Goal: Task Accomplishment & Management: Complete application form

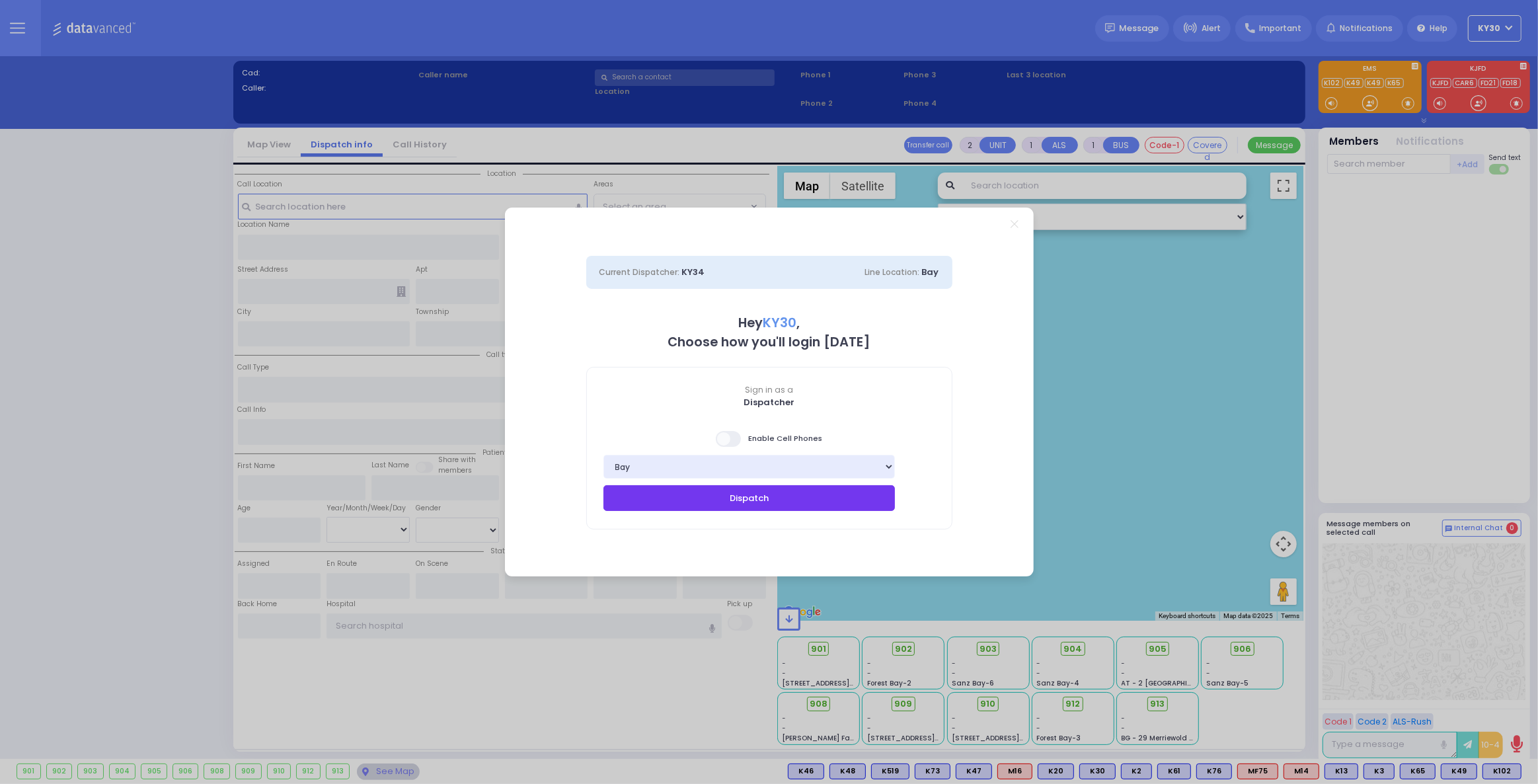
click at [811, 508] on button "Dispatch" at bounding box center [749, 498] width 292 height 25
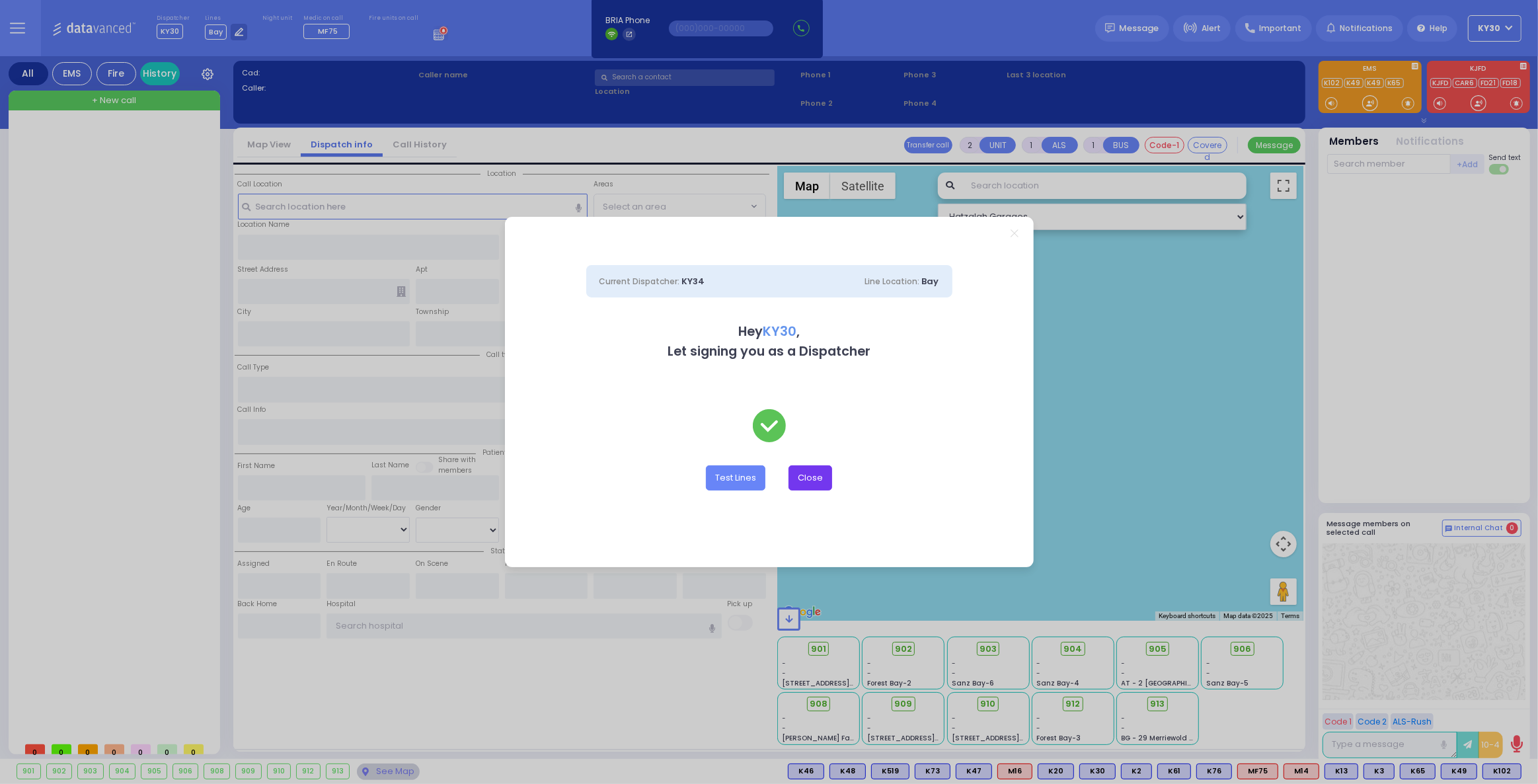
click at [826, 476] on button "Close" at bounding box center [810, 478] width 44 height 25
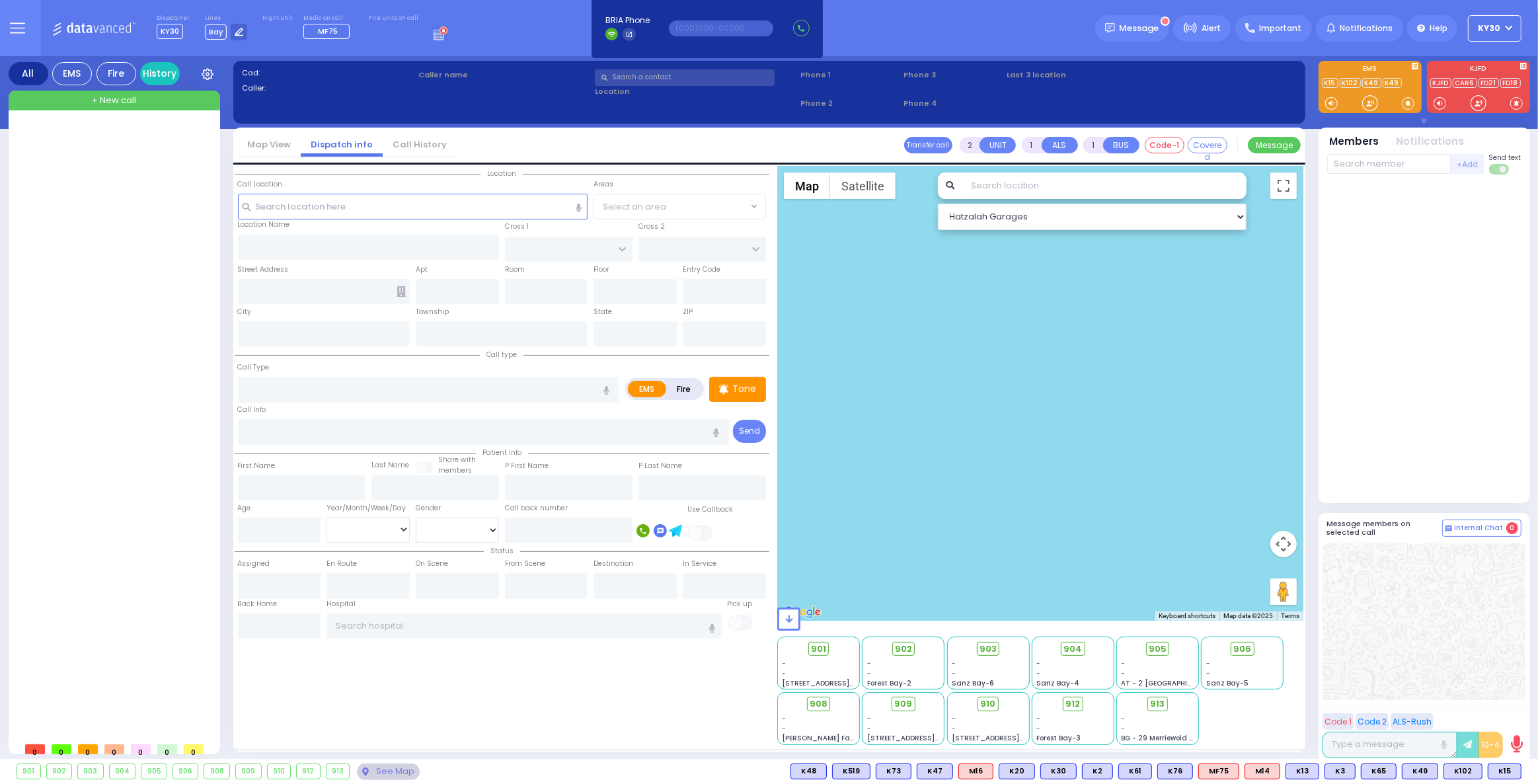
click at [440, 31] on circle at bounding box center [444, 30] width 8 height 8
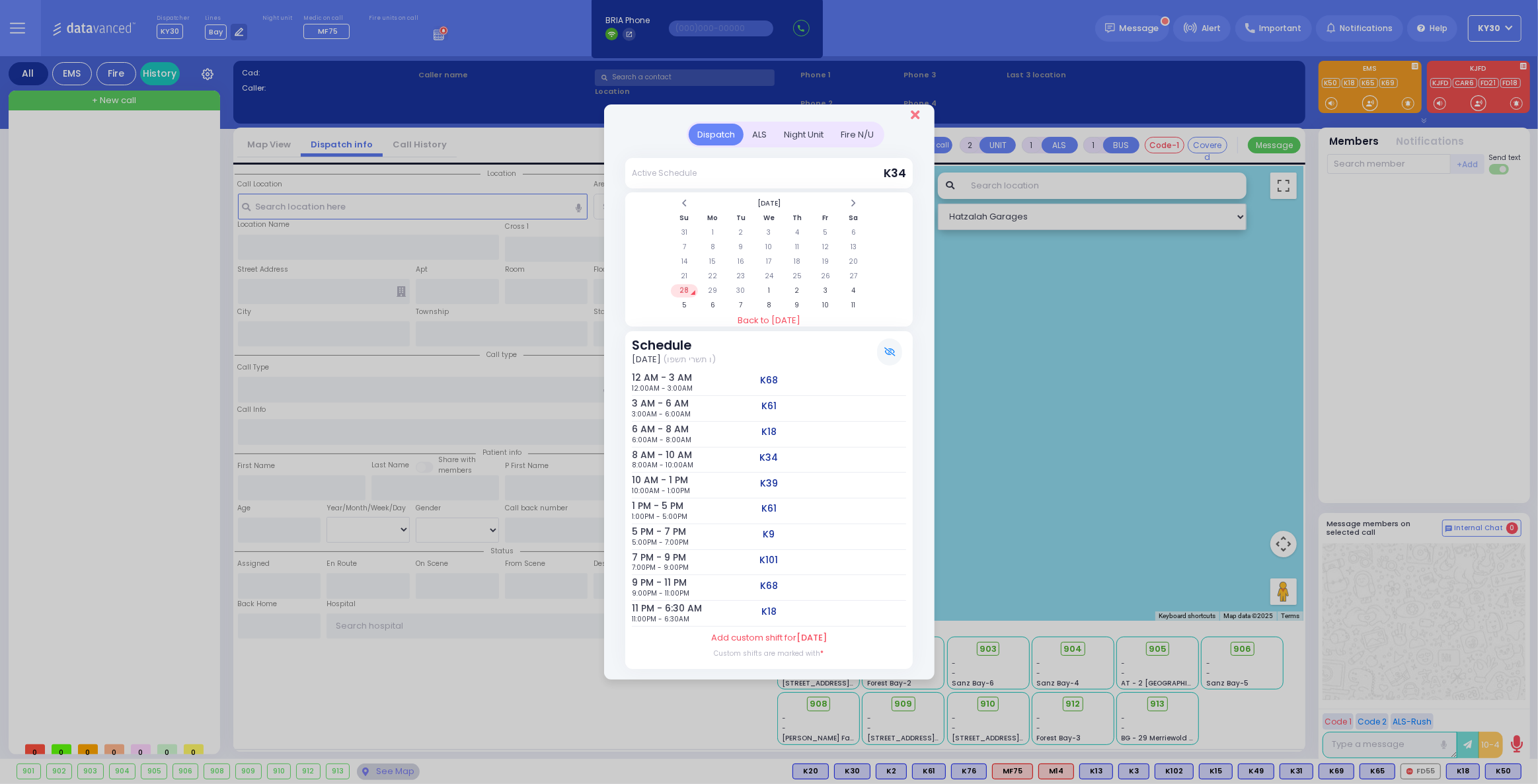
click at [913, 119] on icon "Close" at bounding box center [915, 115] width 8 height 14
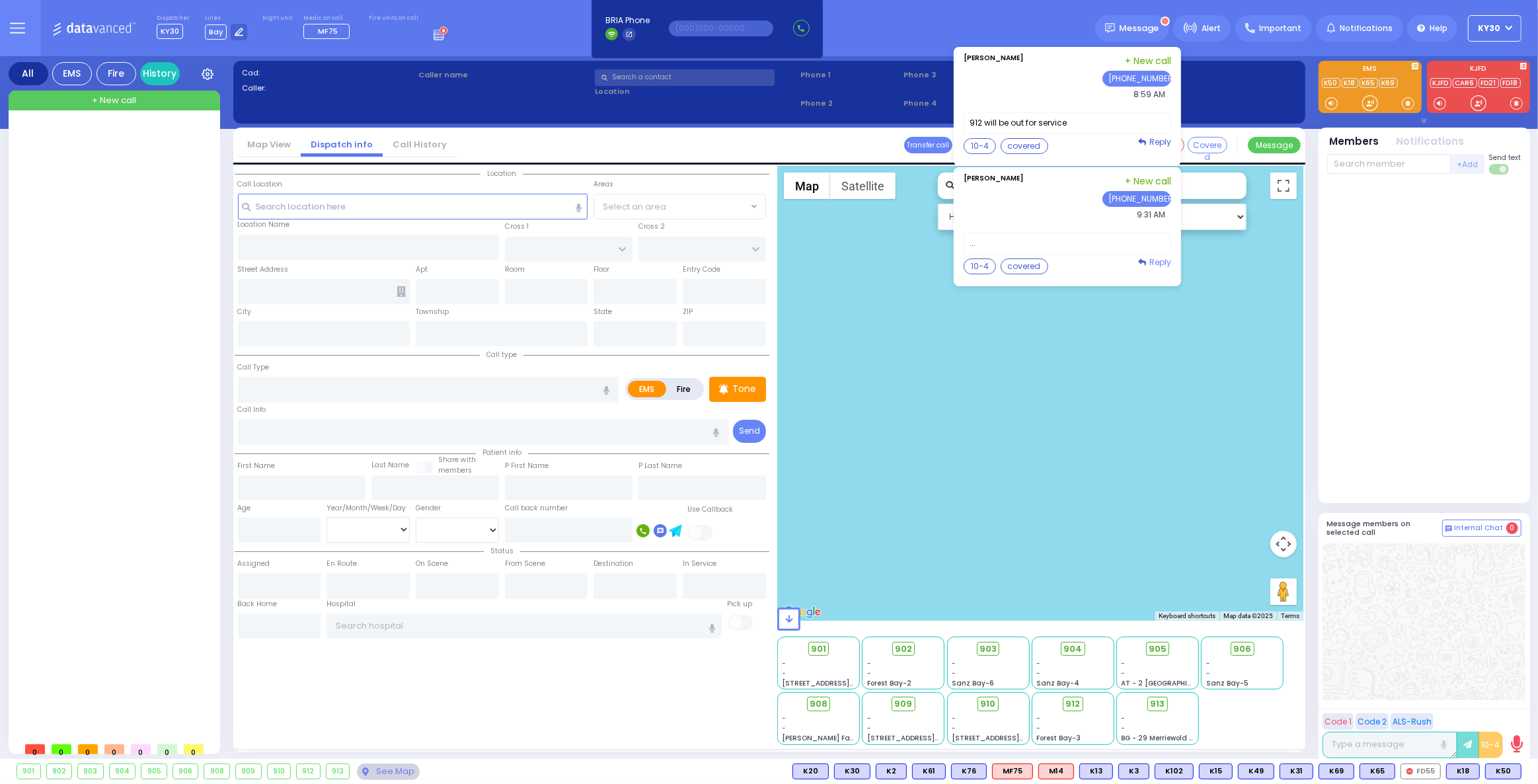
click at [1169, 260] on span "Reply" at bounding box center [1160, 262] width 22 height 11
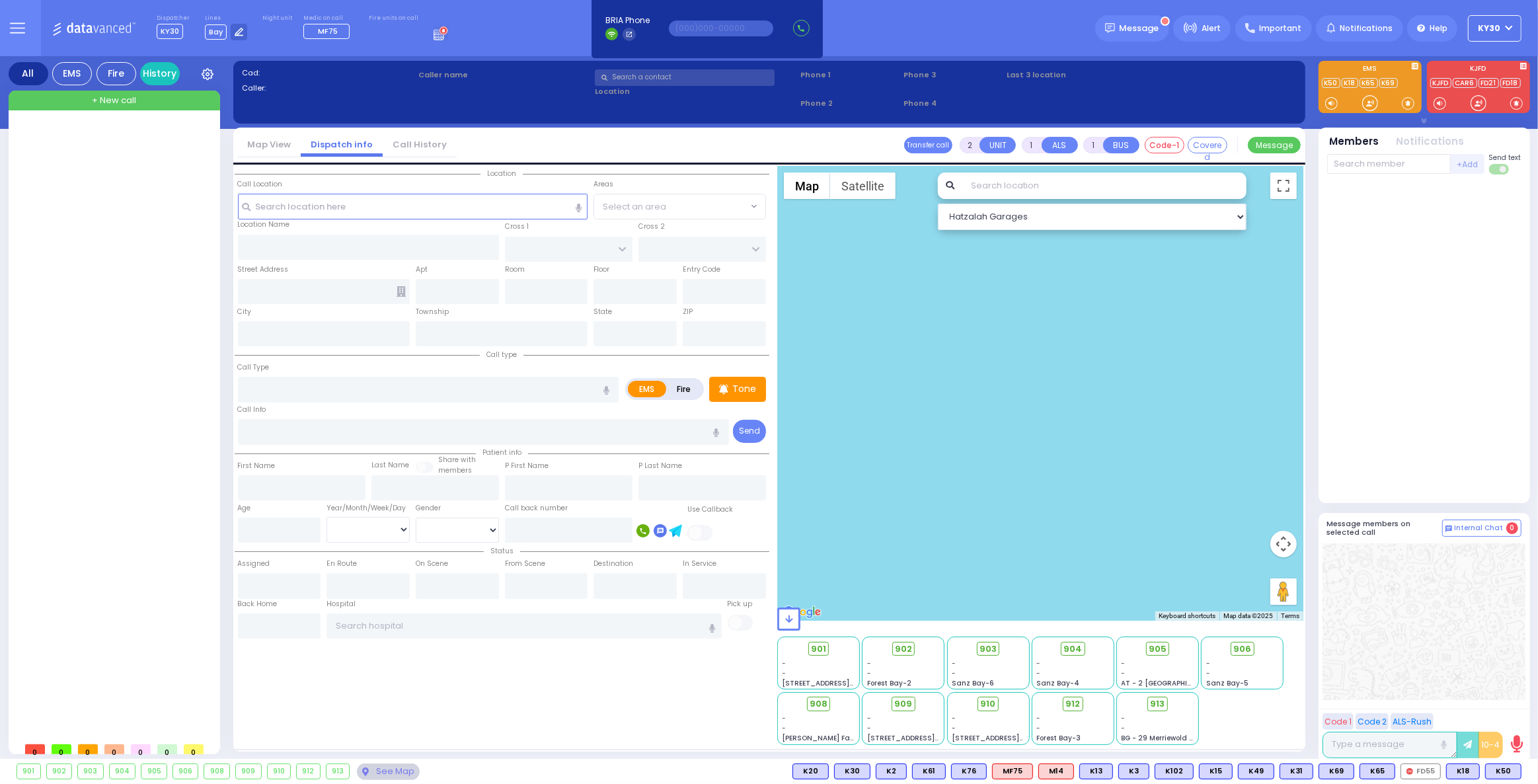
drag, startPoint x: 996, startPoint y: 387, endPoint x: 1037, endPoint y: 393, distance: 41.4
click at [0, 0] on button "10-4" at bounding box center [0, 0] width 0 height 0
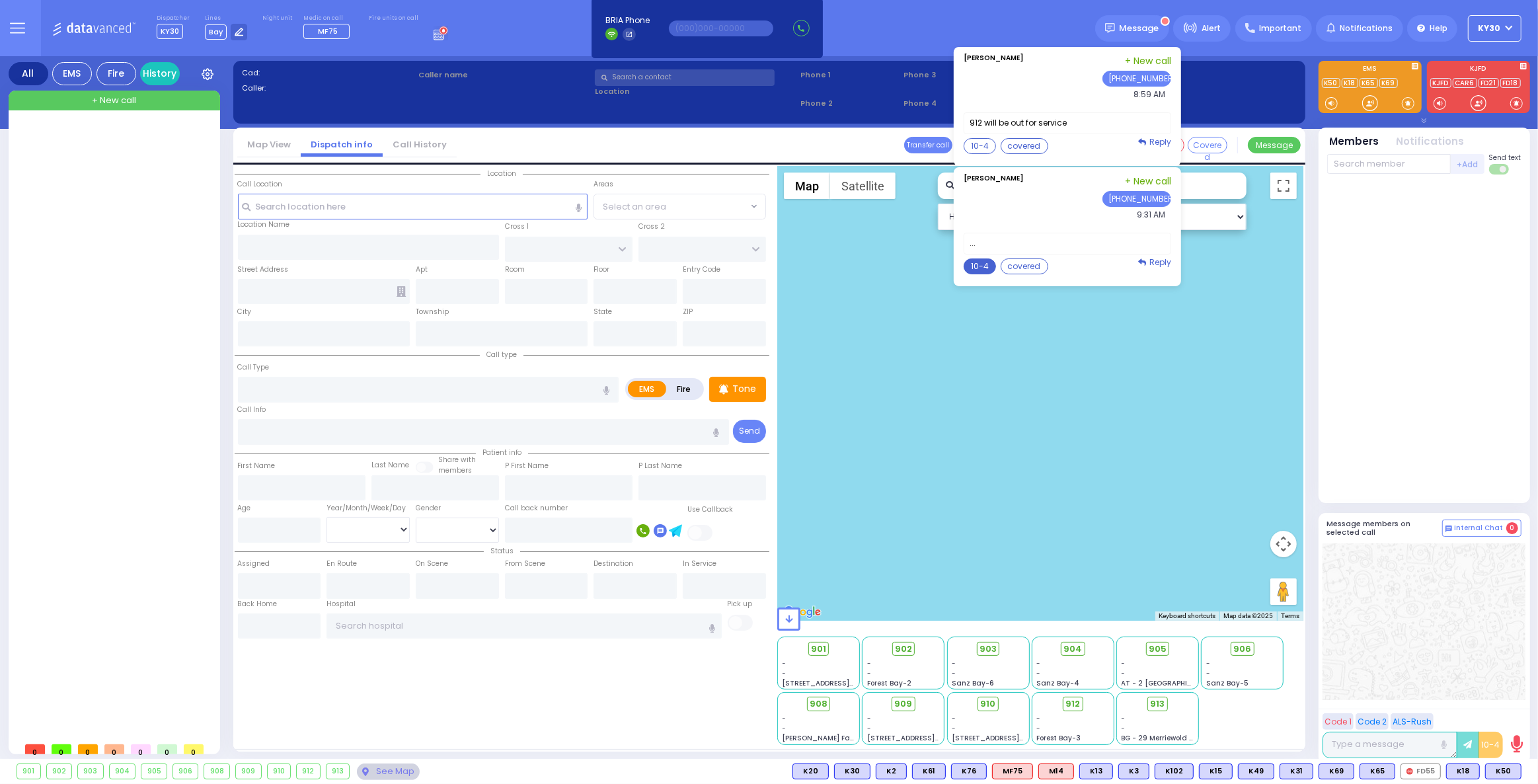
click at [988, 266] on button "10-4" at bounding box center [980, 266] width 32 height 16
type textarea "10-4 thank you"
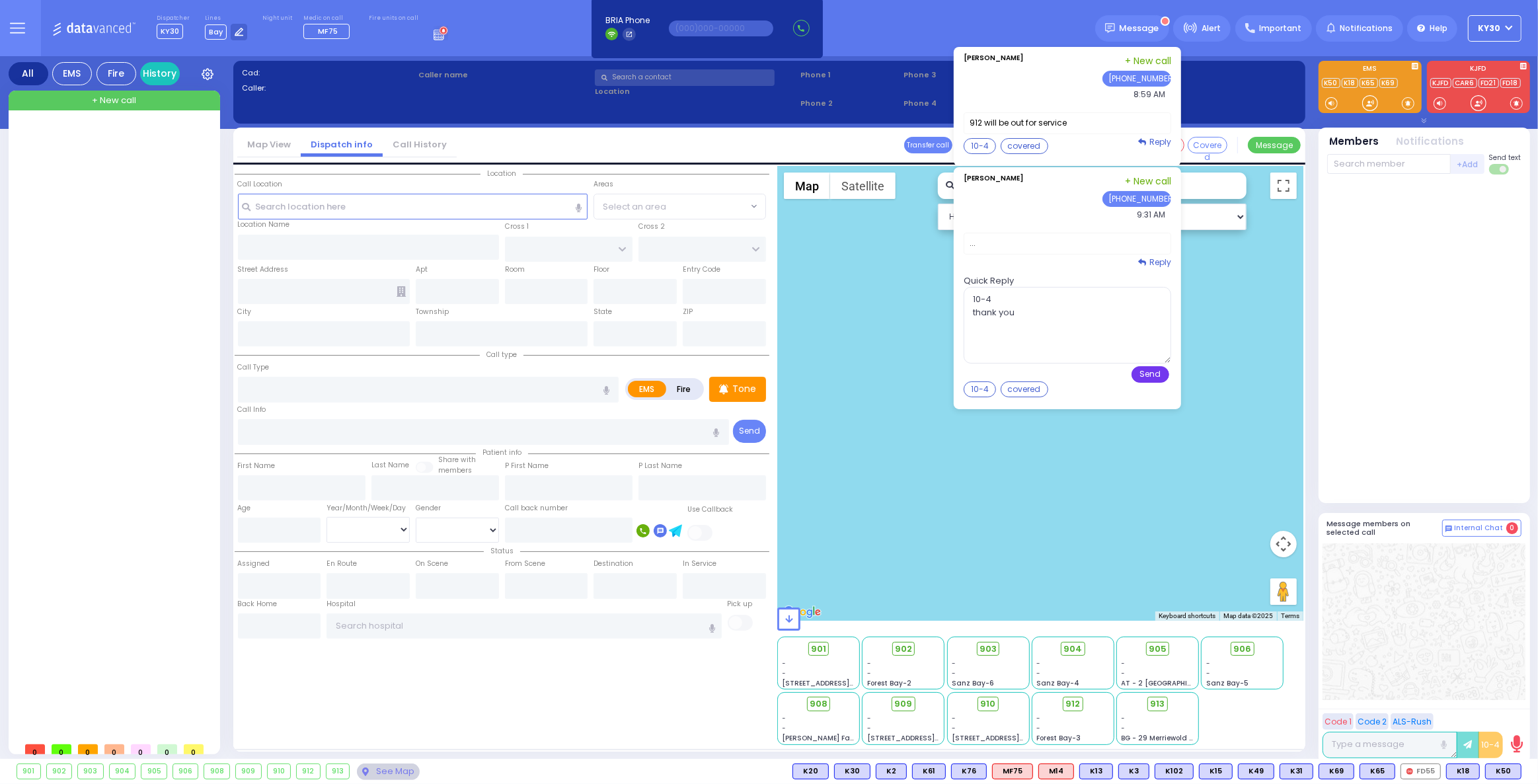
click at [1158, 372] on button "Send" at bounding box center [1150, 374] width 37 height 17
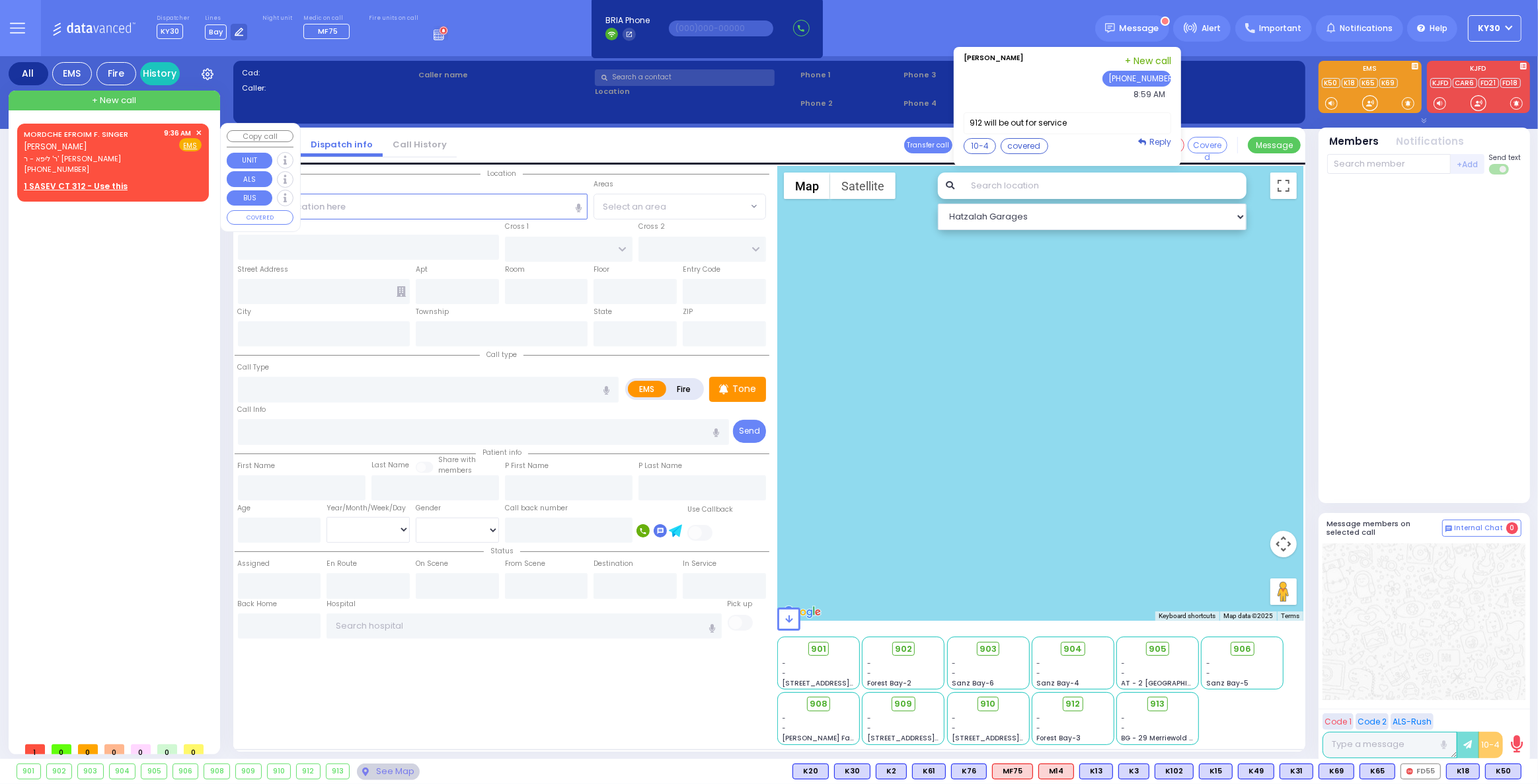
click at [106, 182] on u "1 SASEV CT 312 - Use this" at bounding box center [75, 185] width 104 height 11
select select
radio input "true"
type input "[PERSON_NAME] F."
type input "SINGER"
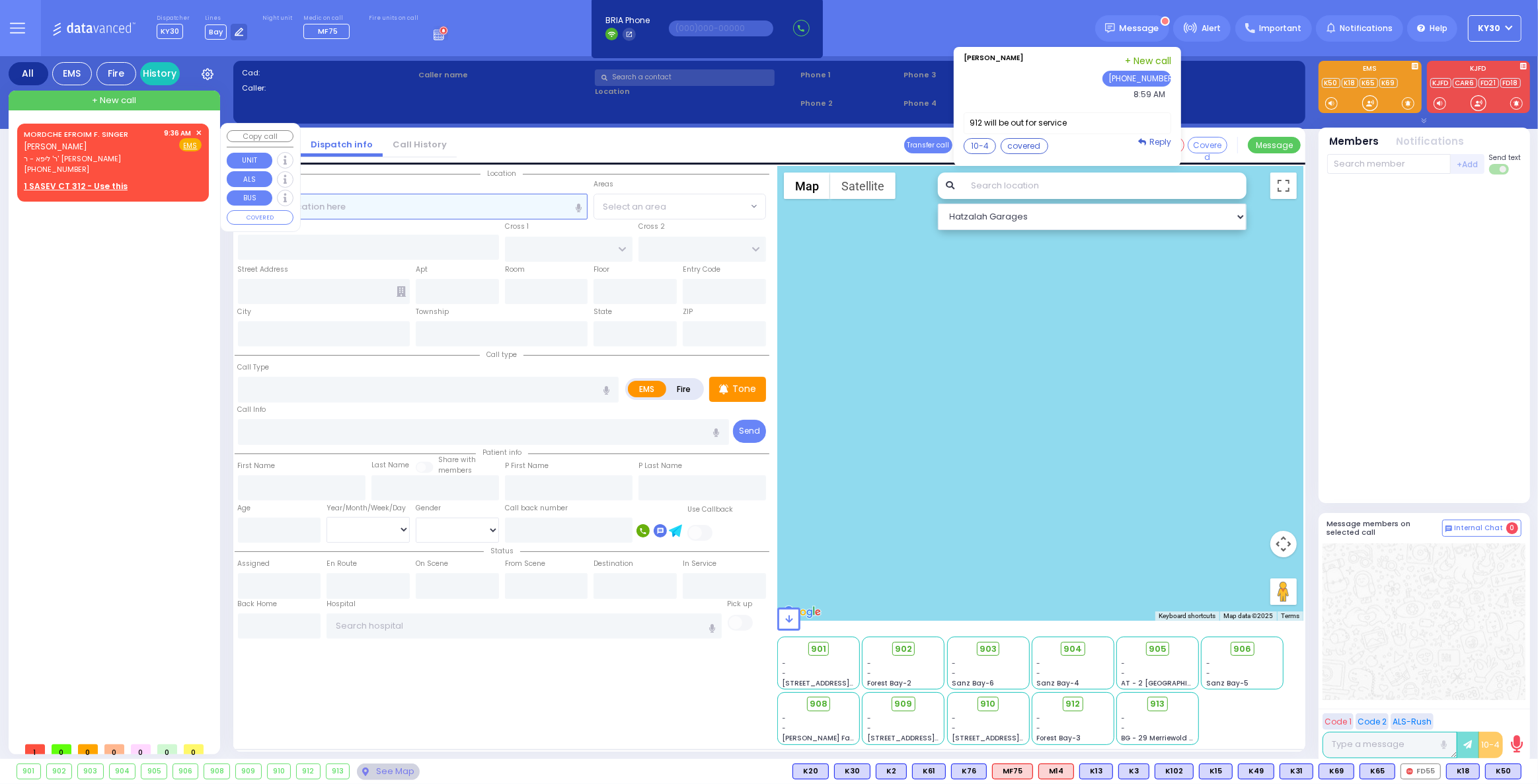
select select
type input "09:36"
select select "Hatzalah Garages"
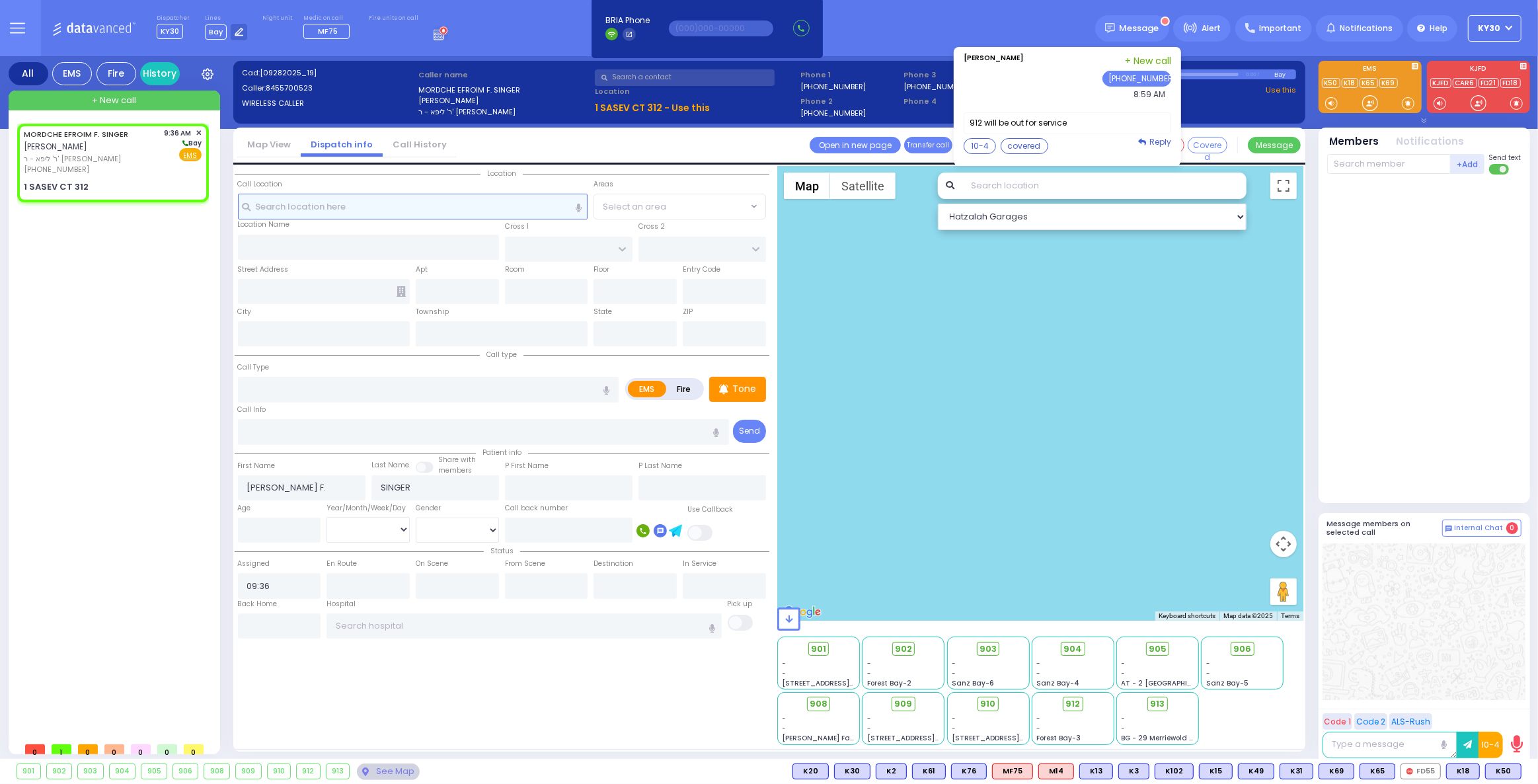
select select
radio input "true"
select select
select select "Hatzalah Garages"
select select
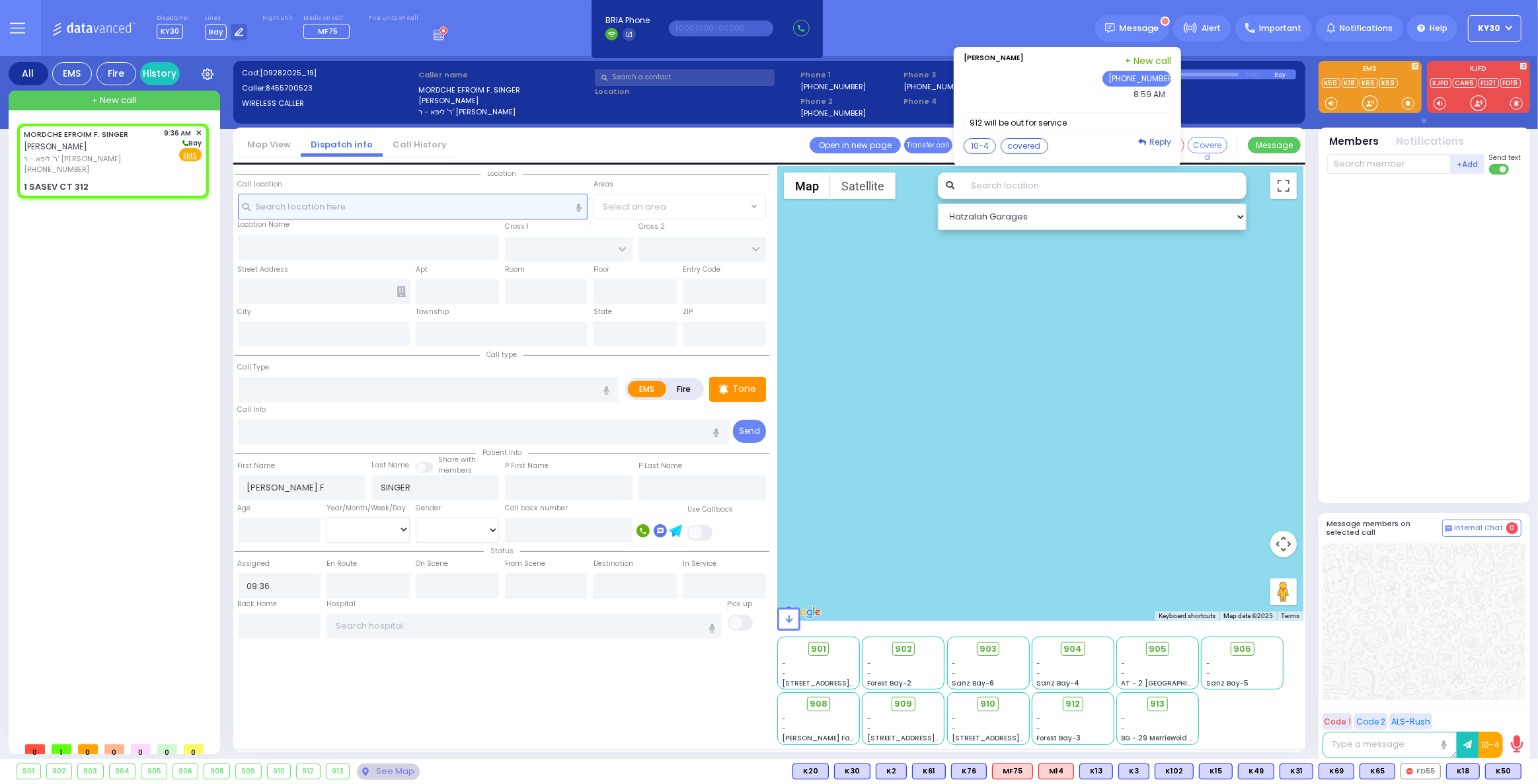
radio input "true"
select select
select select "Hatzalah Garages"
type input "[GEOGRAPHIC_DATA]"
type input "1 SASEV CT"
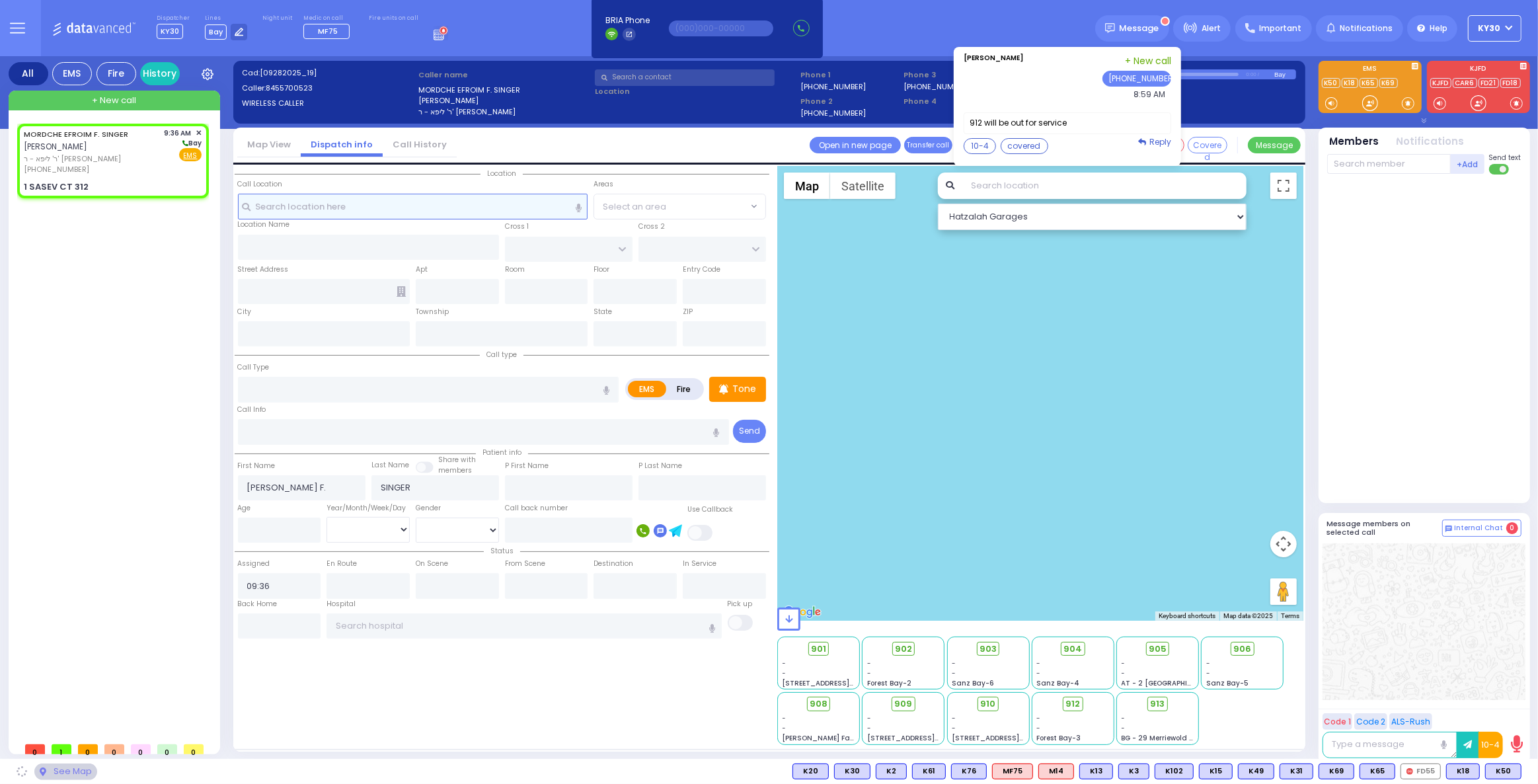
type input "312"
type input "[PERSON_NAME]"
type input "[US_STATE]"
type input "10950"
select select
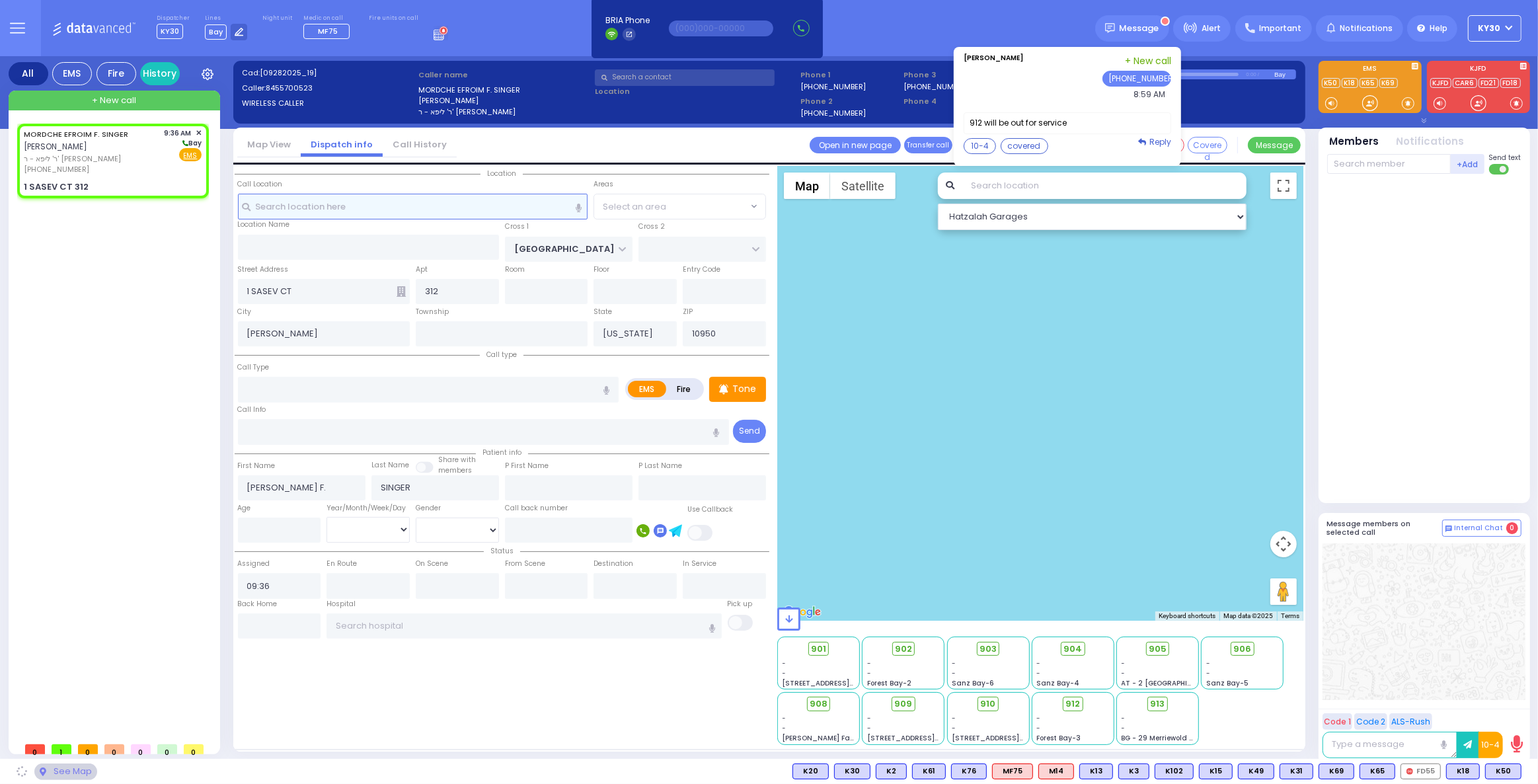
radio input "true"
select select
select select "Hatzalah Garages"
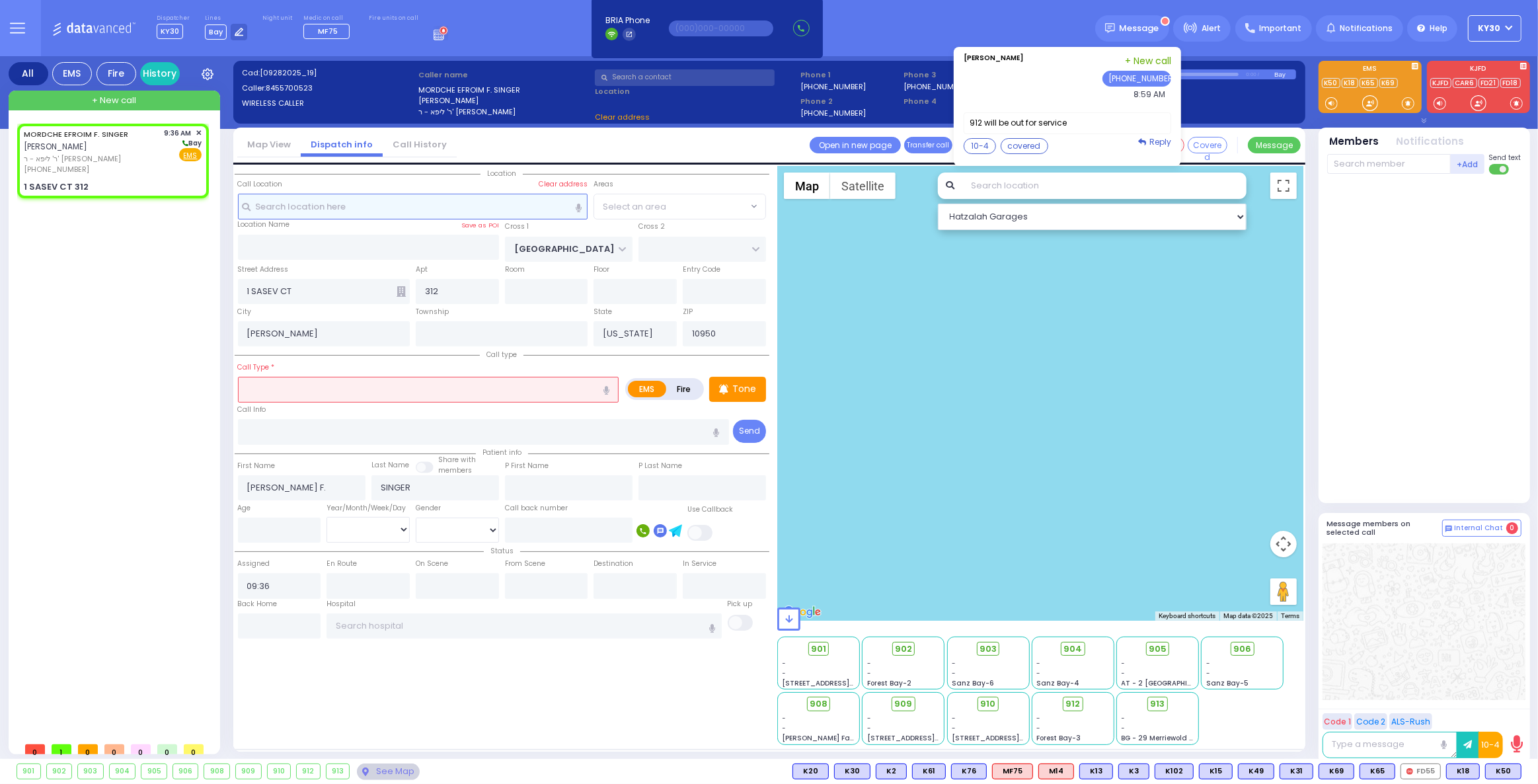
select select "[GEOGRAPHIC_DATA]"
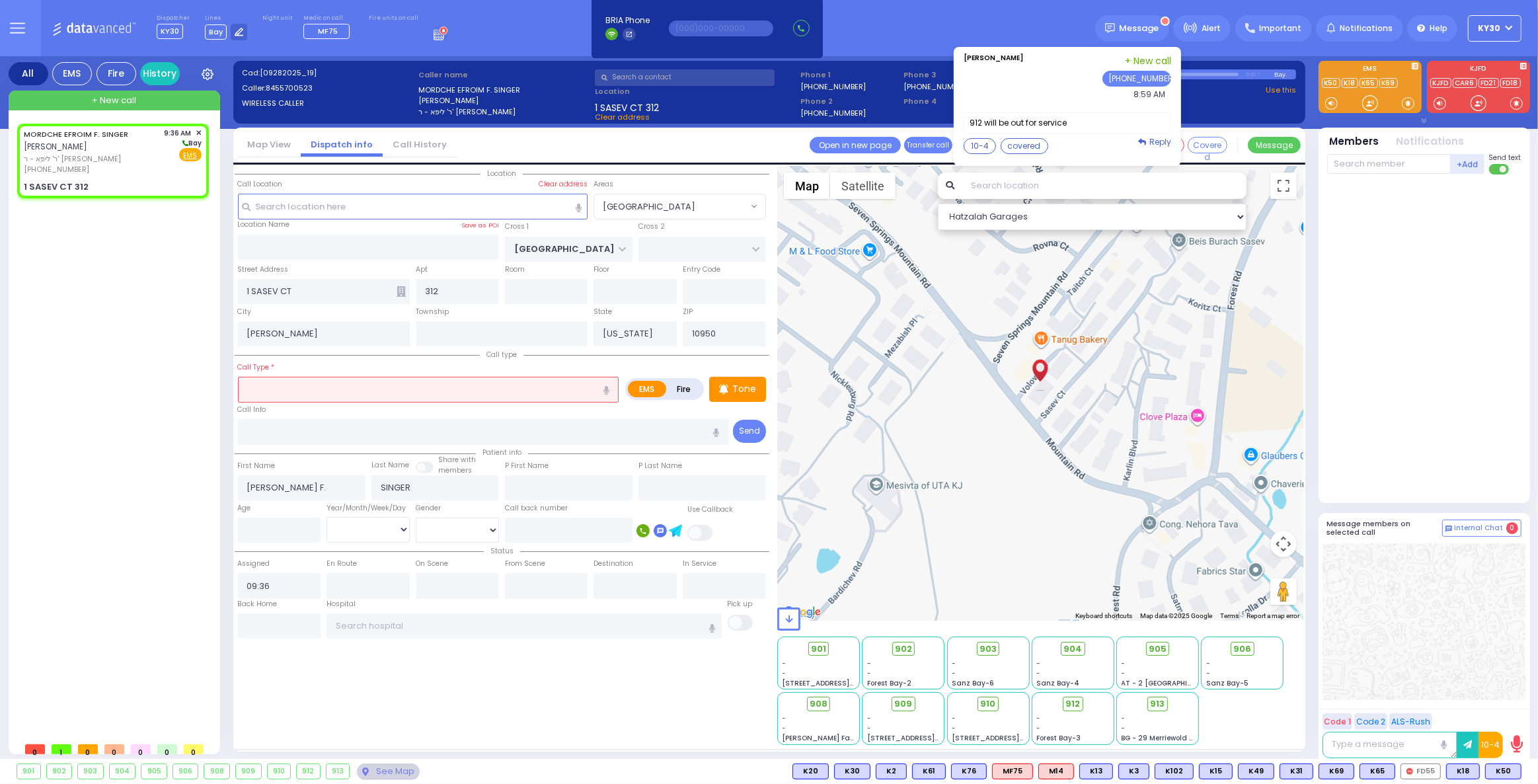
click at [293, 395] on input "text" at bounding box center [429, 389] width 381 height 25
select select
radio input "true"
select select
select select "Hatzalah Garages"
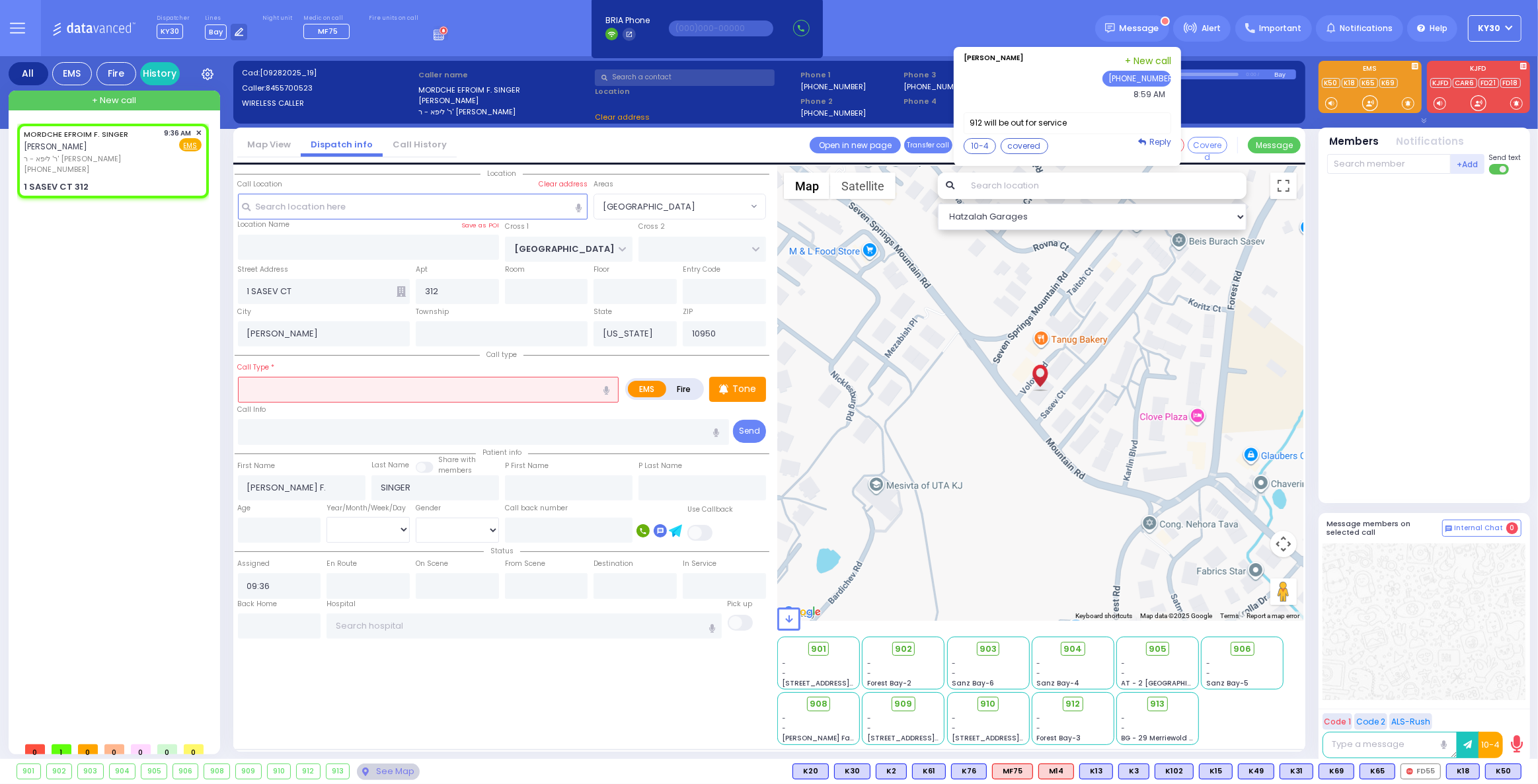
select select "[GEOGRAPHIC_DATA]"
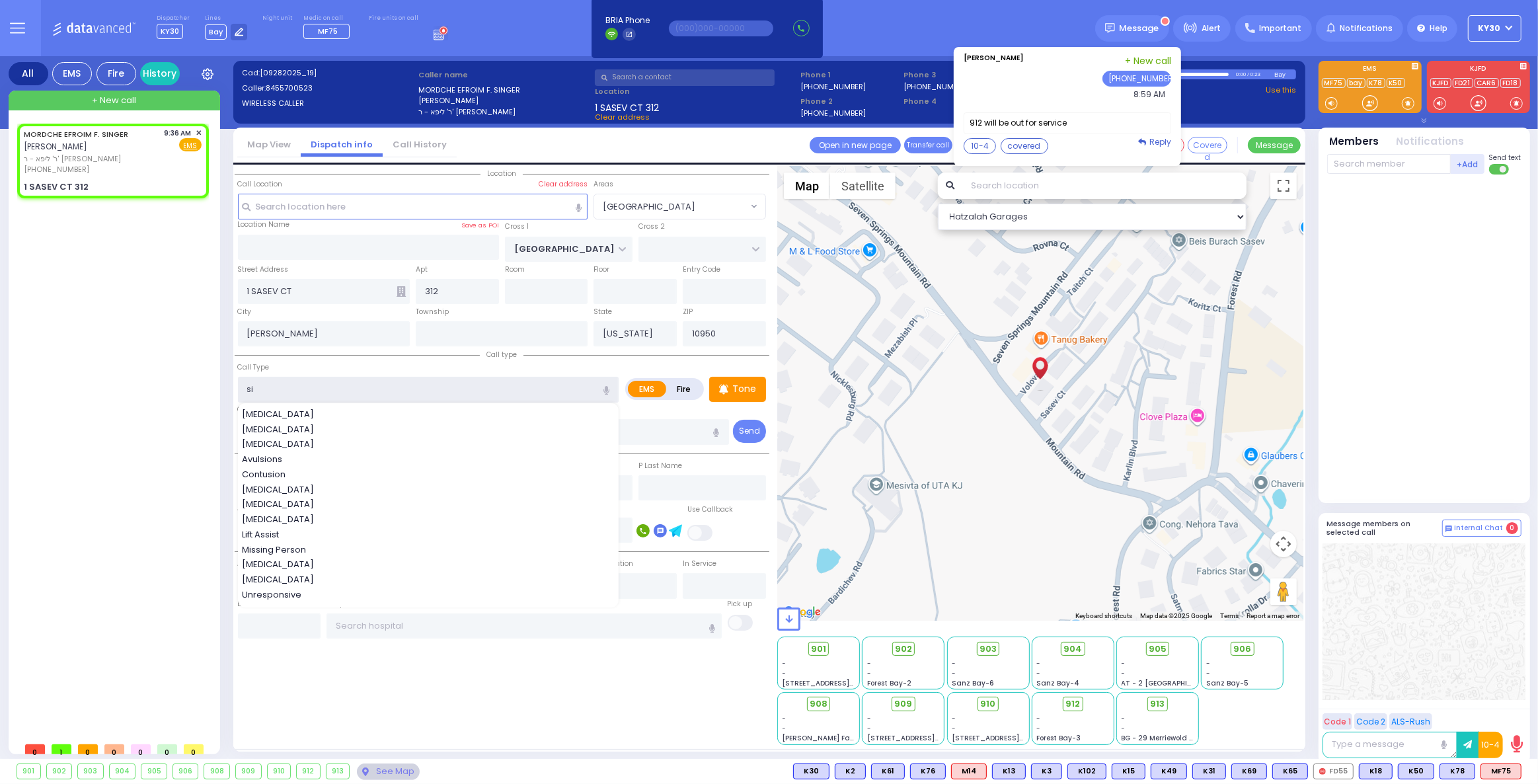
type input "siz"
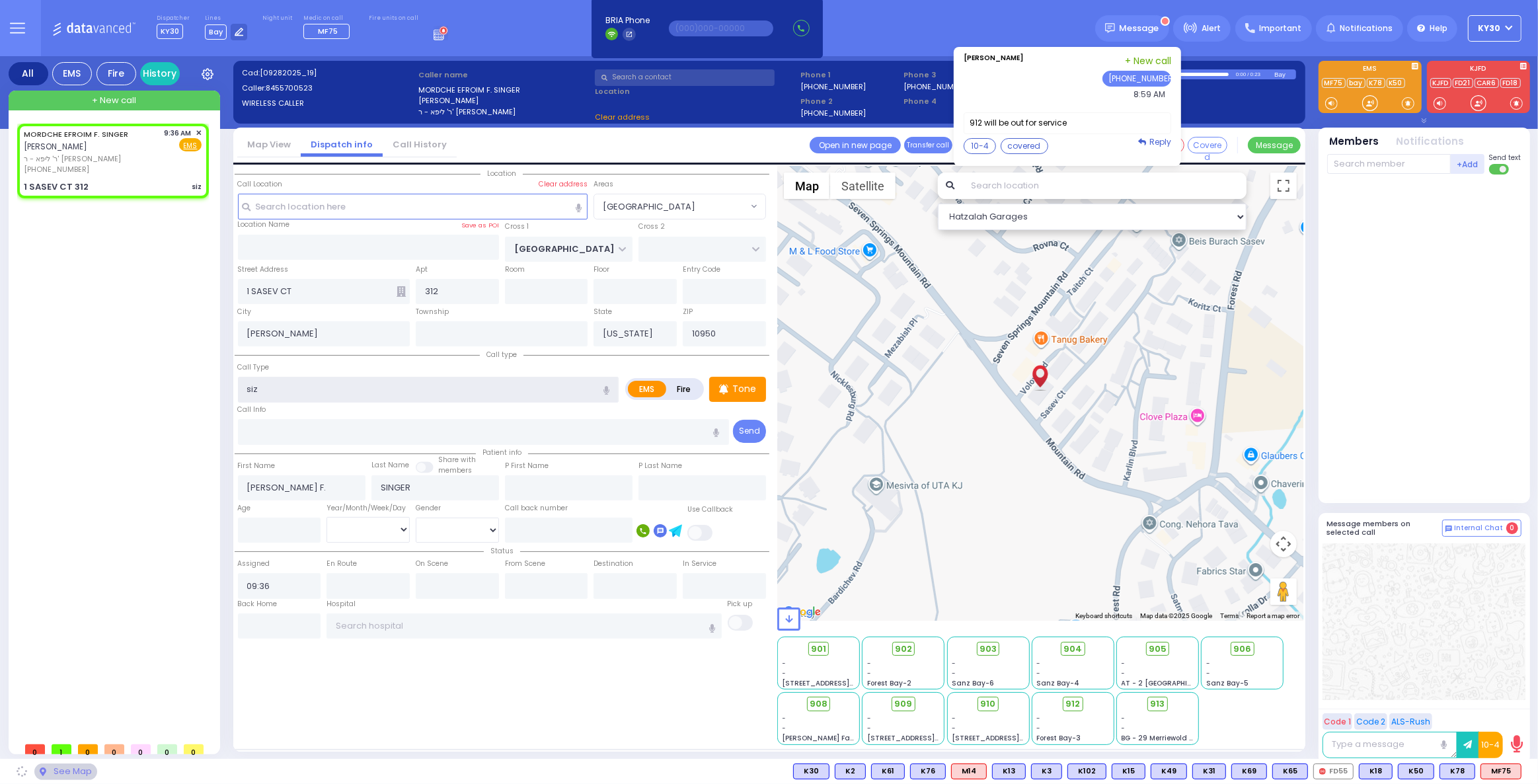
select select
radio input "true"
select select
select select "Hatzalah Garages"
select select "[GEOGRAPHIC_DATA]"
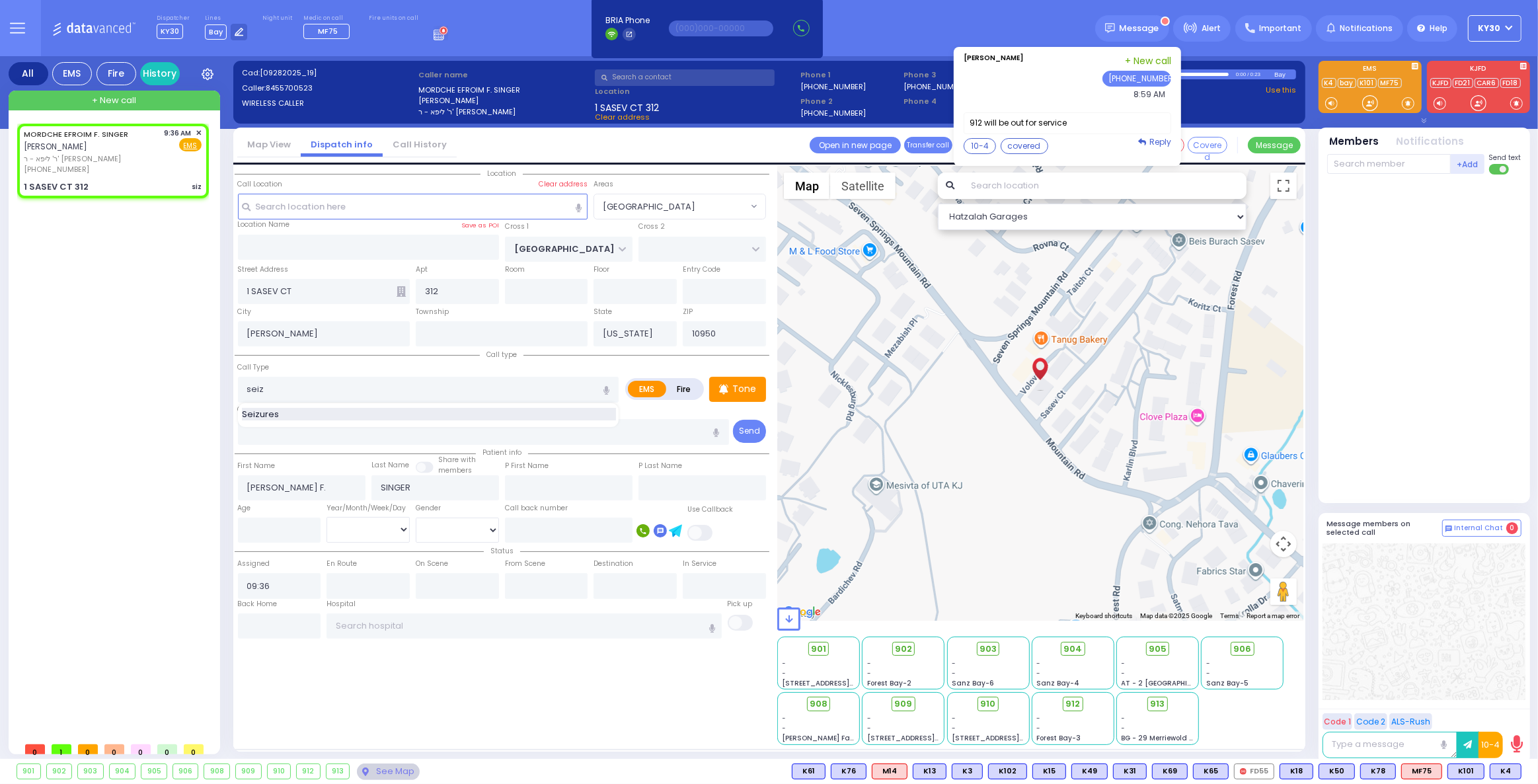
click at [271, 414] on span "Seizures" at bounding box center [263, 414] width 41 height 14
type input "Seizures"
type input "3"
type input "2"
select select
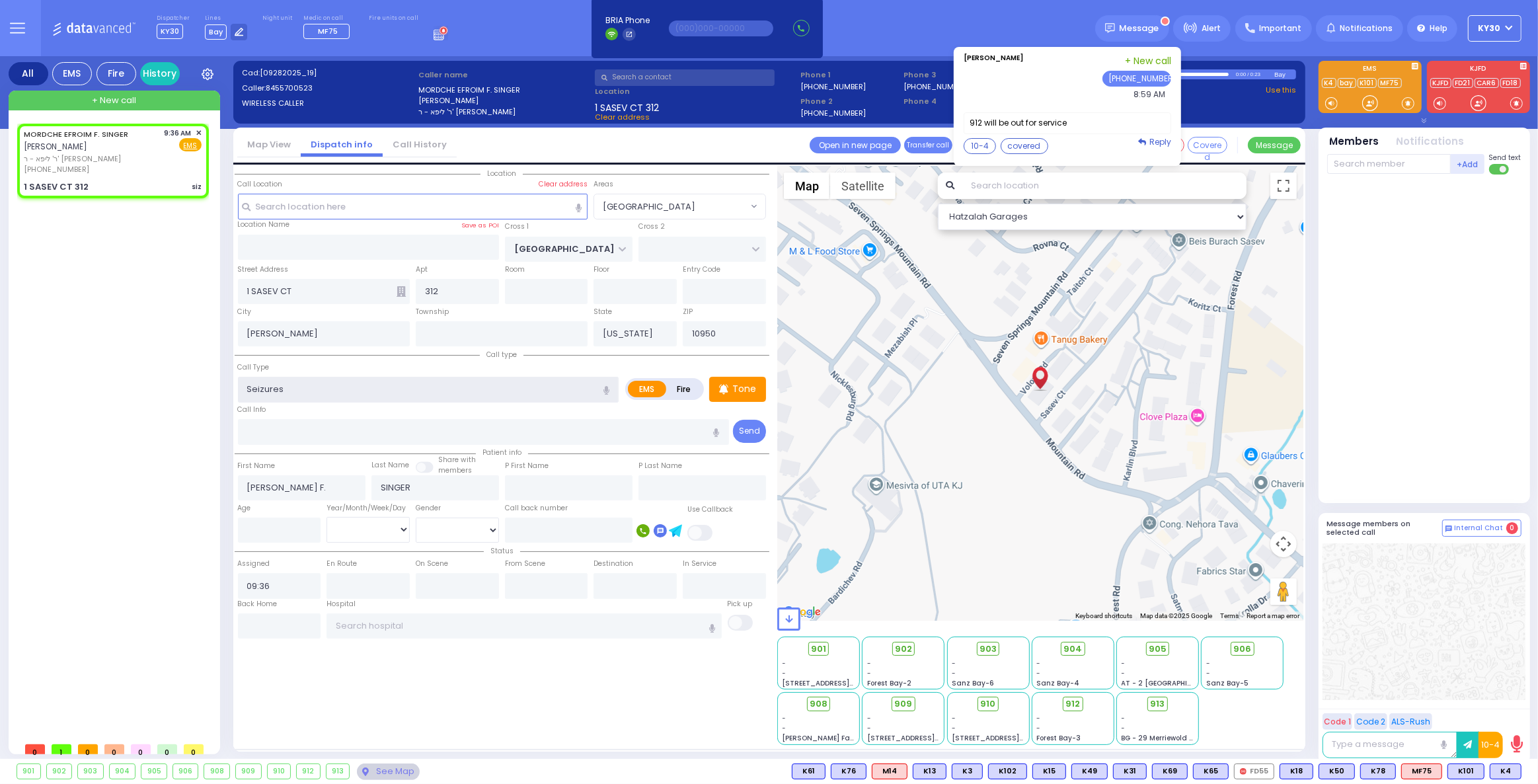
radio input "true"
select select
select select "Hatzalah Garages"
select select "[GEOGRAPHIC_DATA]"
click at [1508, 765] on span "K4" at bounding box center [1506, 770] width 30 height 14
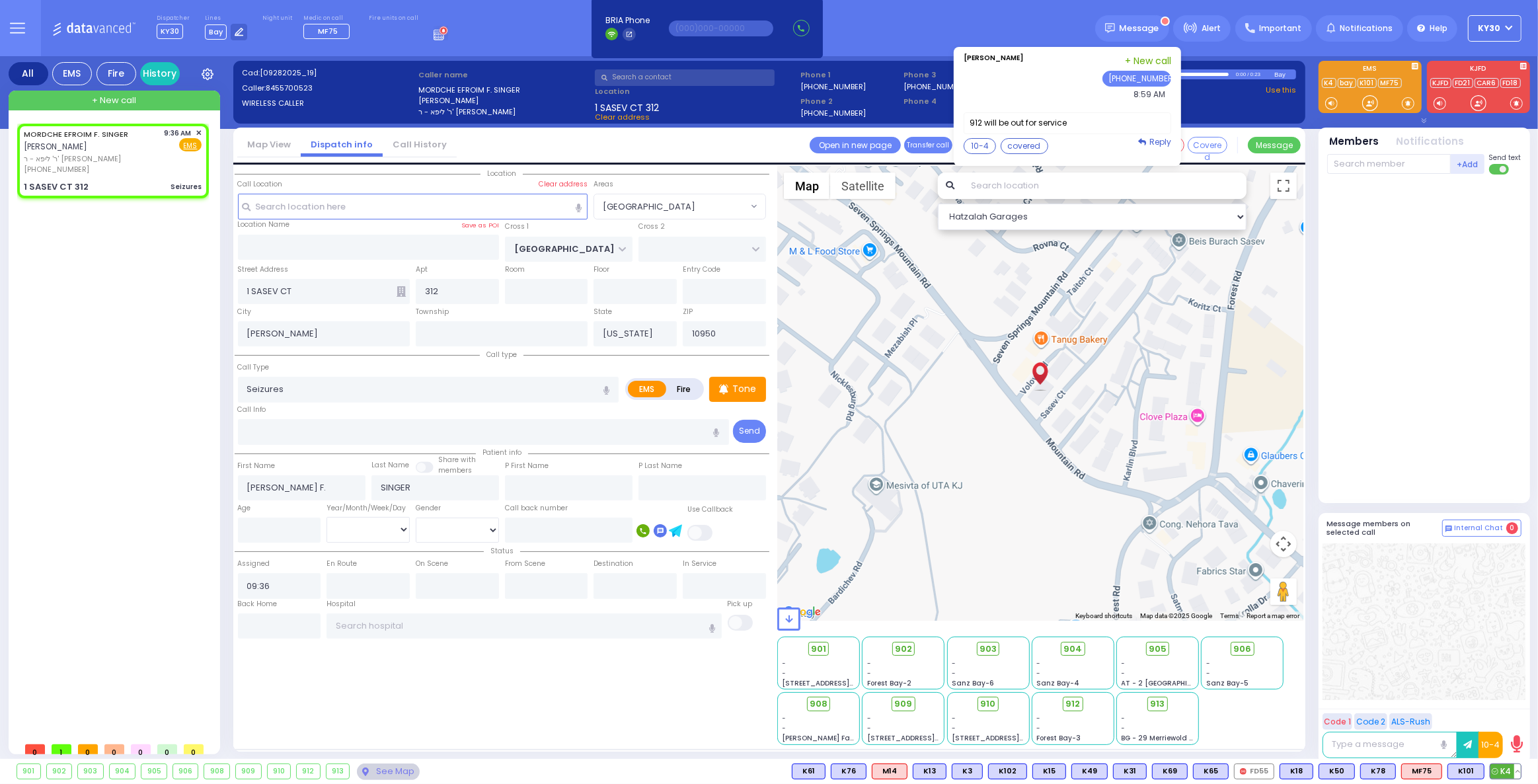
select select
radio input "true"
select select
select select "Hatzalah Garages"
select select "[GEOGRAPHIC_DATA]"
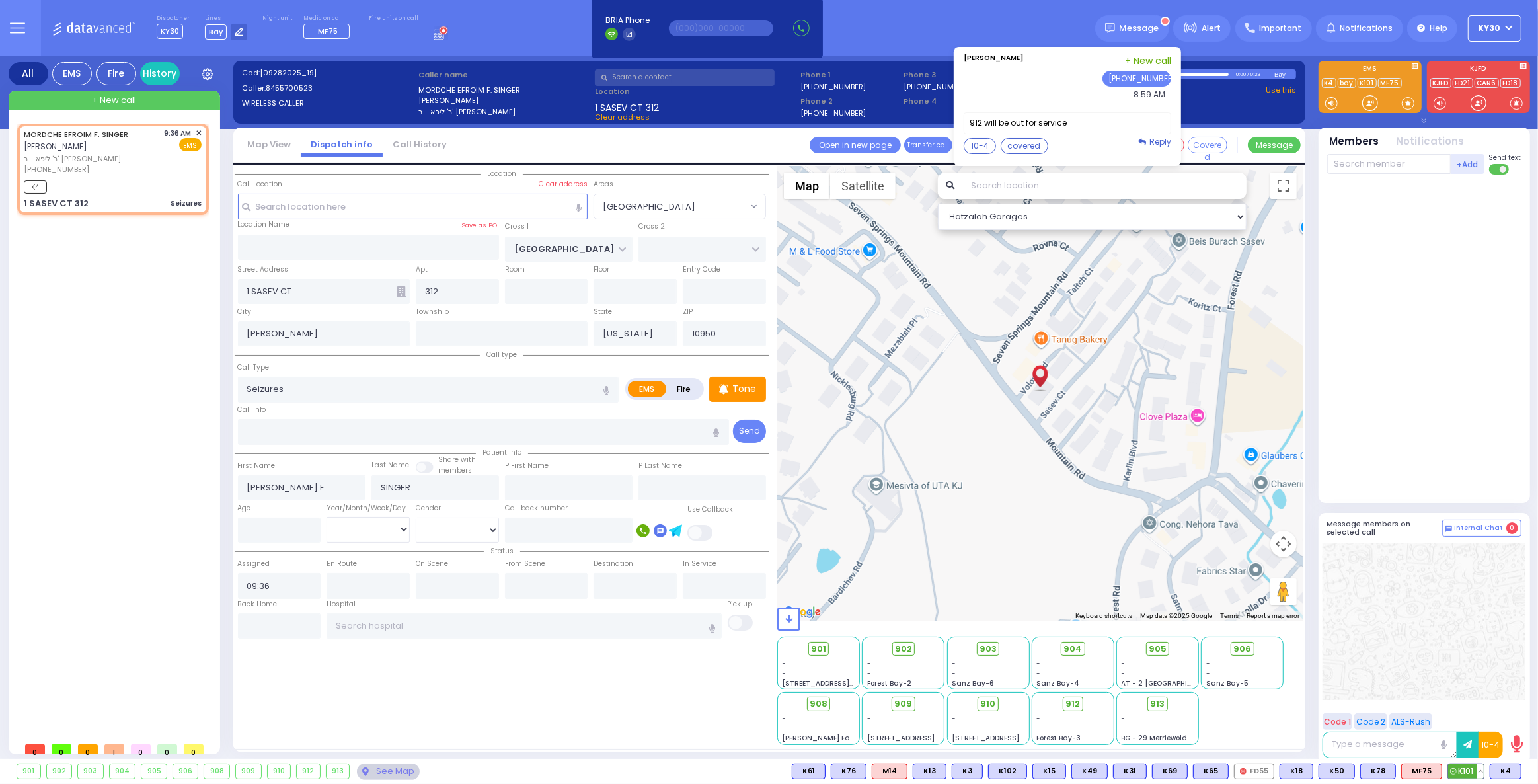
select select
radio input "true"
select select
type input "09:39"
select select "Hatzalah Garages"
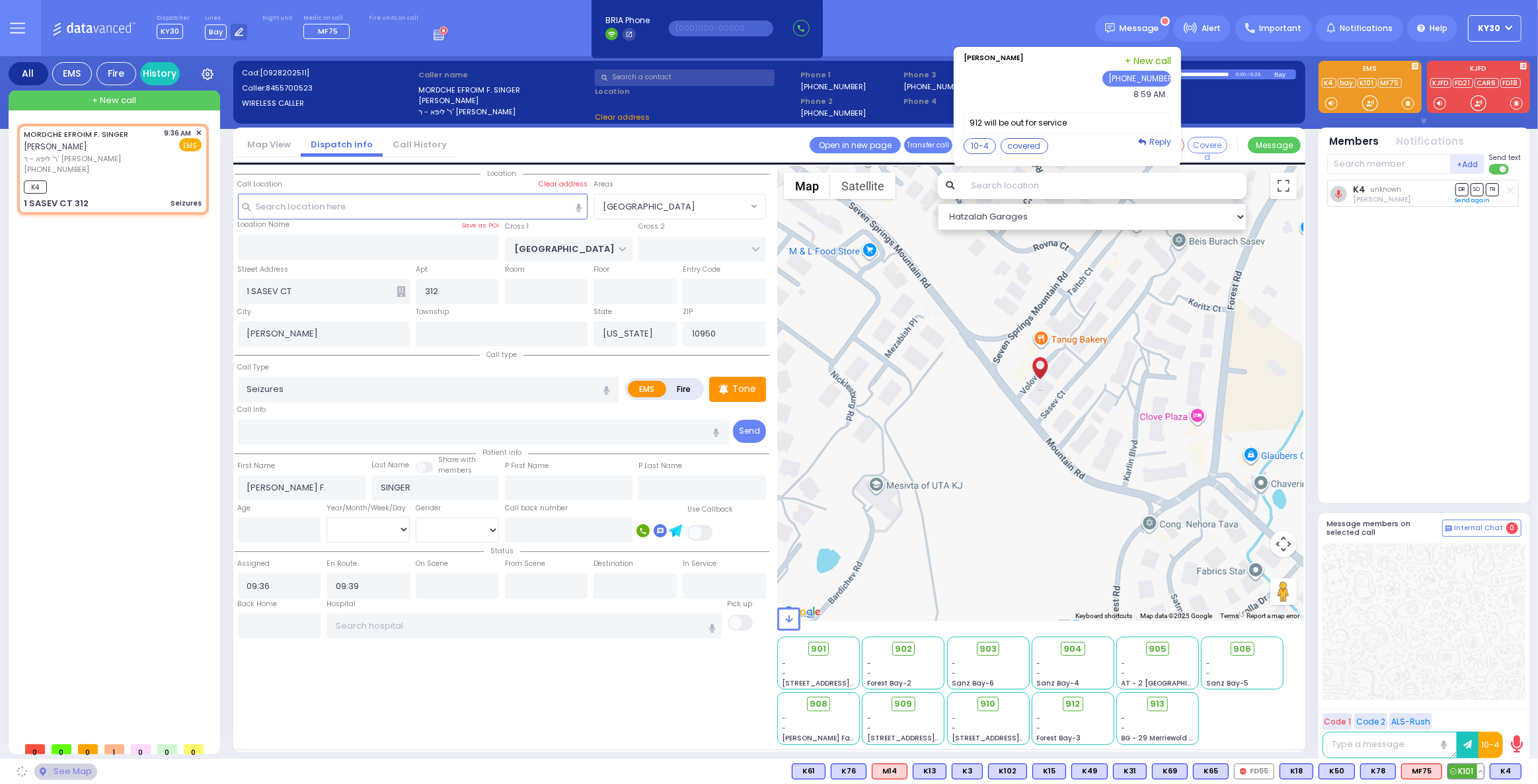
select select "[GEOGRAPHIC_DATA]"
click at [1468, 766] on span "K101" at bounding box center [1466, 770] width 36 height 14
select select
radio input "true"
select select
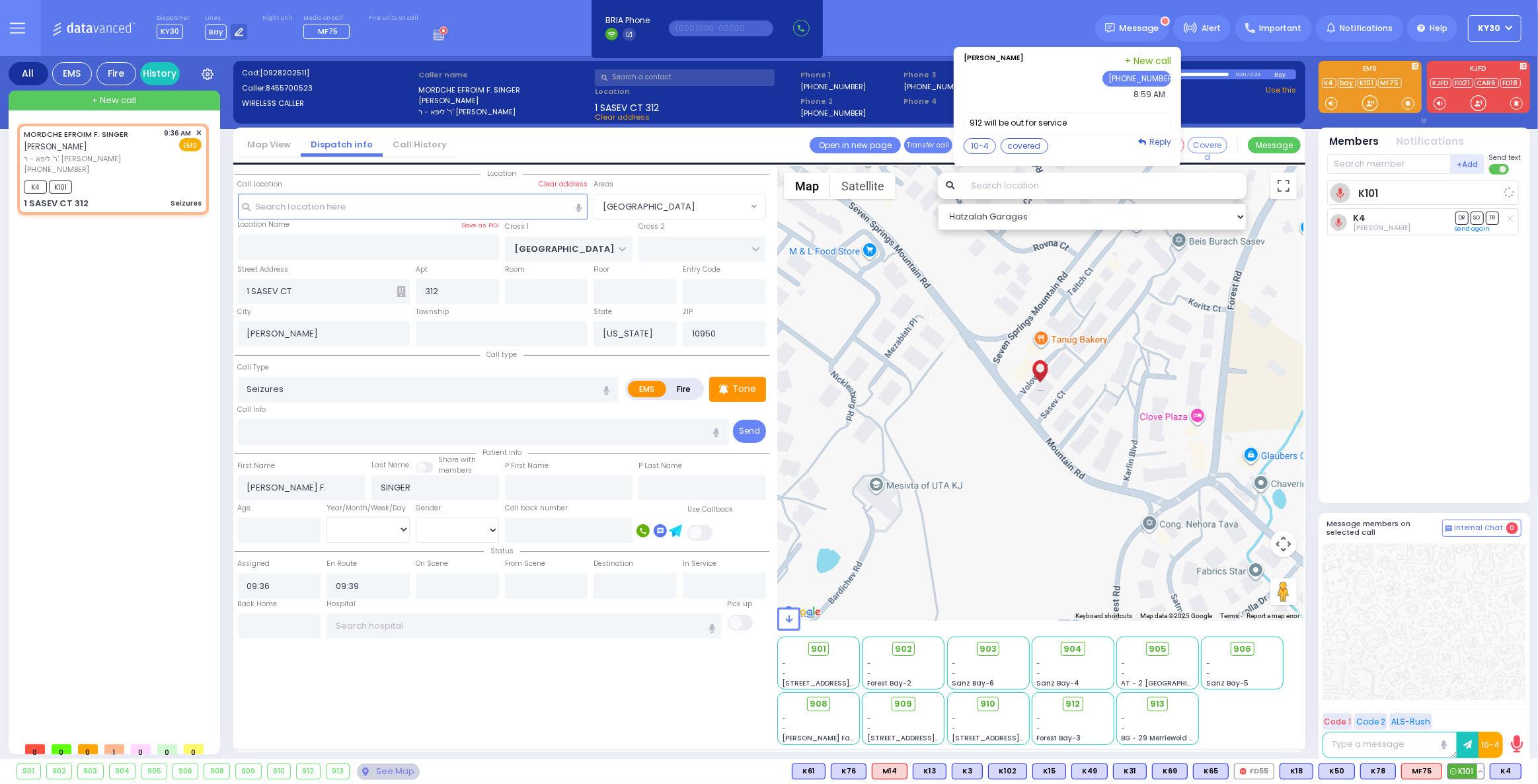
select select "[GEOGRAPHIC_DATA]"
select select "Hatzalah Garages"
click at [1420, 769] on span "MF75" at bounding box center [1421, 770] width 40 height 14
select select
radio input "true"
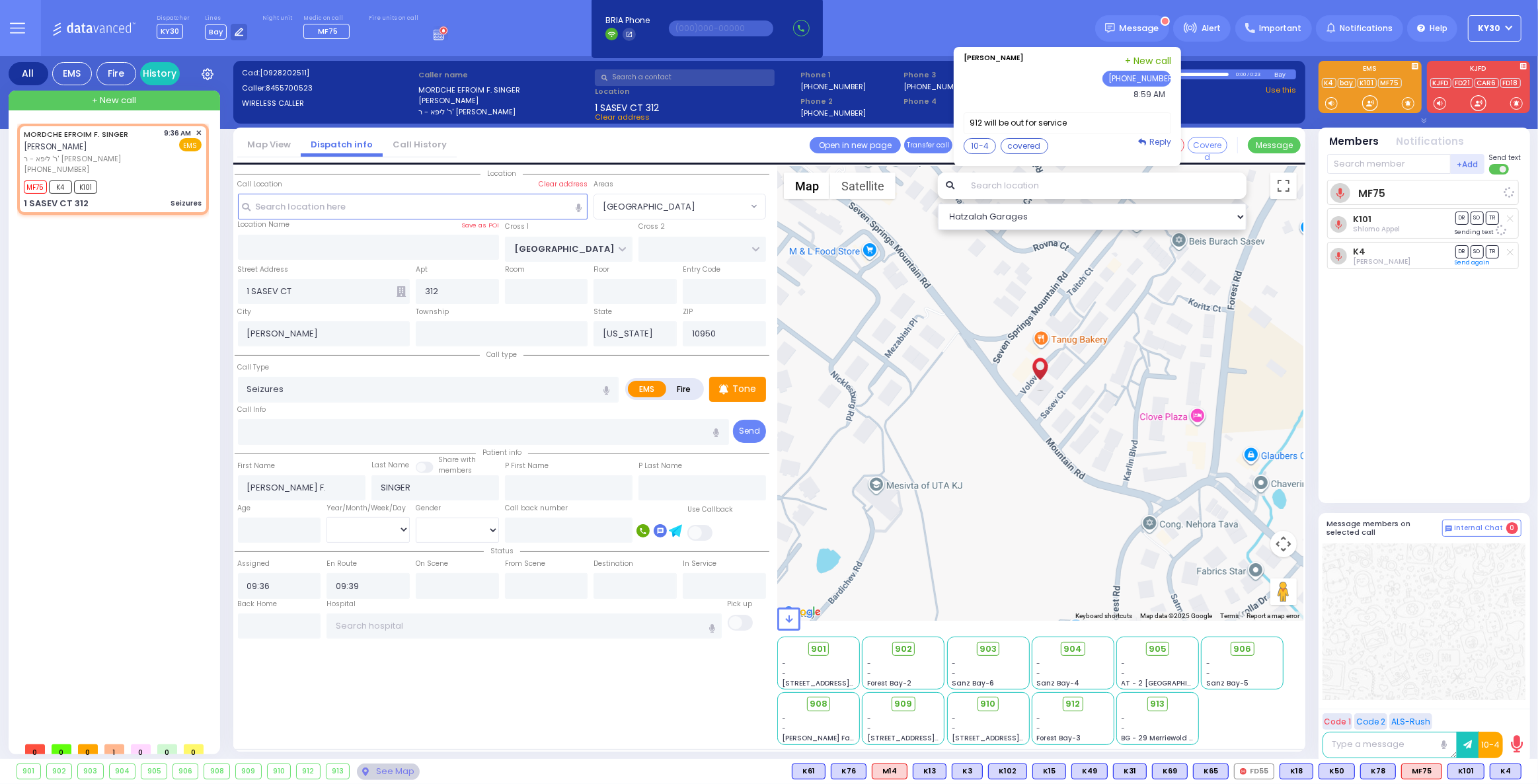
select select
select select "Hatzalah Garages"
select select "[GEOGRAPHIC_DATA]"
click at [1385, 770] on span "K78" at bounding box center [1378, 770] width 35 height 14
select select
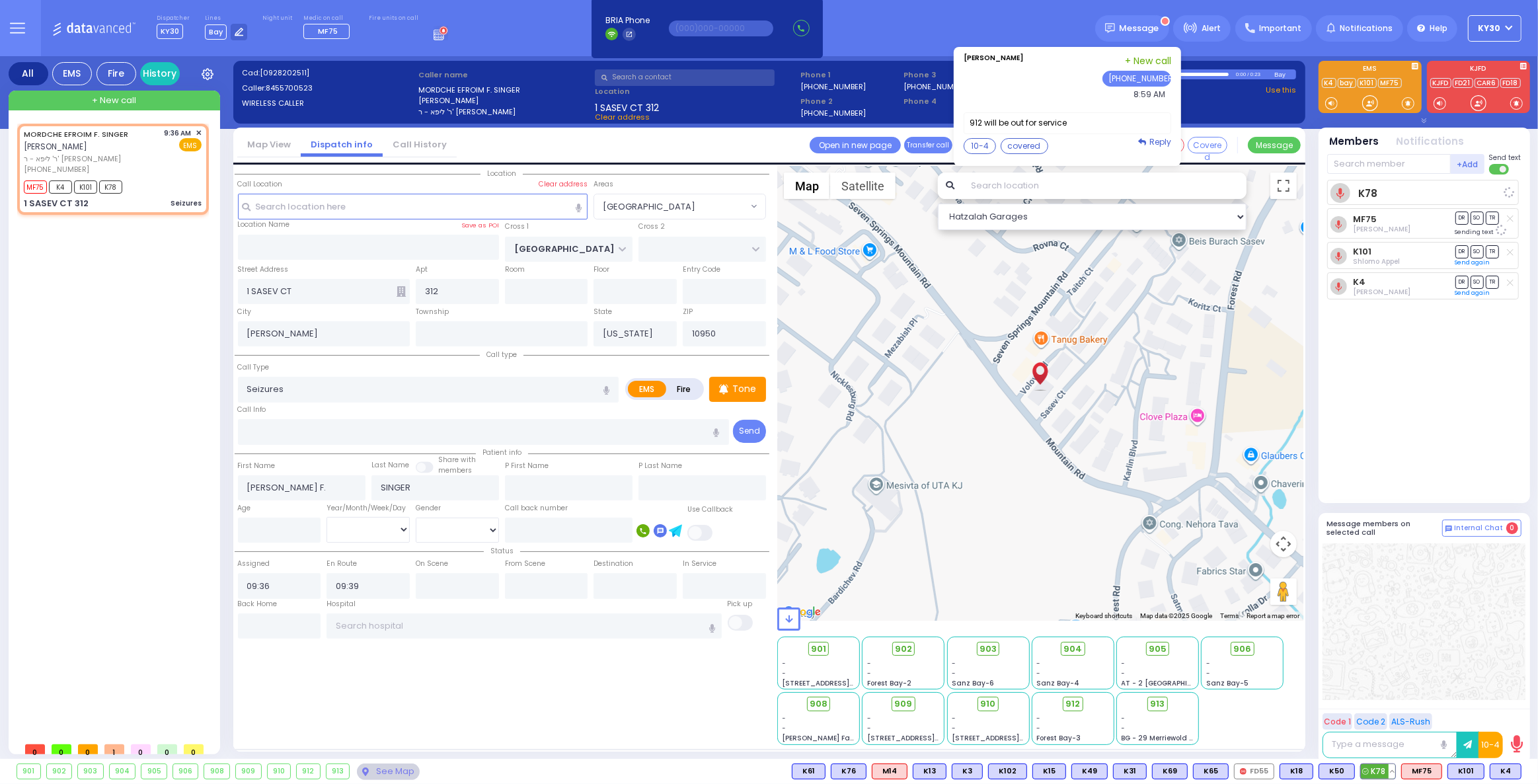
radio input "true"
select select
select select "[GEOGRAPHIC_DATA]"
select select "Hatzalah Garages"
click at [910, 651] on span "902" at bounding box center [908, 649] width 17 height 14
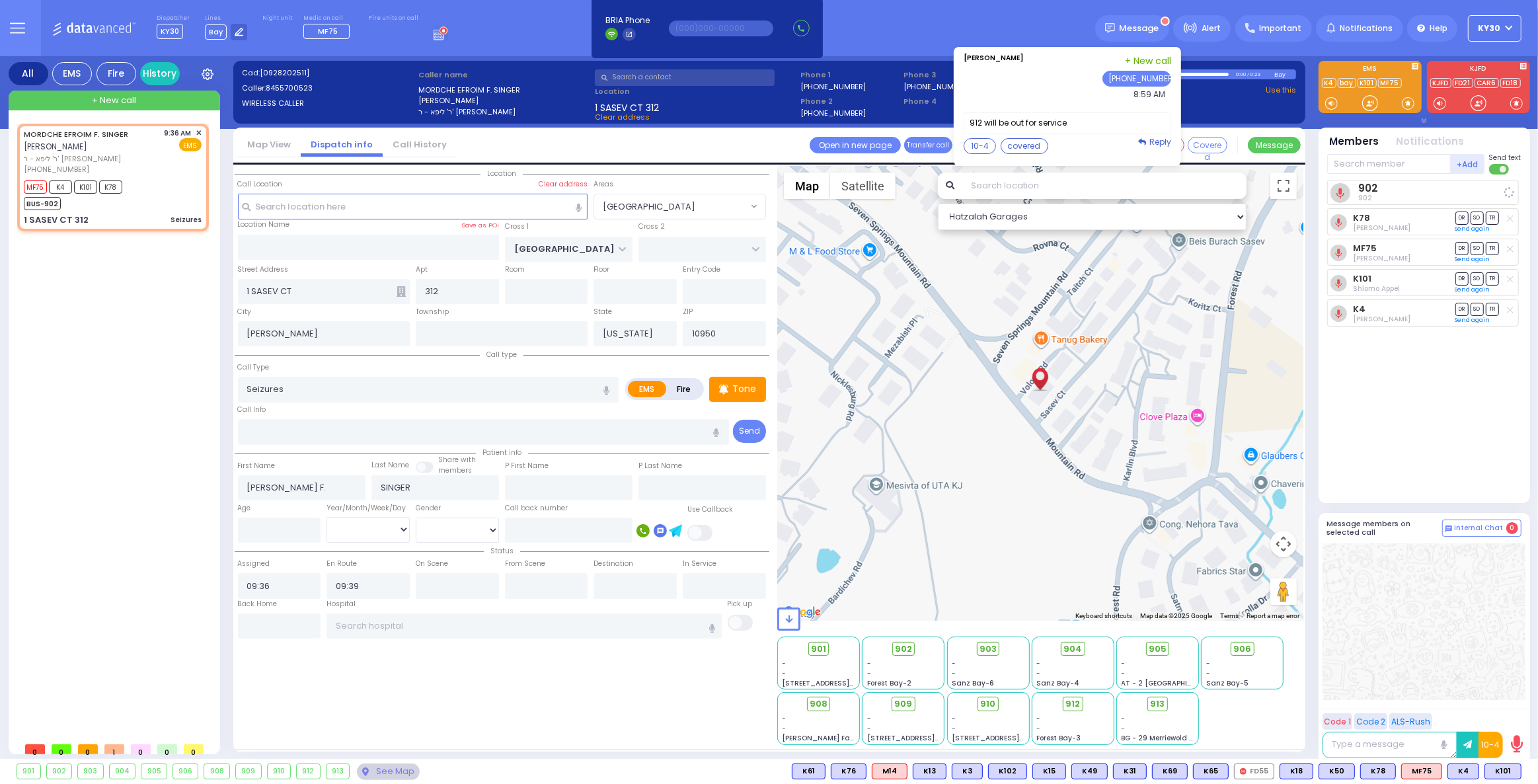
select select
radio input "true"
select select
select select "Hatzalah Garages"
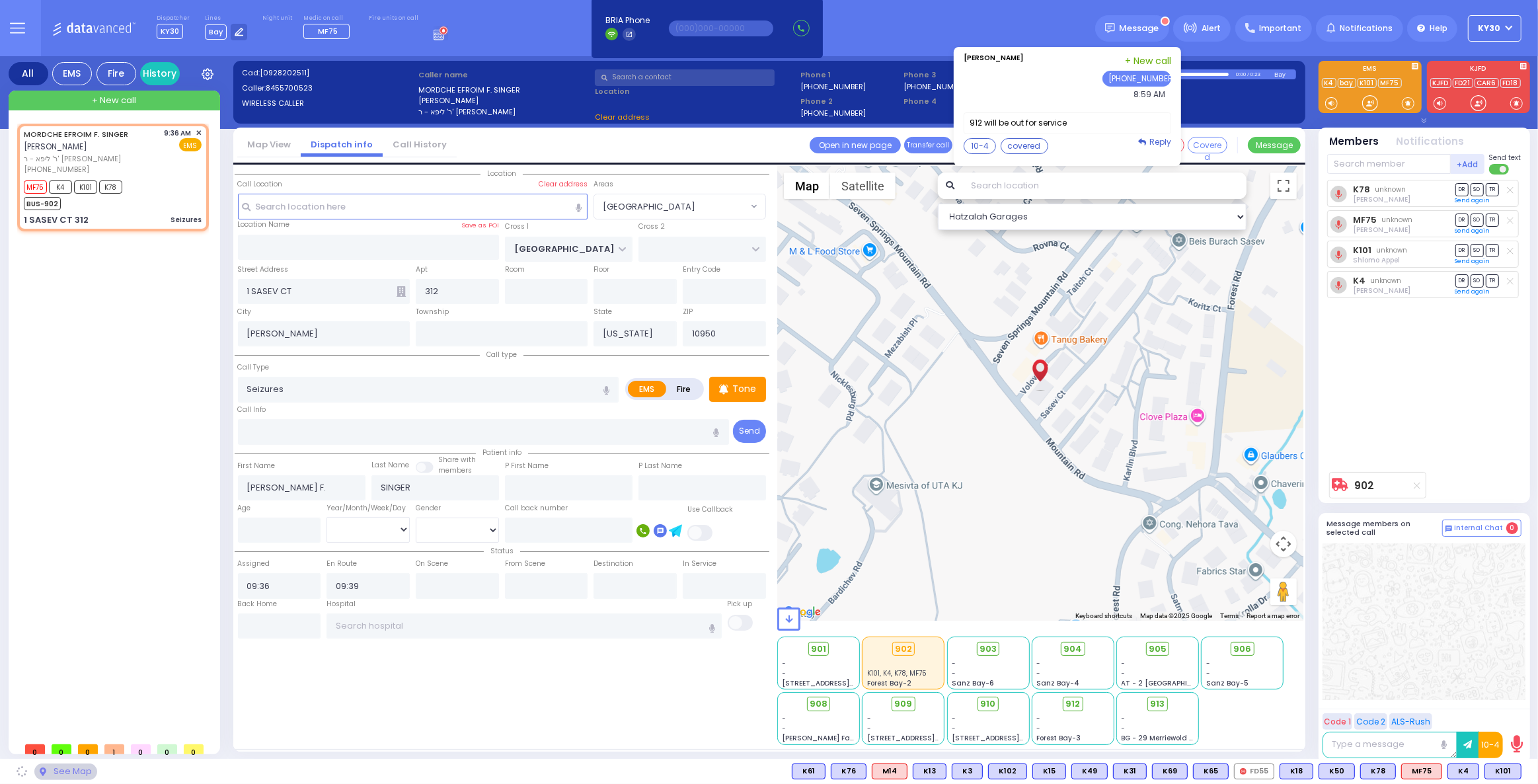
select select "[GEOGRAPHIC_DATA]"
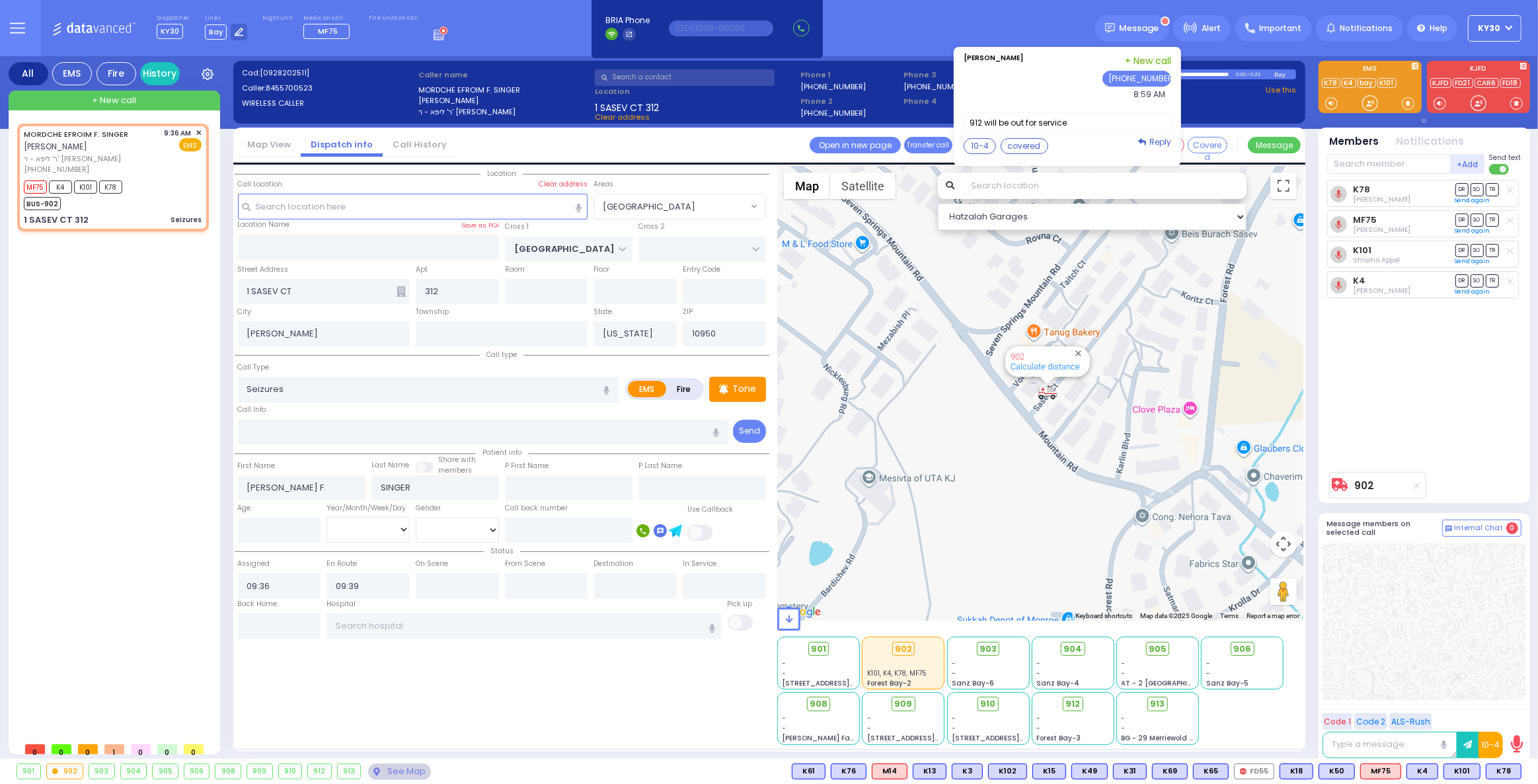
drag, startPoint x: 1076, startPoint y: 704, endPoint x: 1070, endPoint y: 713, distance: 10.8
drag, startPoint x: 1070, startPoint y: 713, endPoint x: 649, endPoint y: 705, distance: 421.1
click at [649, 706] on div "Location All areas" at bounding box center [501, 455] width 534 height 579
click at [1081, 703] on span "912" at bounding box center [1077, 704] width 14 height 14
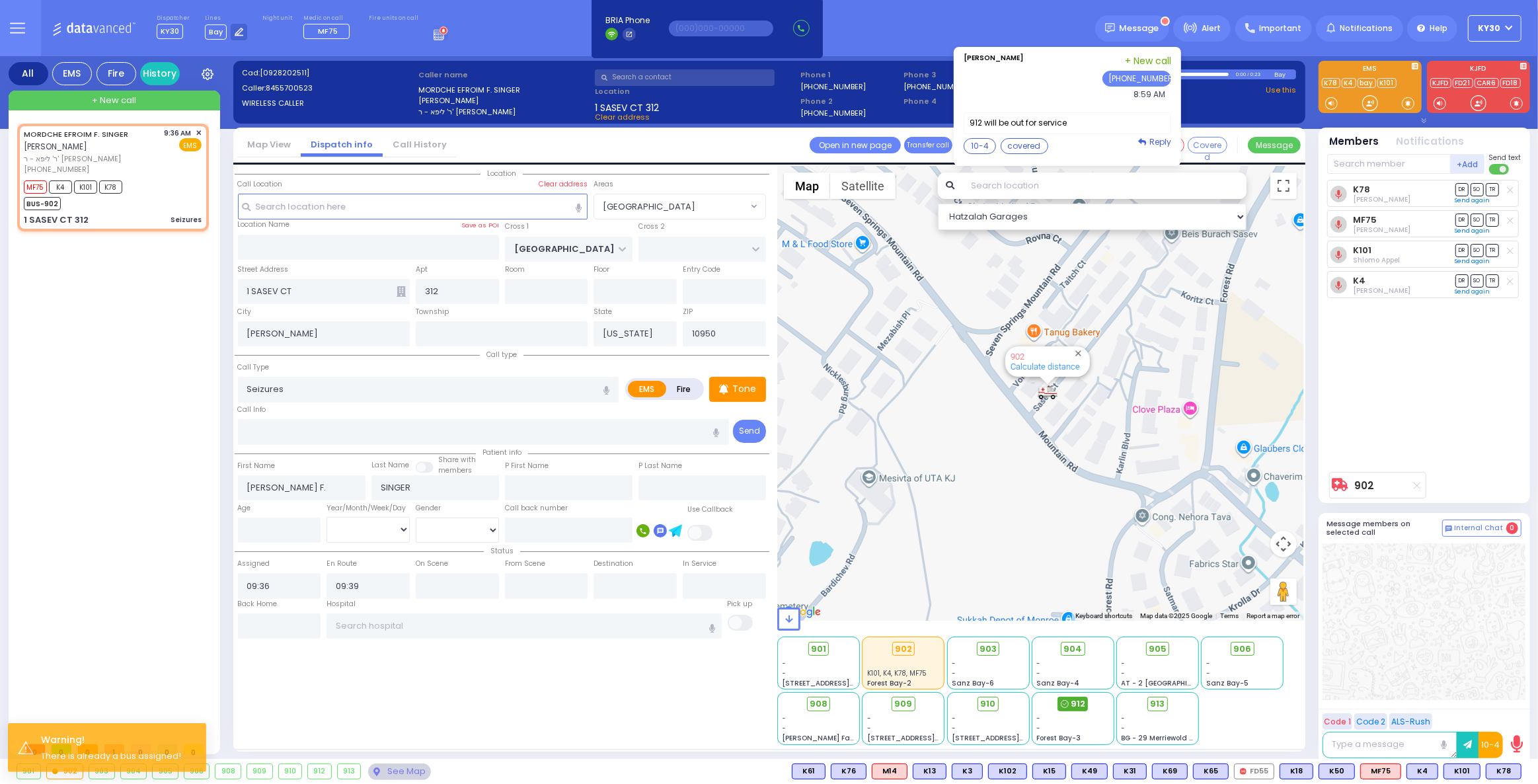
drag, startPoint x: 1082, startPoint y: 700, endPoint x: 1076, endPoint y: 704, distance: 7.2
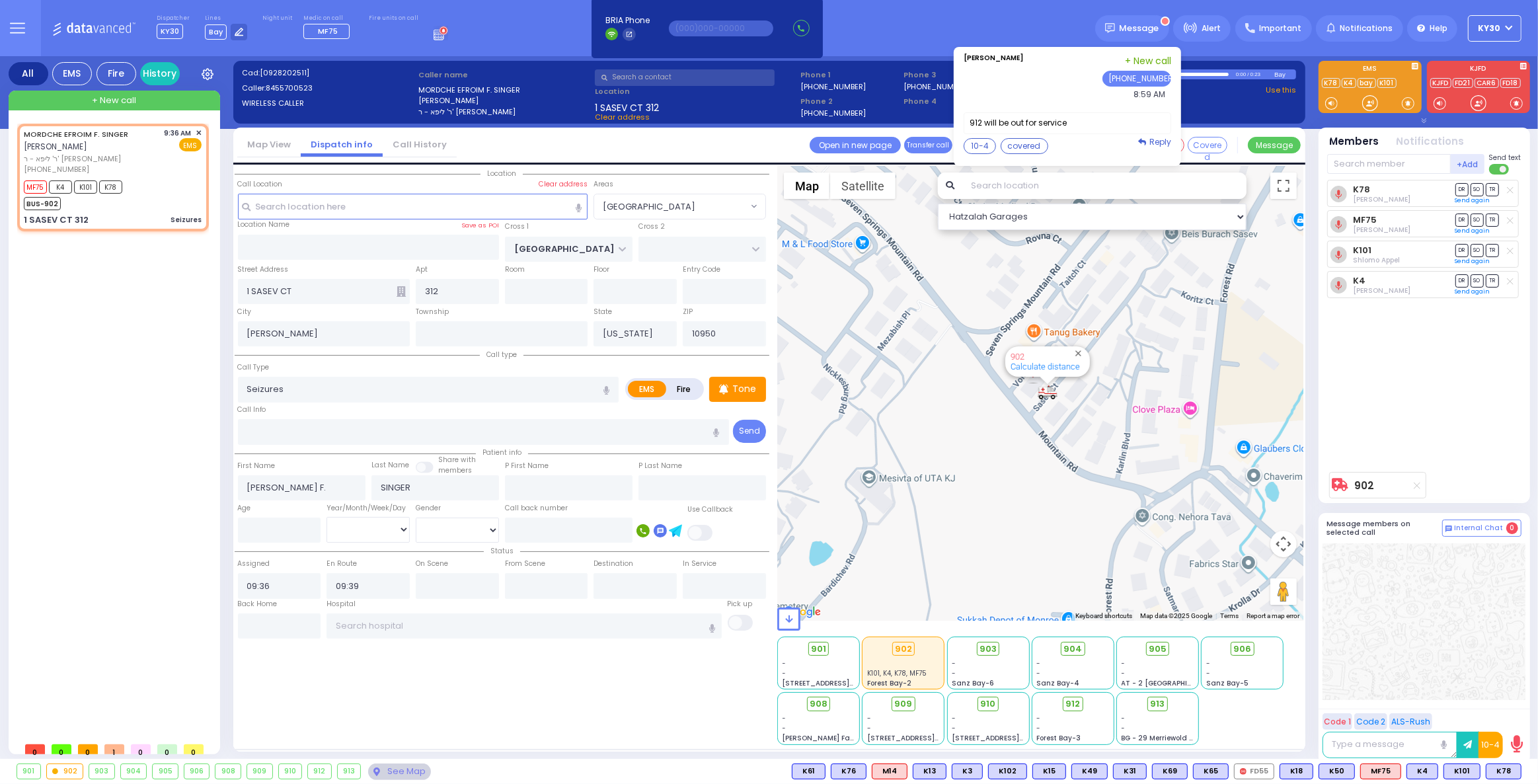
drag, startPoint x: 1076, startPoint y: 704, endPoint x: 613, endPoint y: 684, distance: 463.4
click at [612, 684] on div "Location All areas" at bounding box center [501, 455] width 534 height 579
click at [1073, 703] on span "912" at bounding box center [1077, 704] width 14 height 14
click at [1074, 705] on span "912" at bounding box center [1077, 704] width 14 height 14
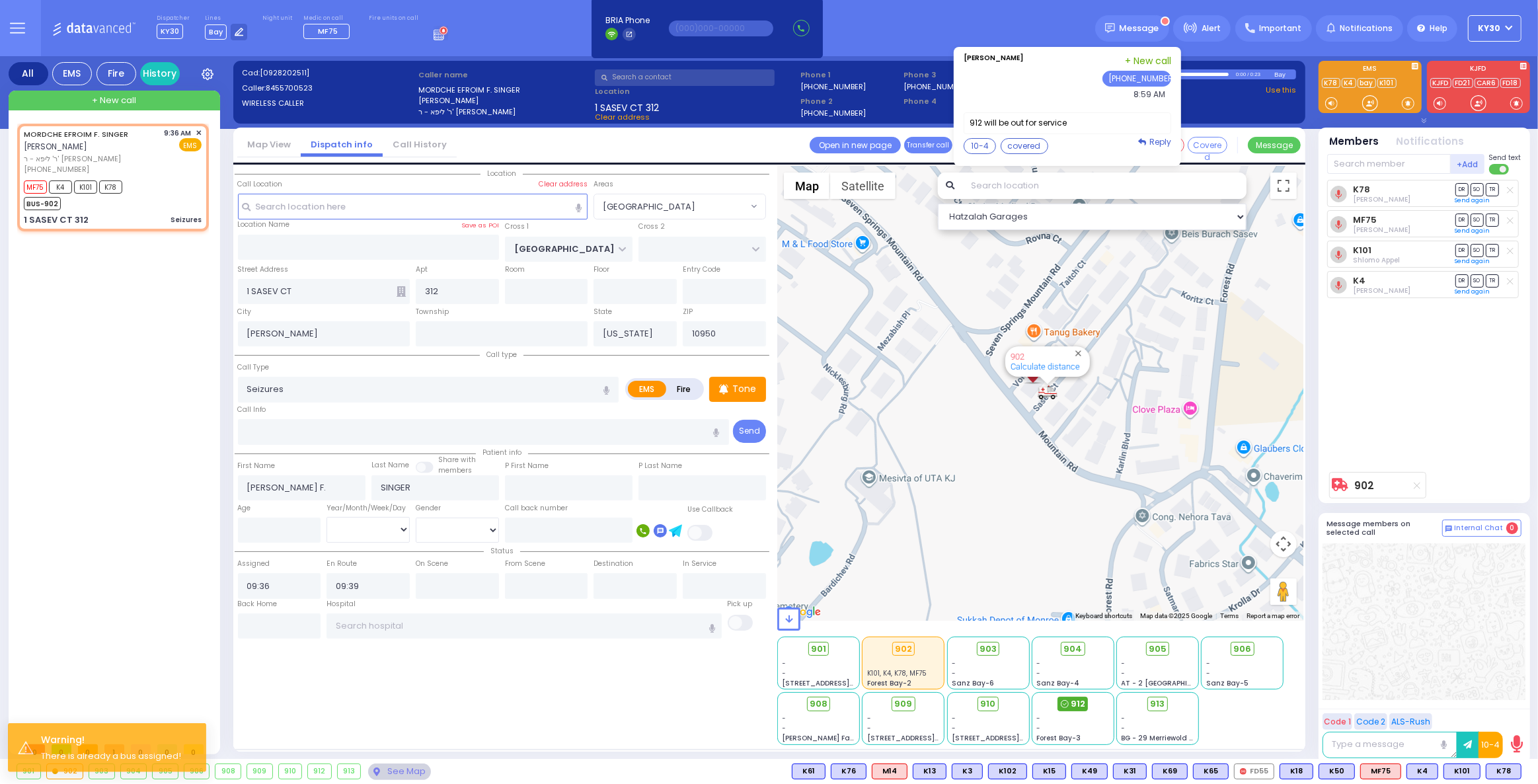
click at [1073, 705] on span "912" at bounding box center [1077, 704] width 14 height 14
click at [1076, 700] on span "912" at bounding box center [1077, 704] width 14 height 14
click at [1076, 701] on span "912" at bounding box center [1077, 704] width 14 height 14
click at [1076, 702] on span "912" at bounding box center [1077, 704] width 14 height 14
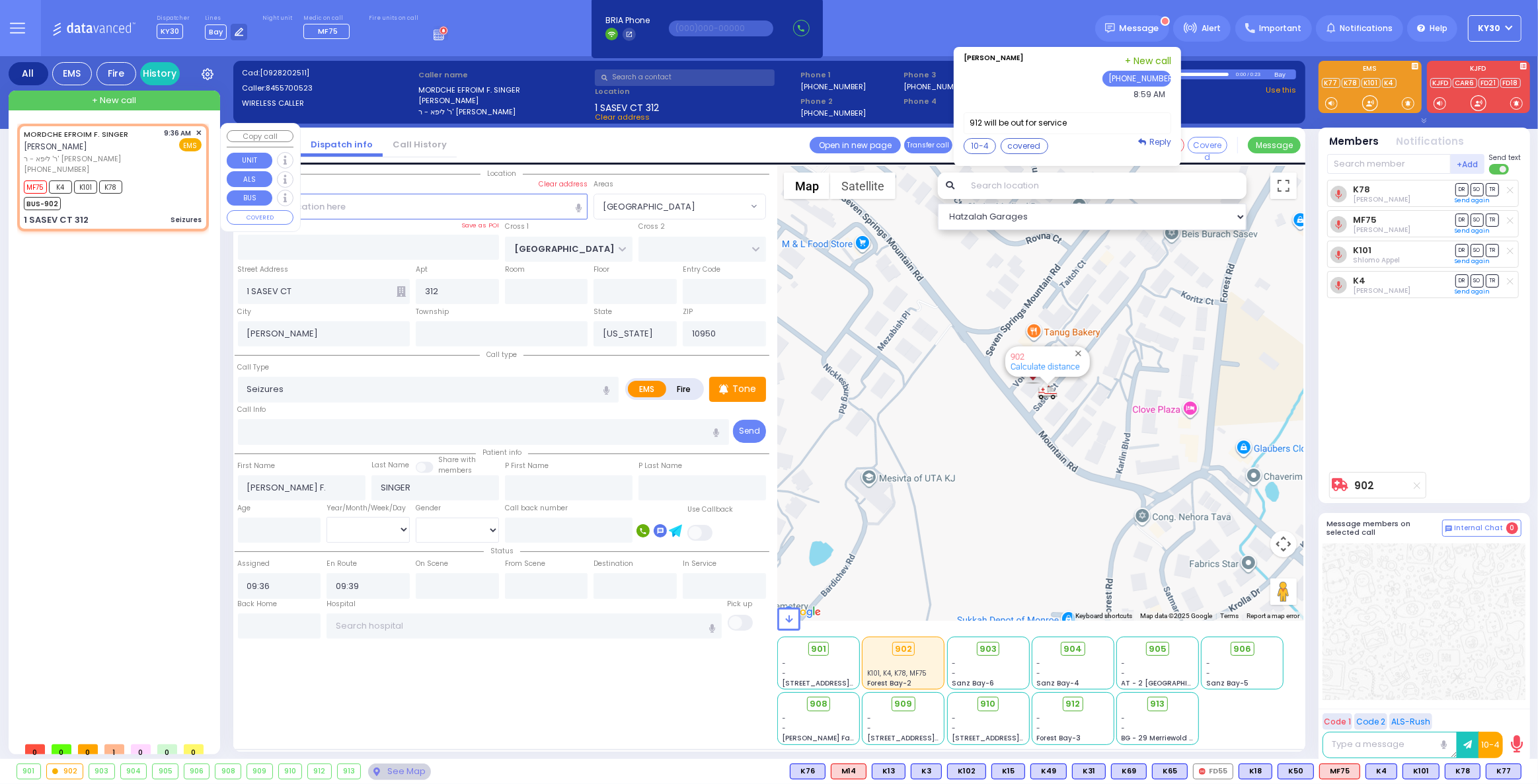
click at [128, 99] on span "+ New call" at bounding box center [113, 101] width 44 height 14
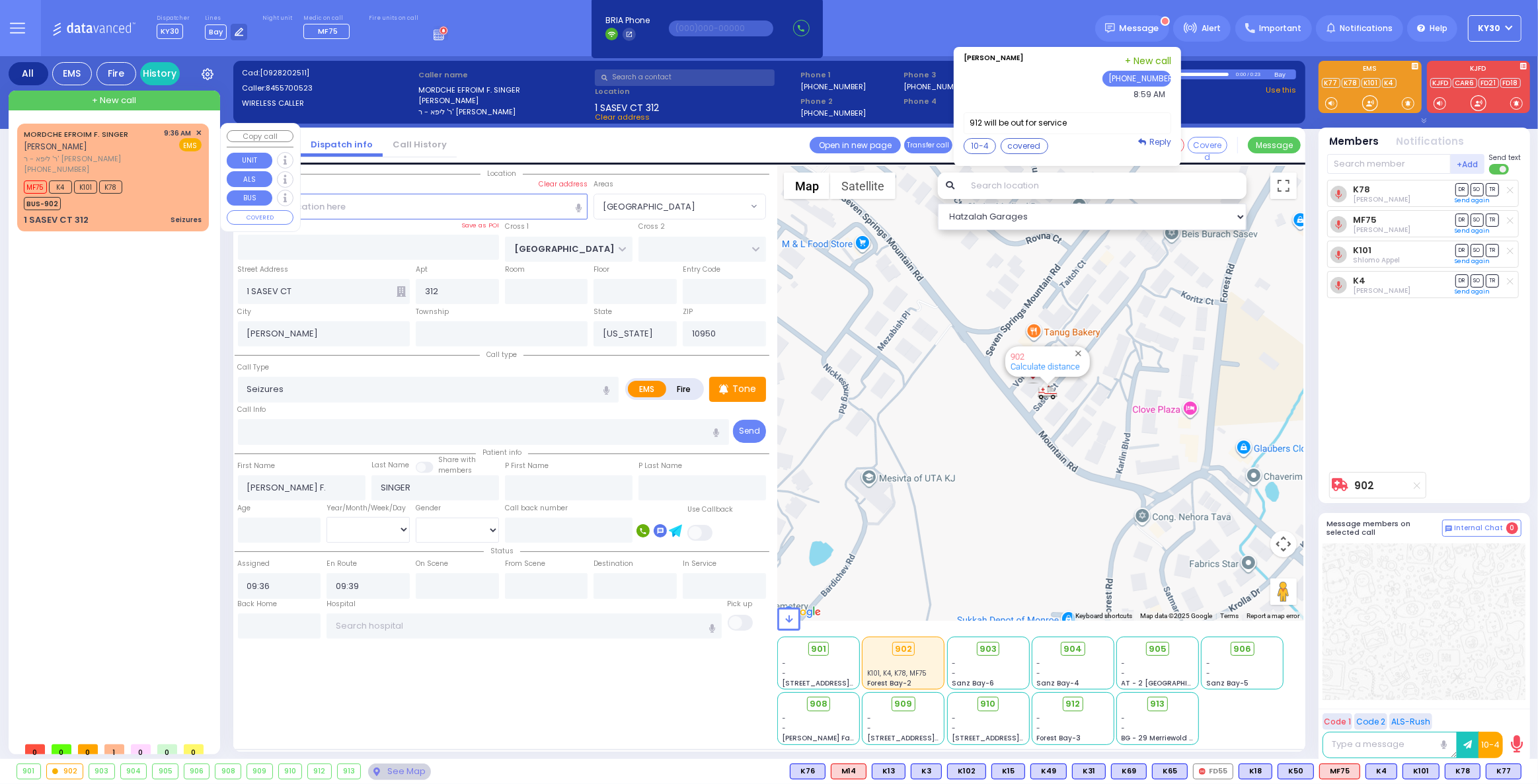
type input "2"
type input "1"
select select
radio input "true"
select select
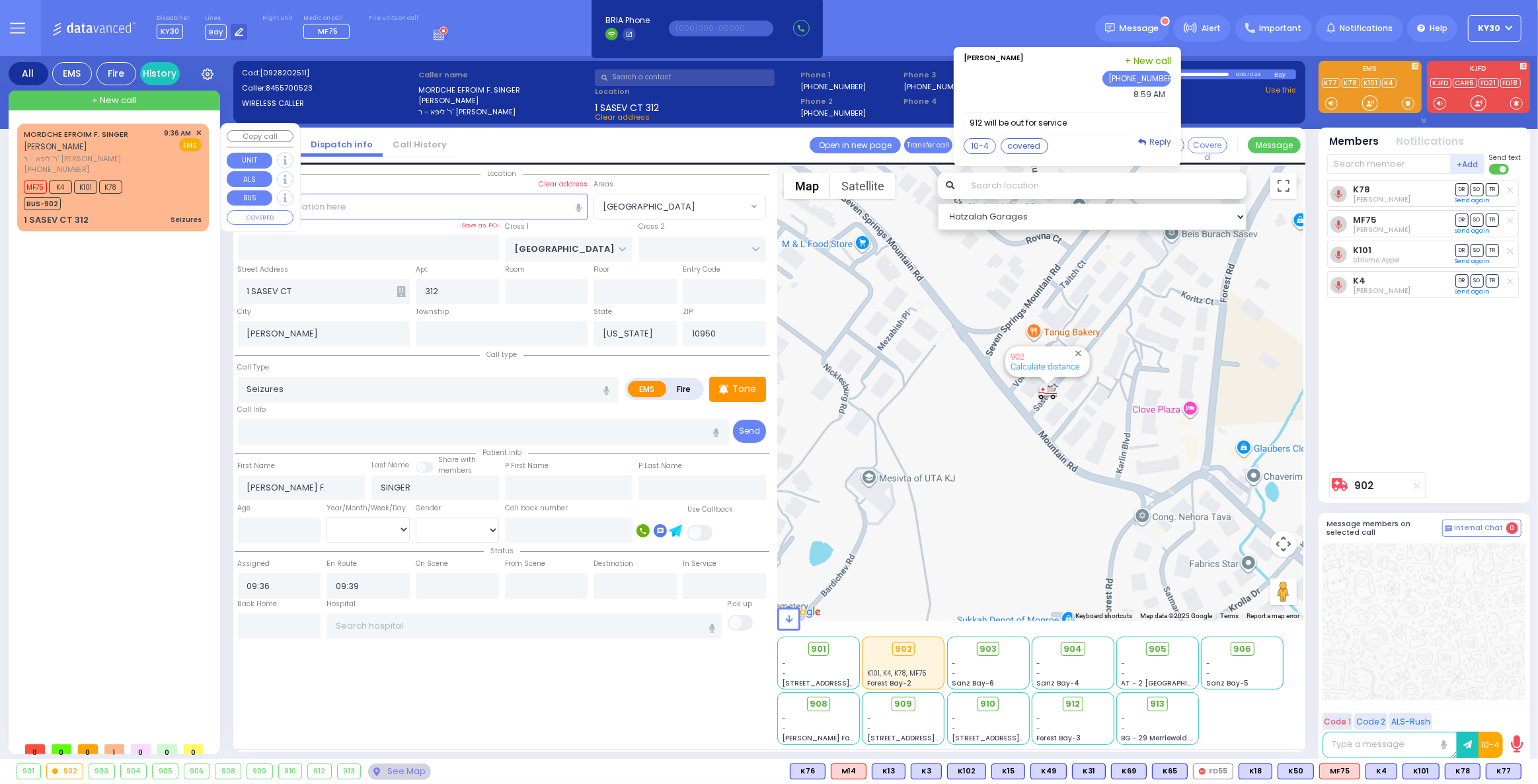
type input "09:47"
select select "Hatzalah Garages"
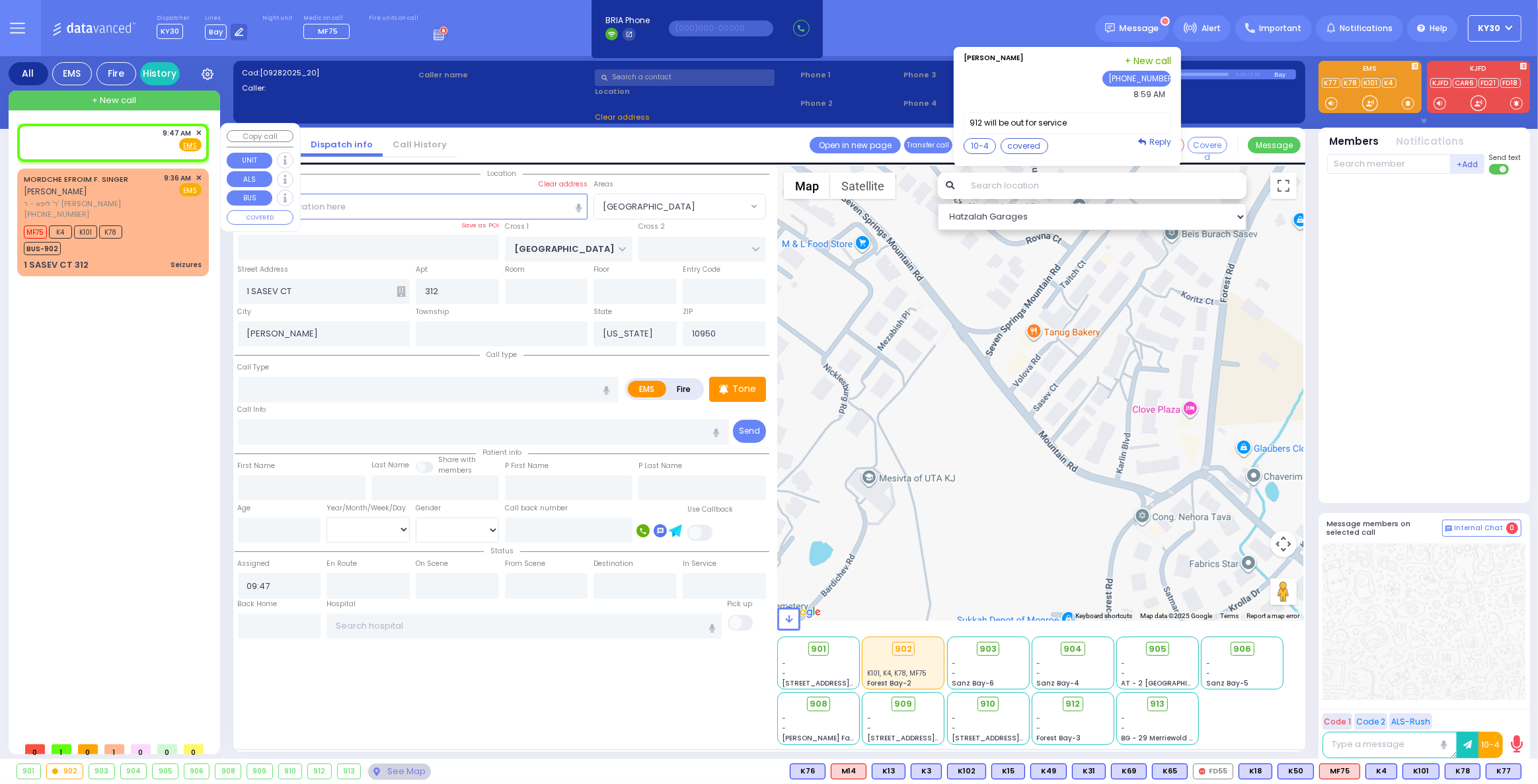
select select
radio input "true"
select select
select select "Hatzalah Garages"
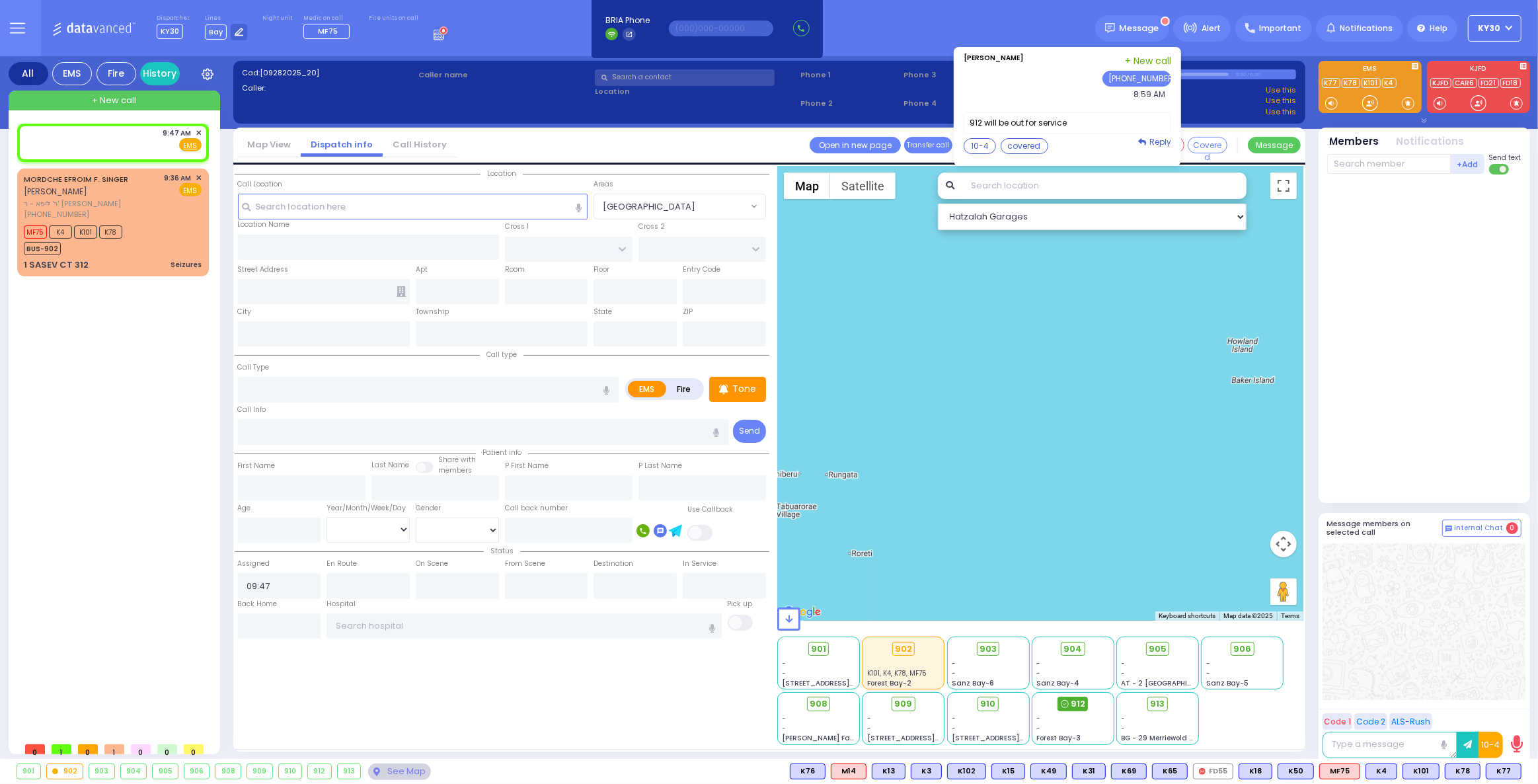
click at [1073, 699] on span "912" at bounding box center [1077, 704] width 14 height 14
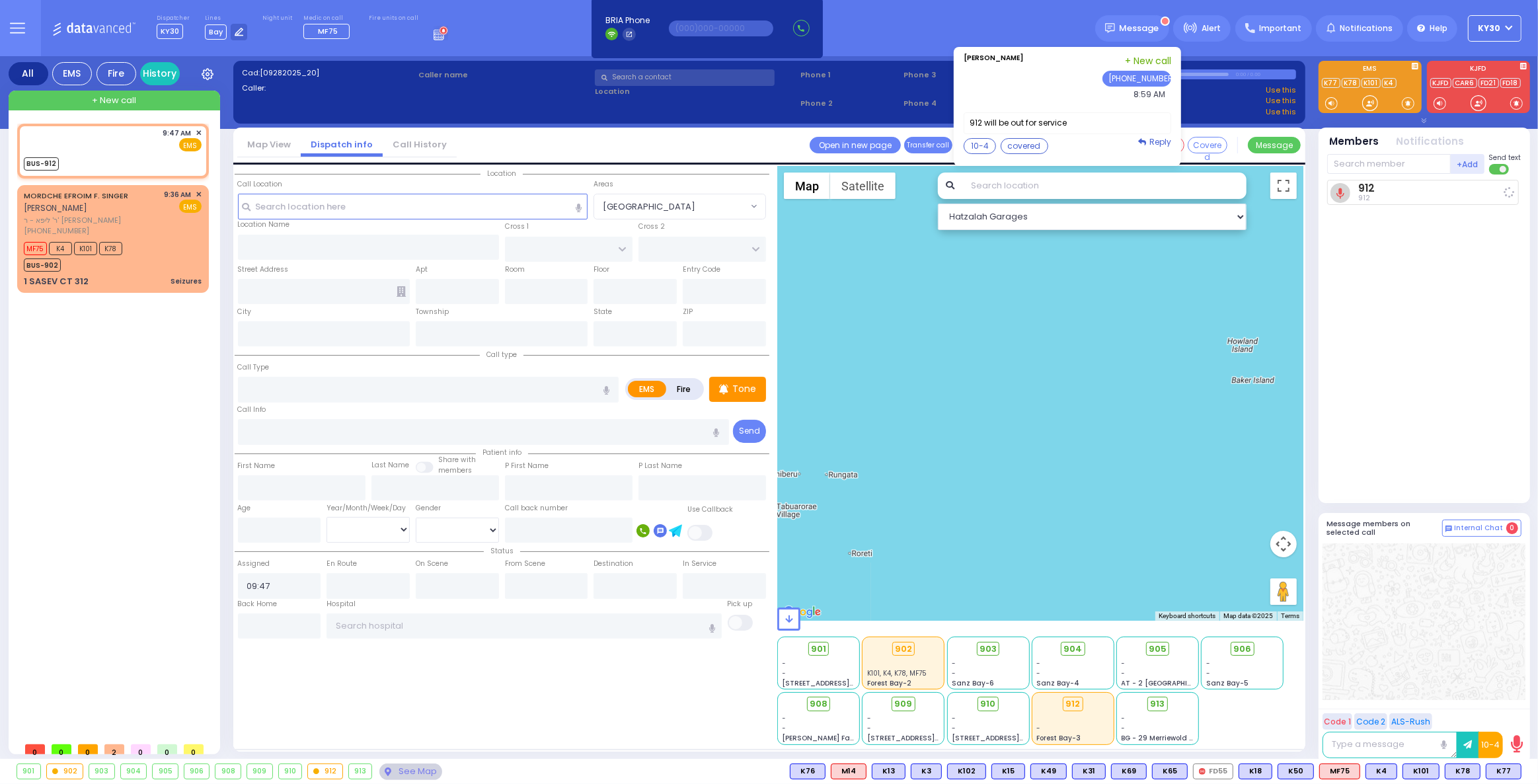
select select
radio input "true"
select select
type input "09:47"
select select "Hatzalah Garages"
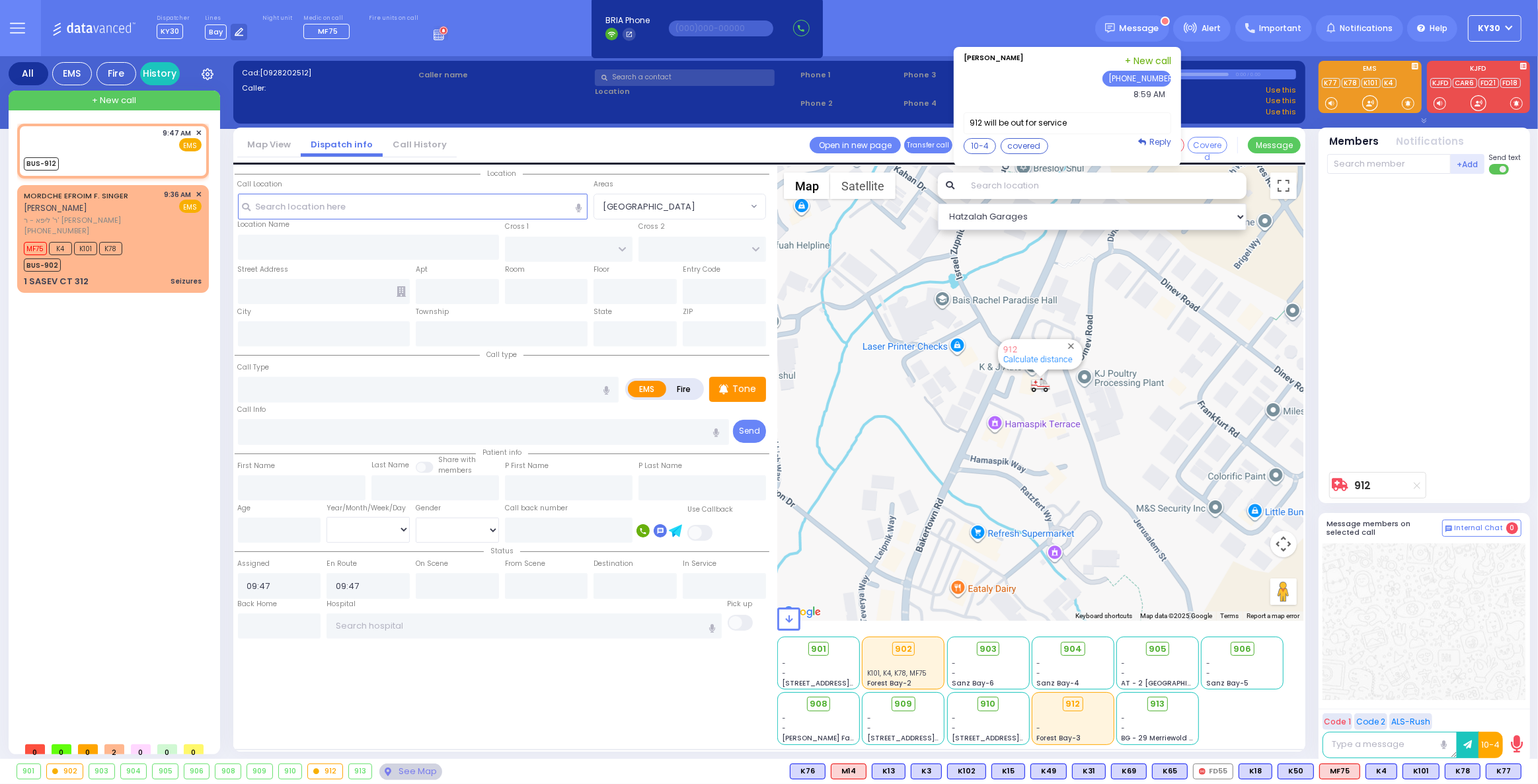
click at [1416, 483] on icon at bounding box center [1417, 485] width 7 height 8
select select
radio input "true"
select select
select select "Hatzalah Garages"
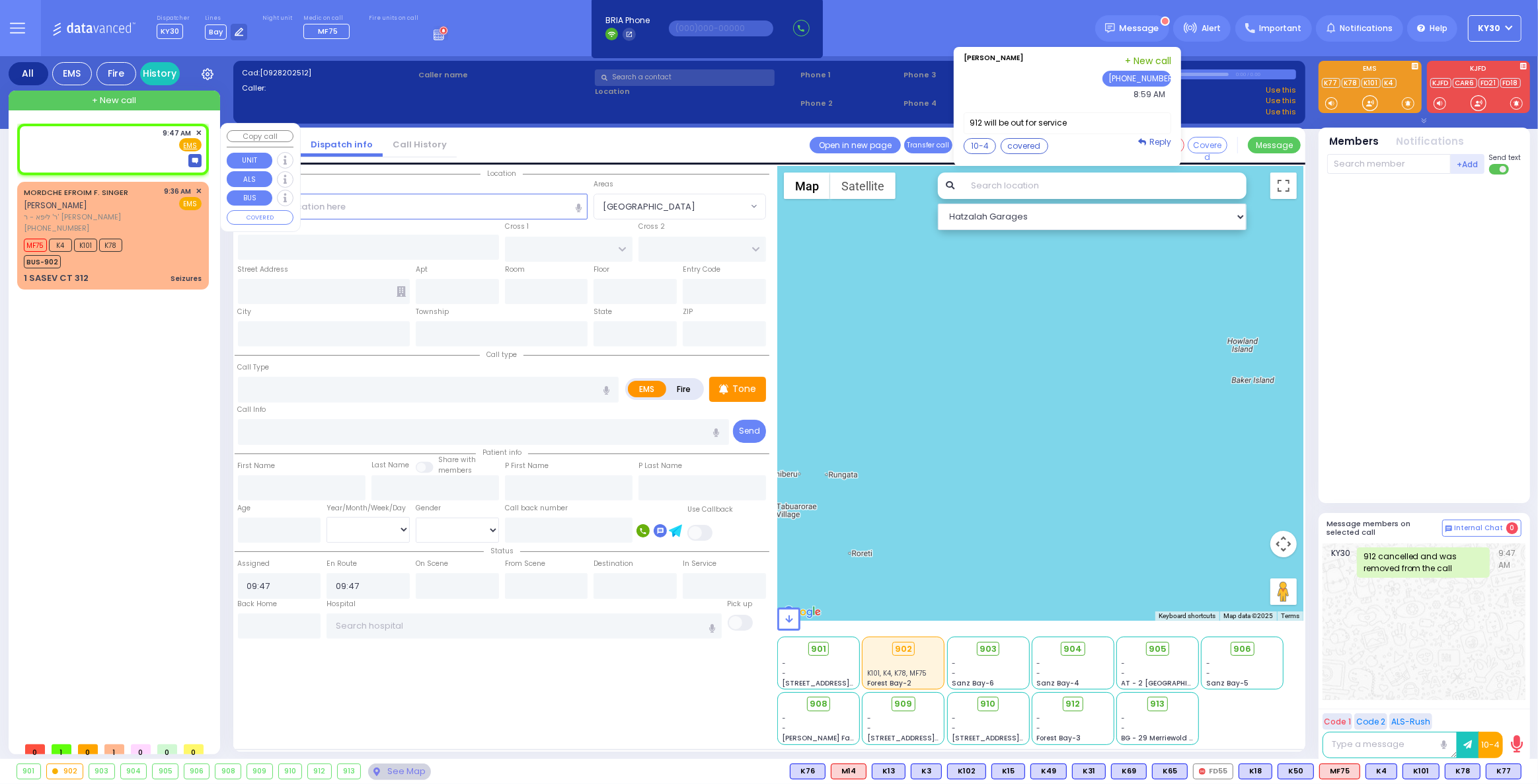
click at [197, 130] on span "✕" at bounding box center [198, 133] width 6 height 11
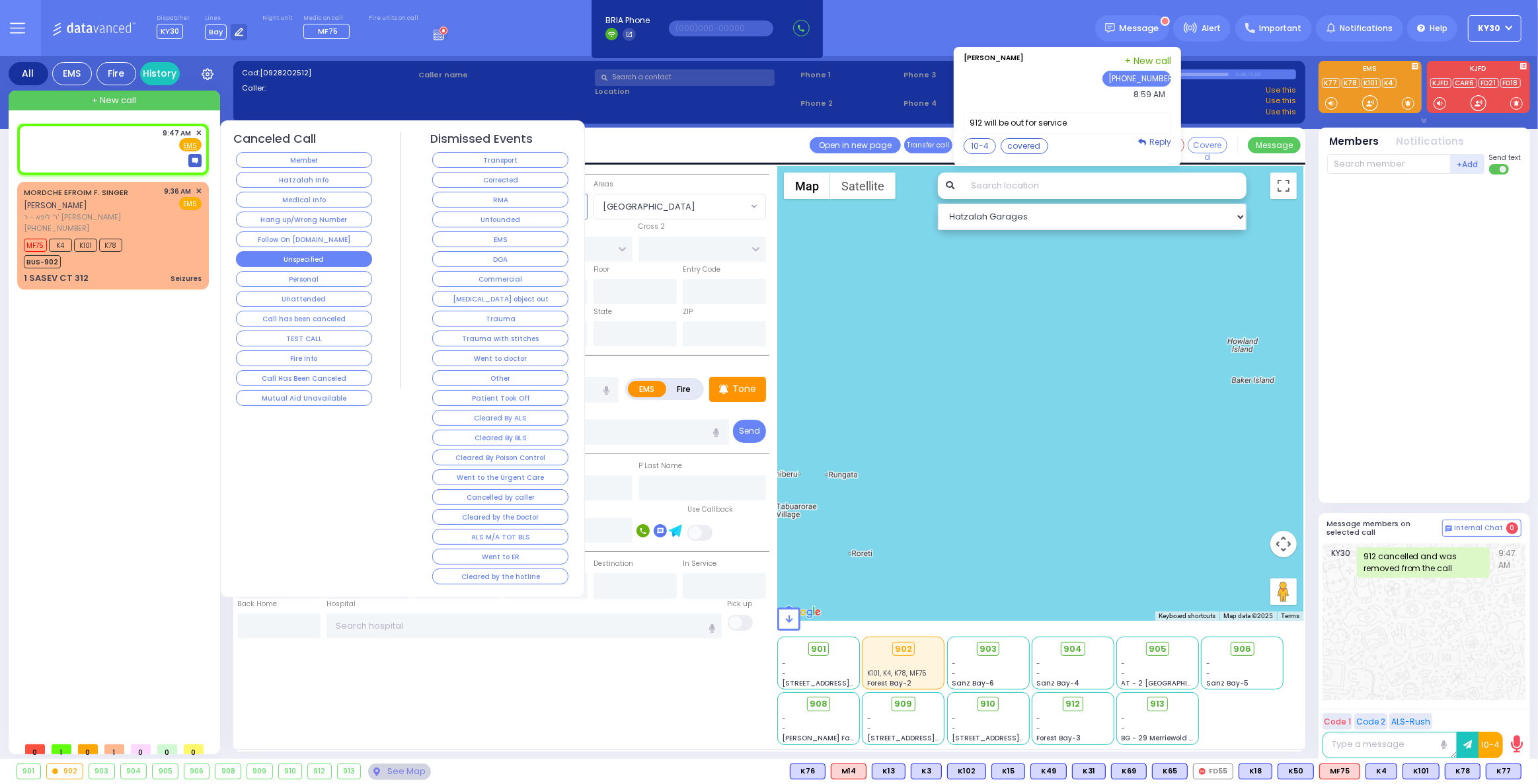
click at [327, 257] on button "Unspecified" at bounding box center [304, 259] width 136 height 16
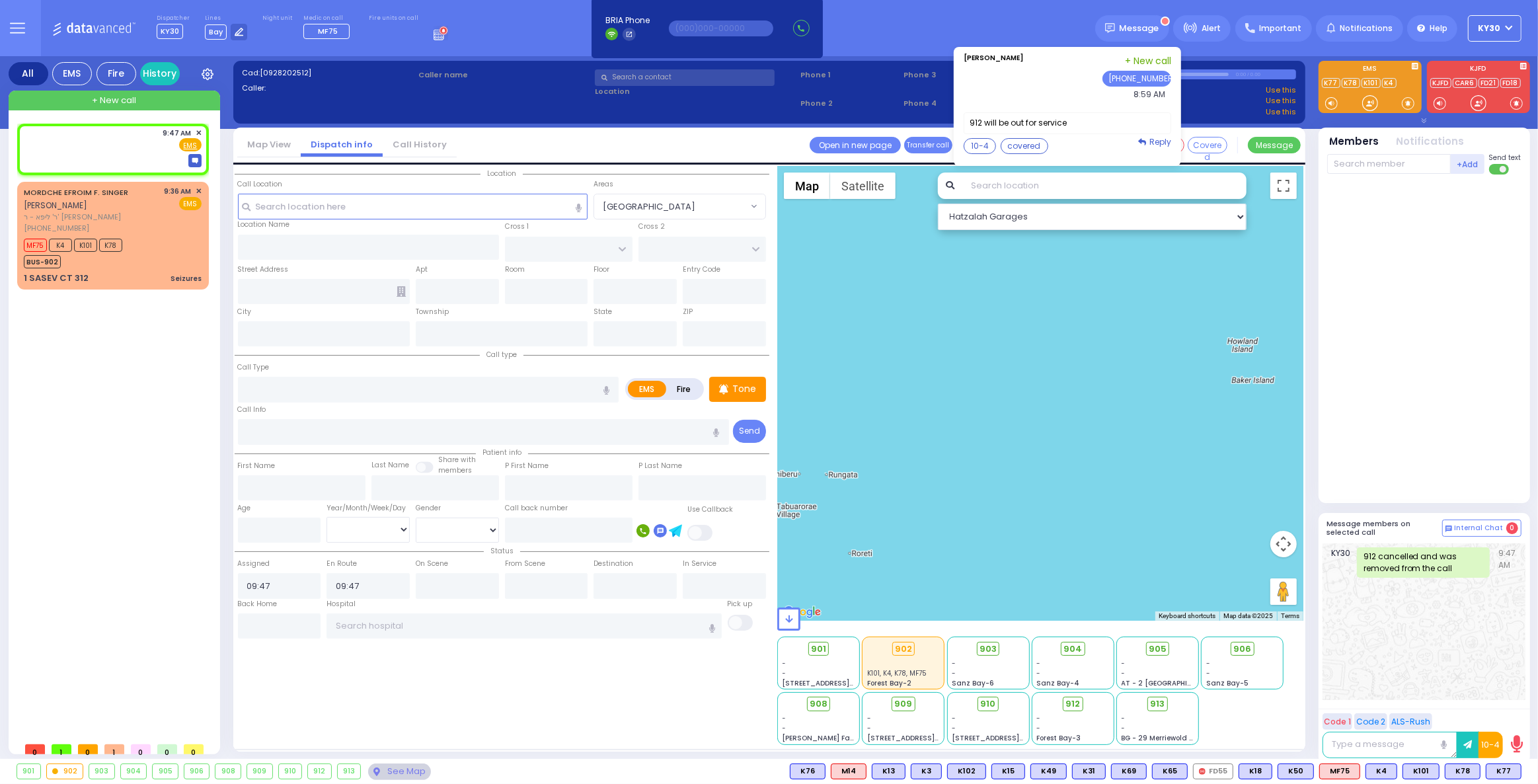
select select
radio input "true"
select select
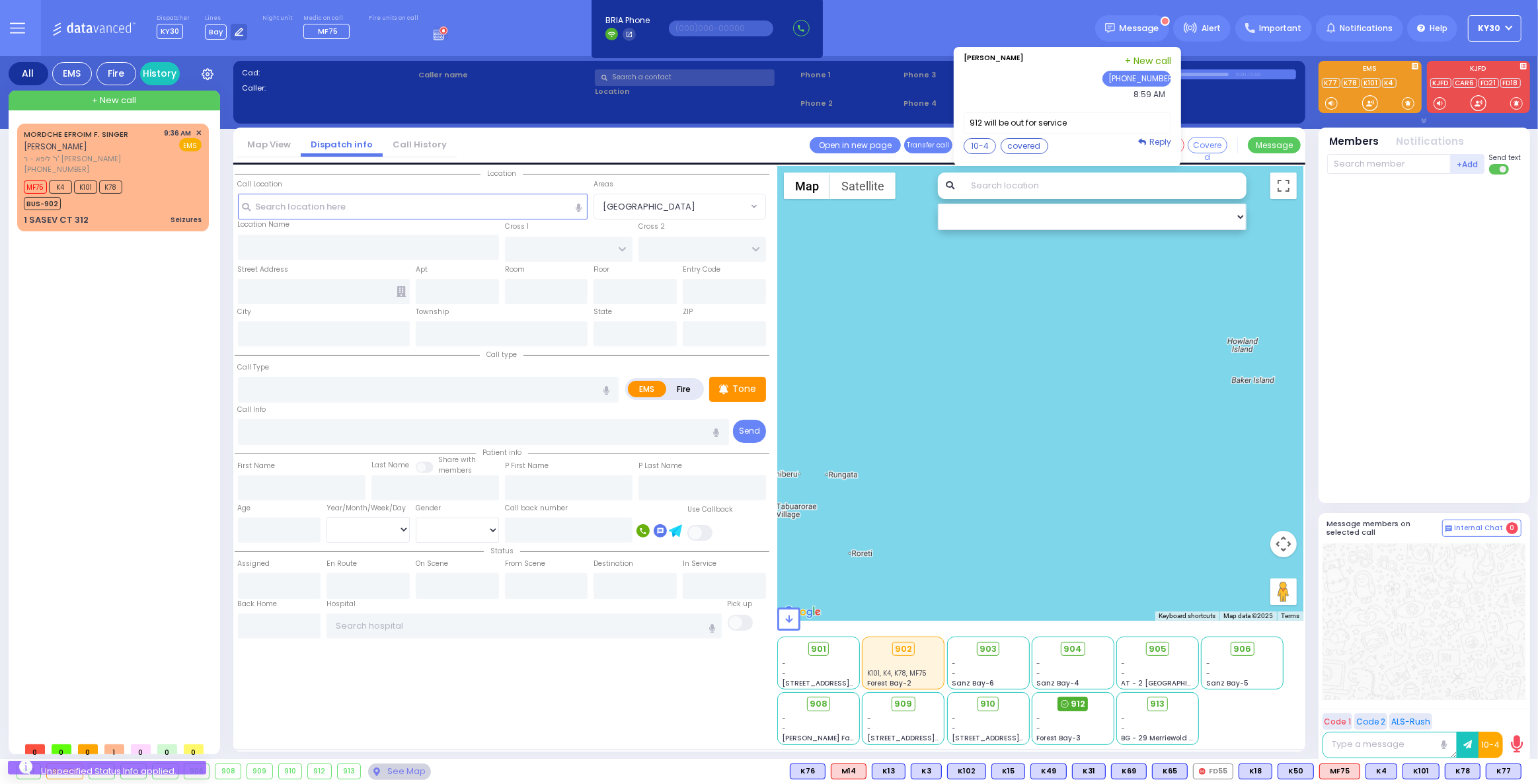
click at [1073, 702] on span "912" at bounding box center [1077, 704] width 14 height 14
click at [1071, 705] on span "912" at bounding box center [1077, 704] width 14 height 14
click at [1073, 699] on span "912" at bounding box center [1077, 704] width 14 height 14
click at [1075, 693] on div "912 - - [GEOGRAPHIC_DATA]-3" at bounding box center [1074, 716] width 85 height 55
drag, startPoint x: 1076, startPoint y: 699, endPoint x: 1070, endPoint y: 702, distance: 6.7
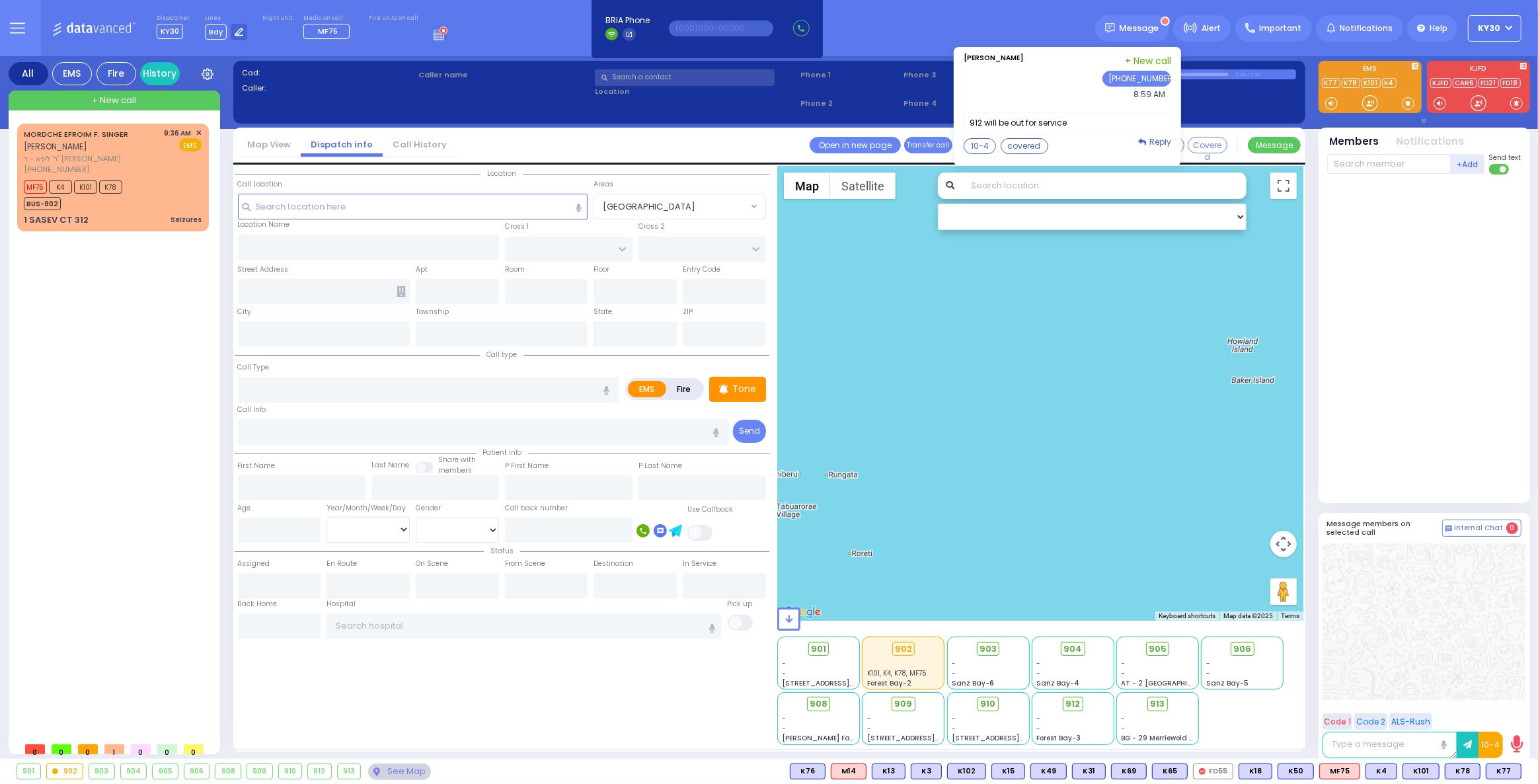
drag, startPoint x: 1070, startPoint y: 702, endPoint x: 1010, endPoint y: 560, distance: 154.2
click at [1010, 560] on div at bounding box center [1040, 393] width 526 height 455
drag, startPoint x: 667, startPoint y: 706, endPoint x: 697, endPoint y: 709, distance: 30.1
click at [671, 706] on div "Location All areas" at bounding box center [501, 455] width 534 height 579
click at [1066, 699] on icon at bounding box center [1064, 703] width 8 height 8
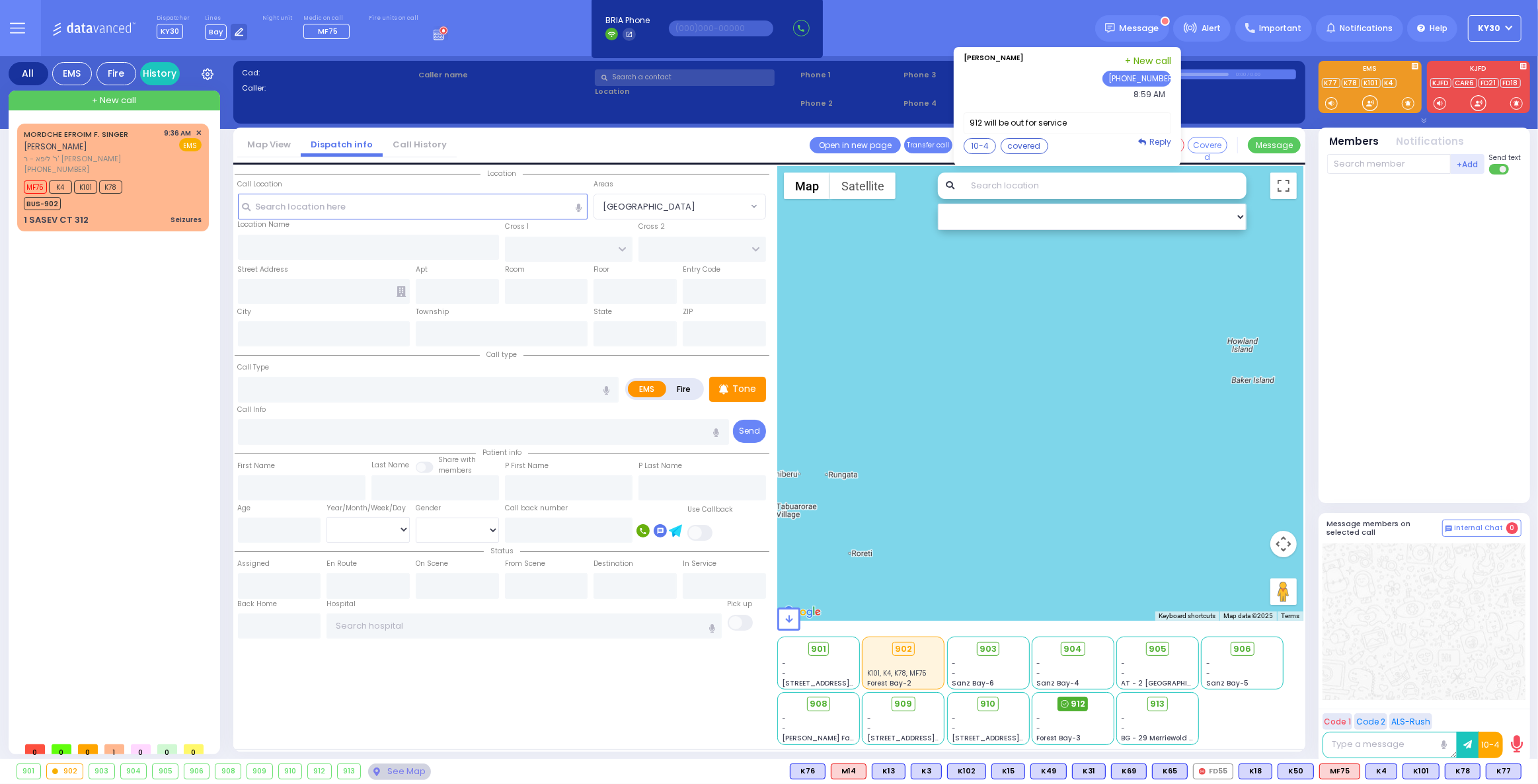
click at [1076, 703] on span "912" at bounding box center [1077, 704] width 14 height 14
click at [1079, 704] on span "912" at bounding box center [1077, 704] width 14 height 14
click at [1075, 705] on span "912" at bounding box center [1077, 704] width 14 height 14
click at [1081, 699] on span "912" at bounding box center [1077, 704] width 14 height 14
click at [146, 153] on span "ר' ליפא - ר' [PERSON_NAME]" at bounding box center [91, 158] width 136 height 11
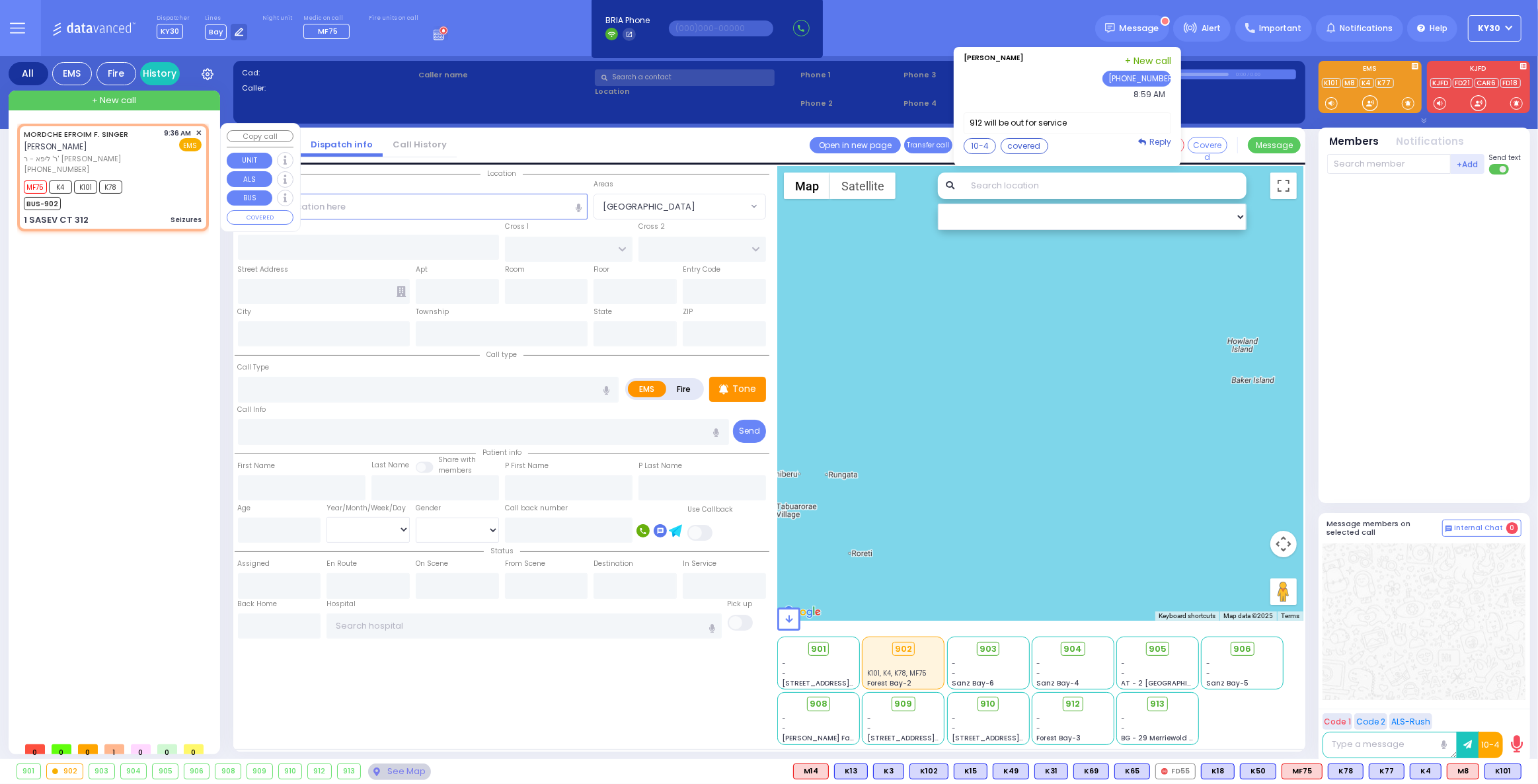
type input "3"
type input "2"
select select
type input "Seizures"
radio input "true"
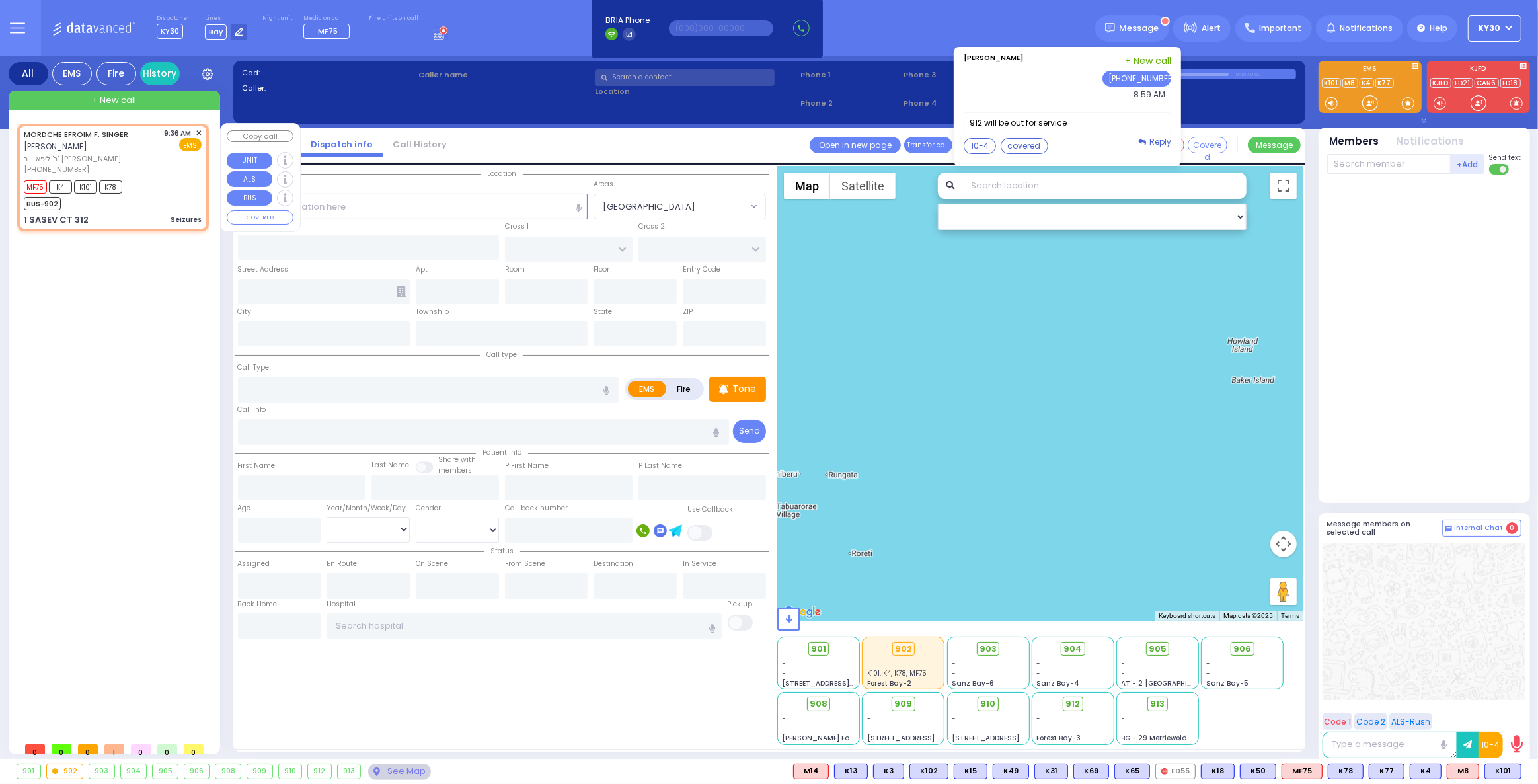
type input "[PERSON_NAME] F."
type input "SINGER"
select select
type input "09:36"
type input "09:39"
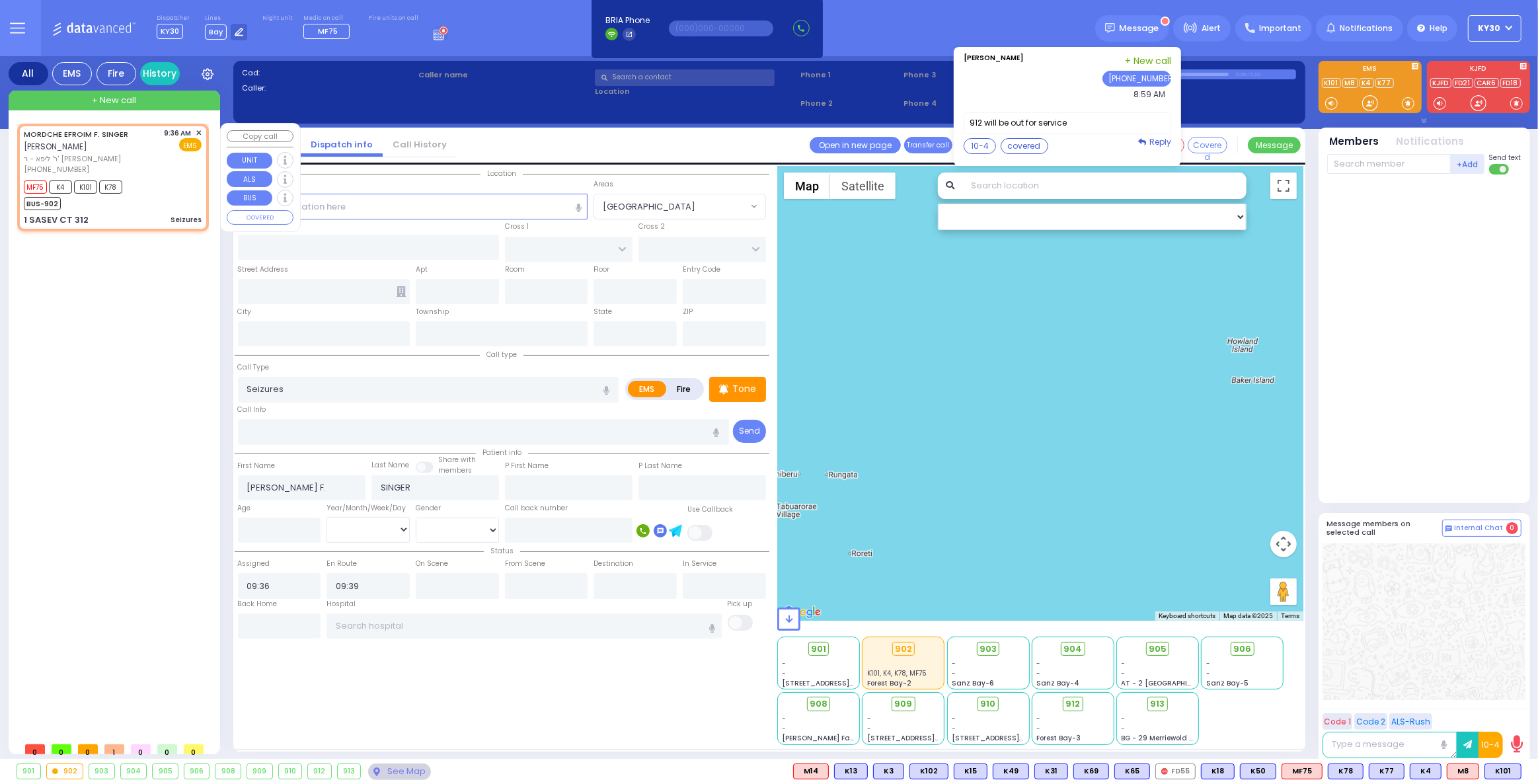
type input "[GEOGRAPHIC_DATA]"
type input "1 SASEV CT"
type input "312"
type input "[PERSON_NAME]"
type input "[US_STATE]"
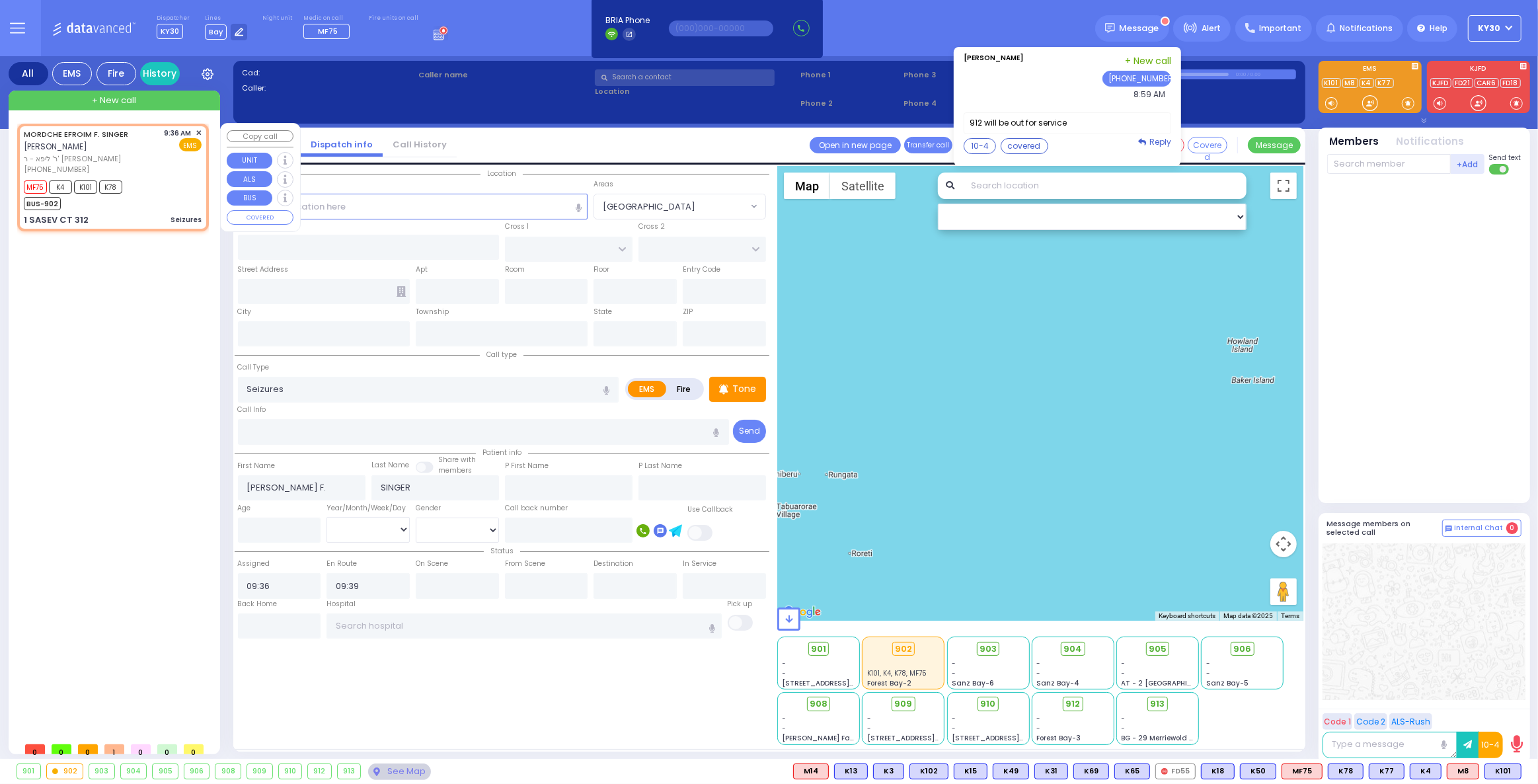
type input "10950"
select select "[GEOGRAPHIC_DATA]"
select select "Hatzalah Garages"
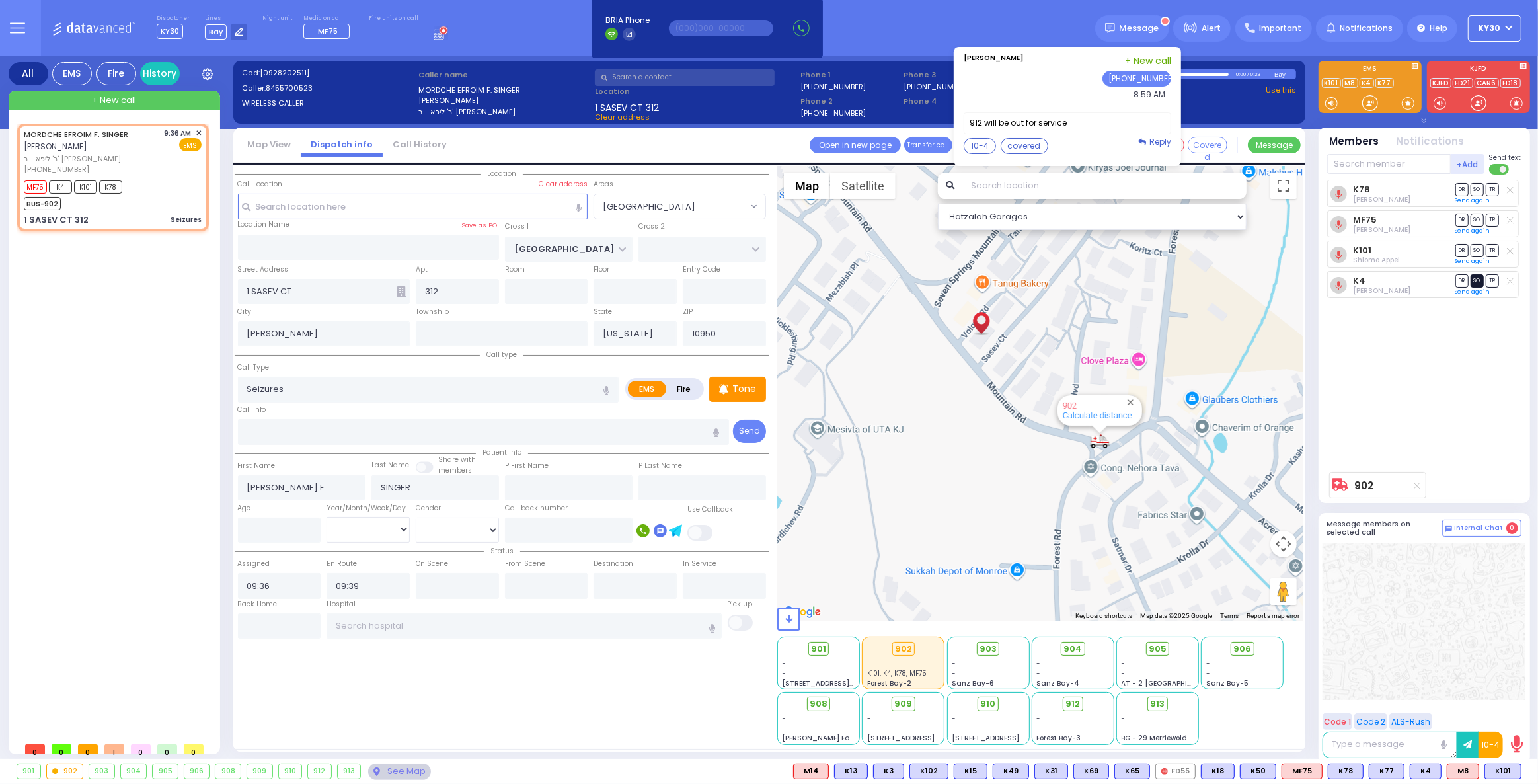
click at [1477, 279] on span "SO" at bounding box center [1477, 280] width 14 height 13
select select
radio input "true"
select select
select select "Hatzalah Garages"
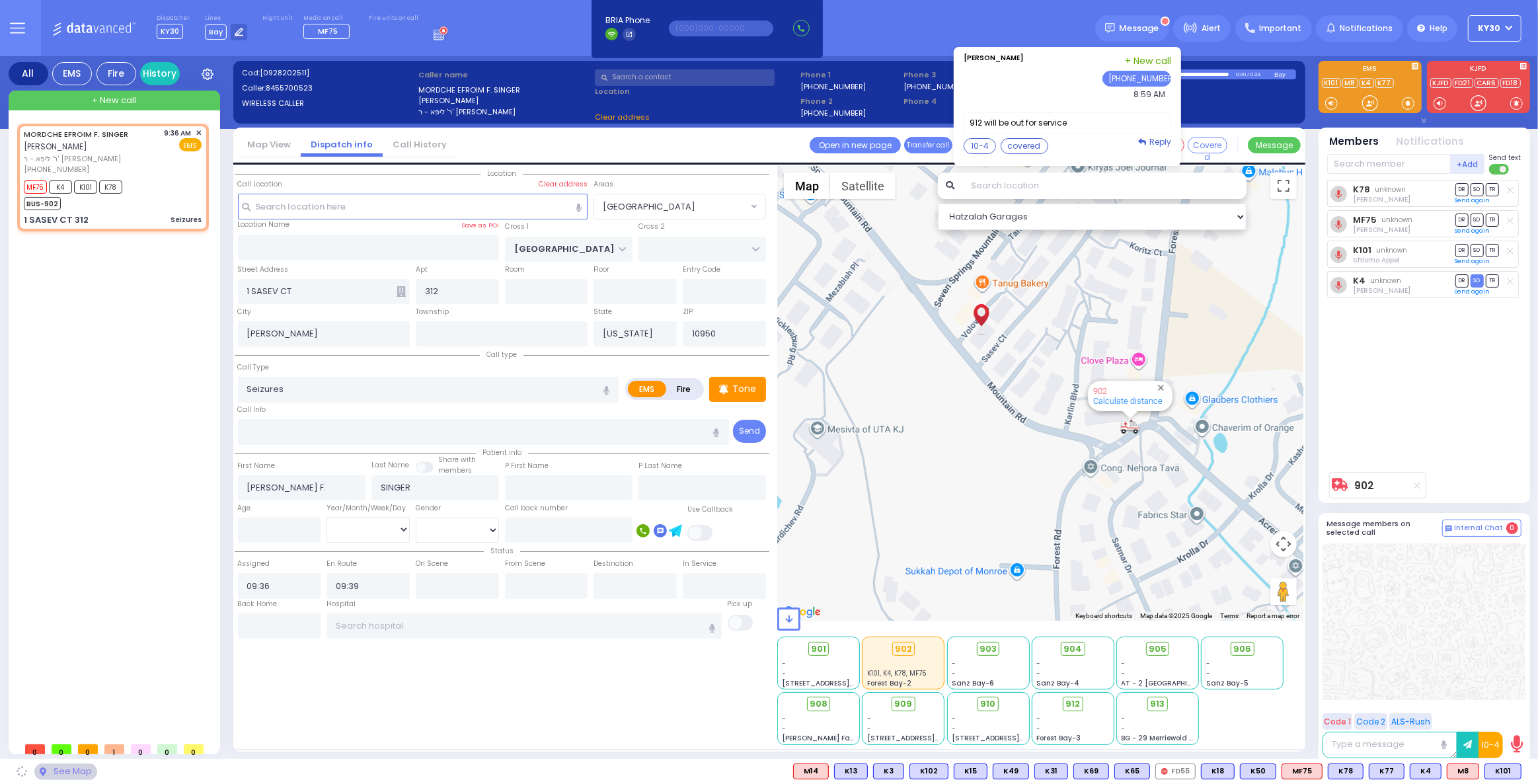
select select "[GEOGRAPHIC_DATA]"
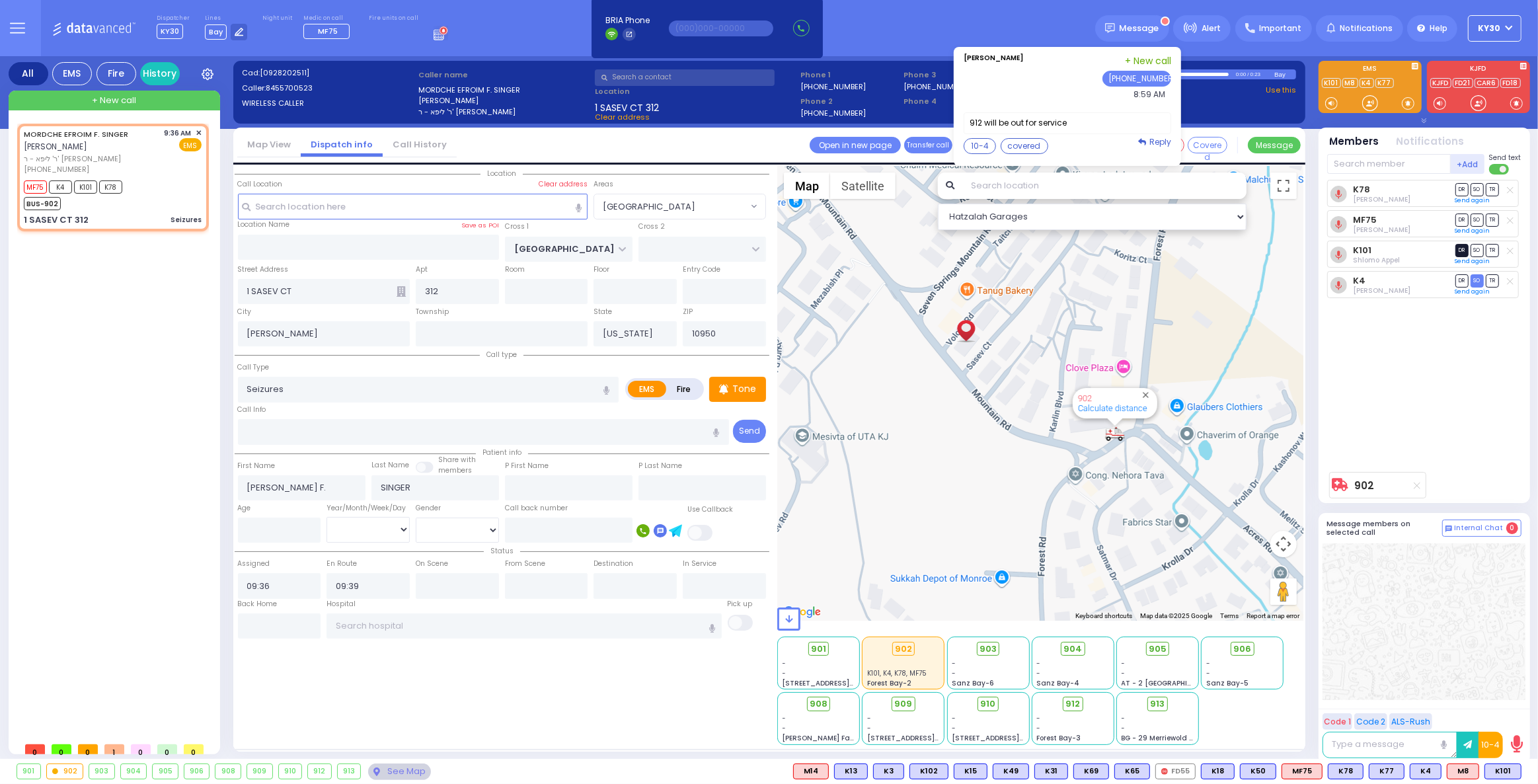
click at [1462, 244] on span "DR" at bounding box center [1462, 250] width 14 height 13
select select
radio input "true"
select select
select select "Hatzalah Garages"
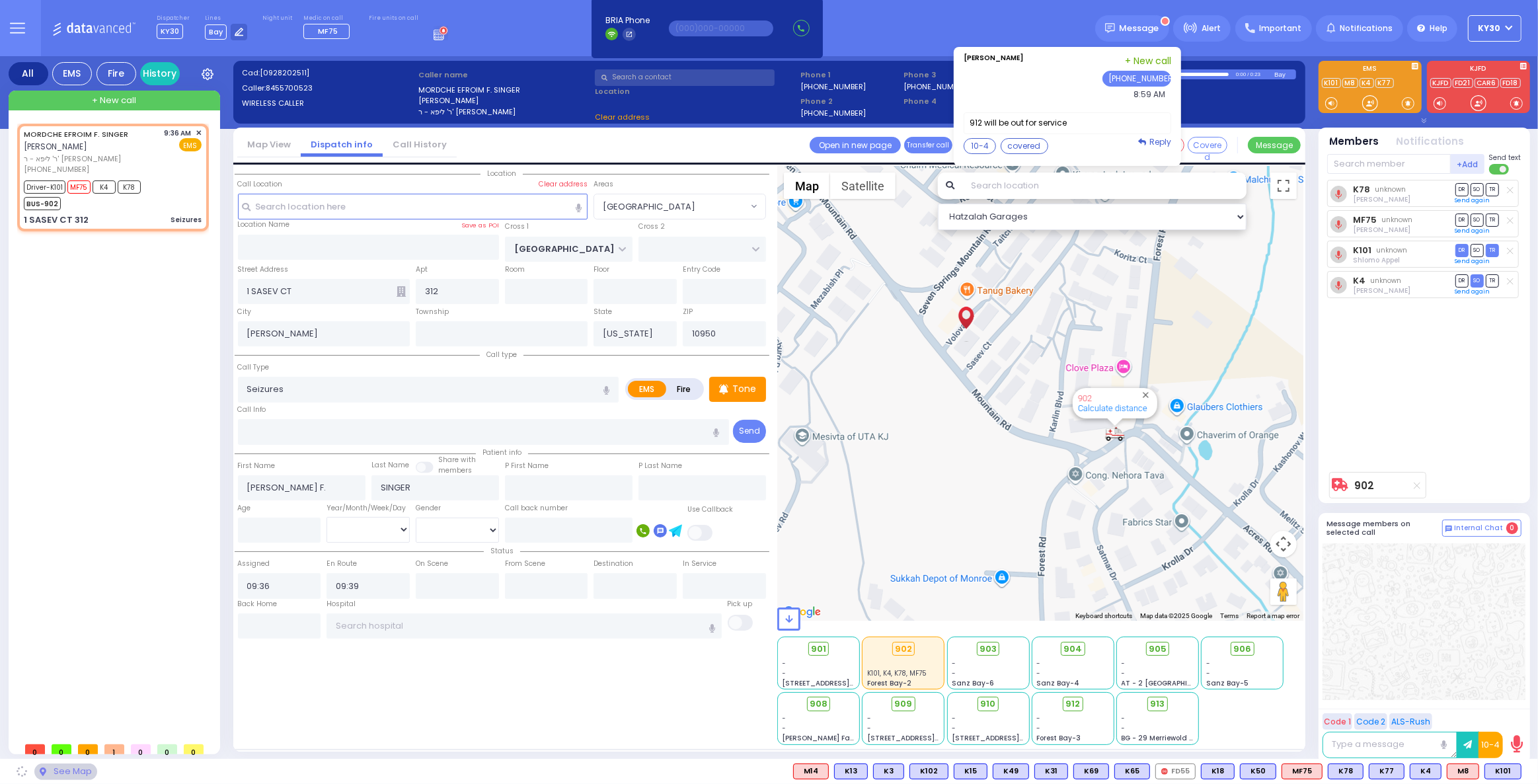
select select "[GEOGRAPHIC_DATA]"
click at [1495, 217] on span "TR" at bounding box center [1492, 219] width 14 height 13
select select
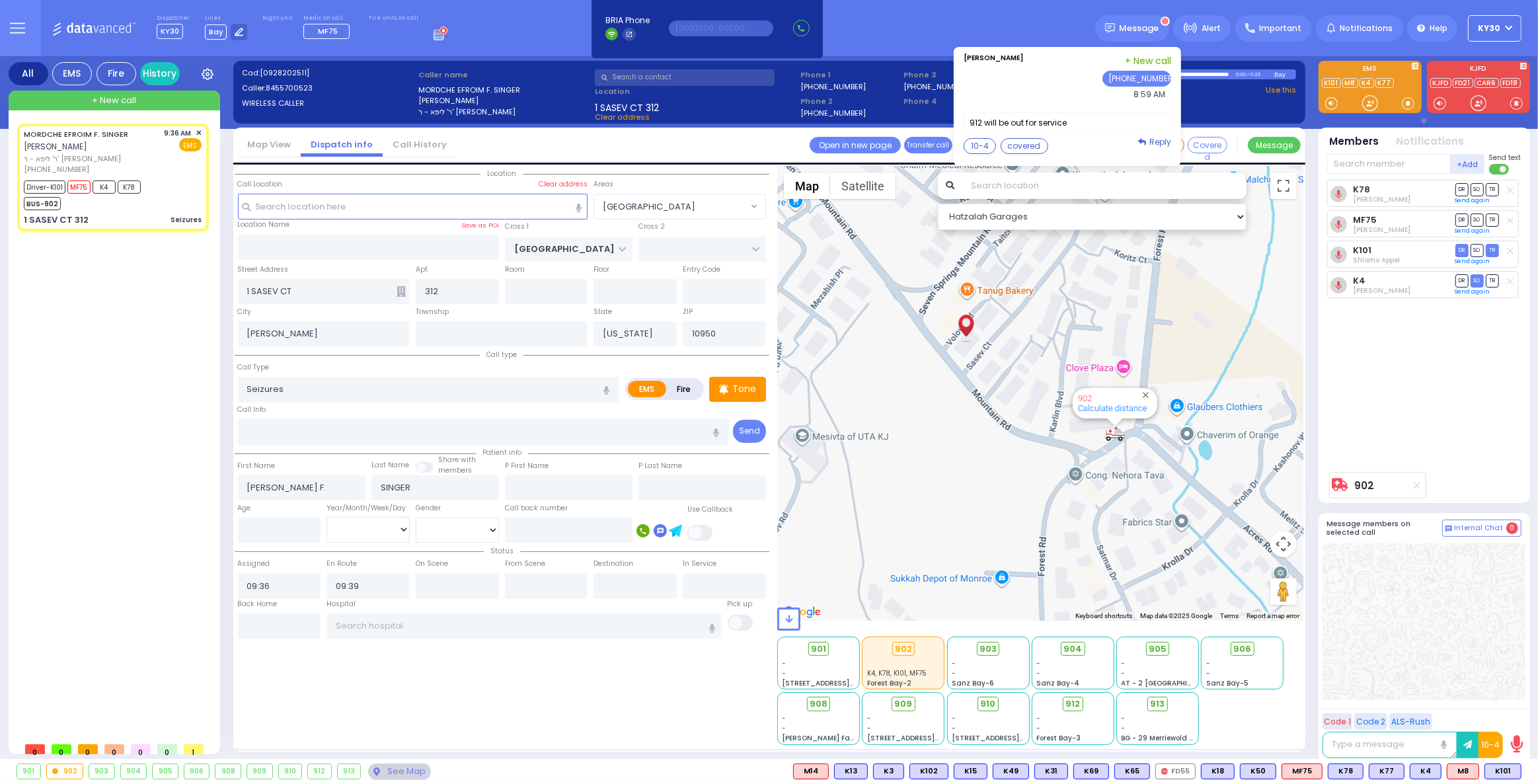
radio input "true"
select select
type input "09:55"
select select "Hatzalah Garages"
select select "[GEOGRAPHIC_DATA]"
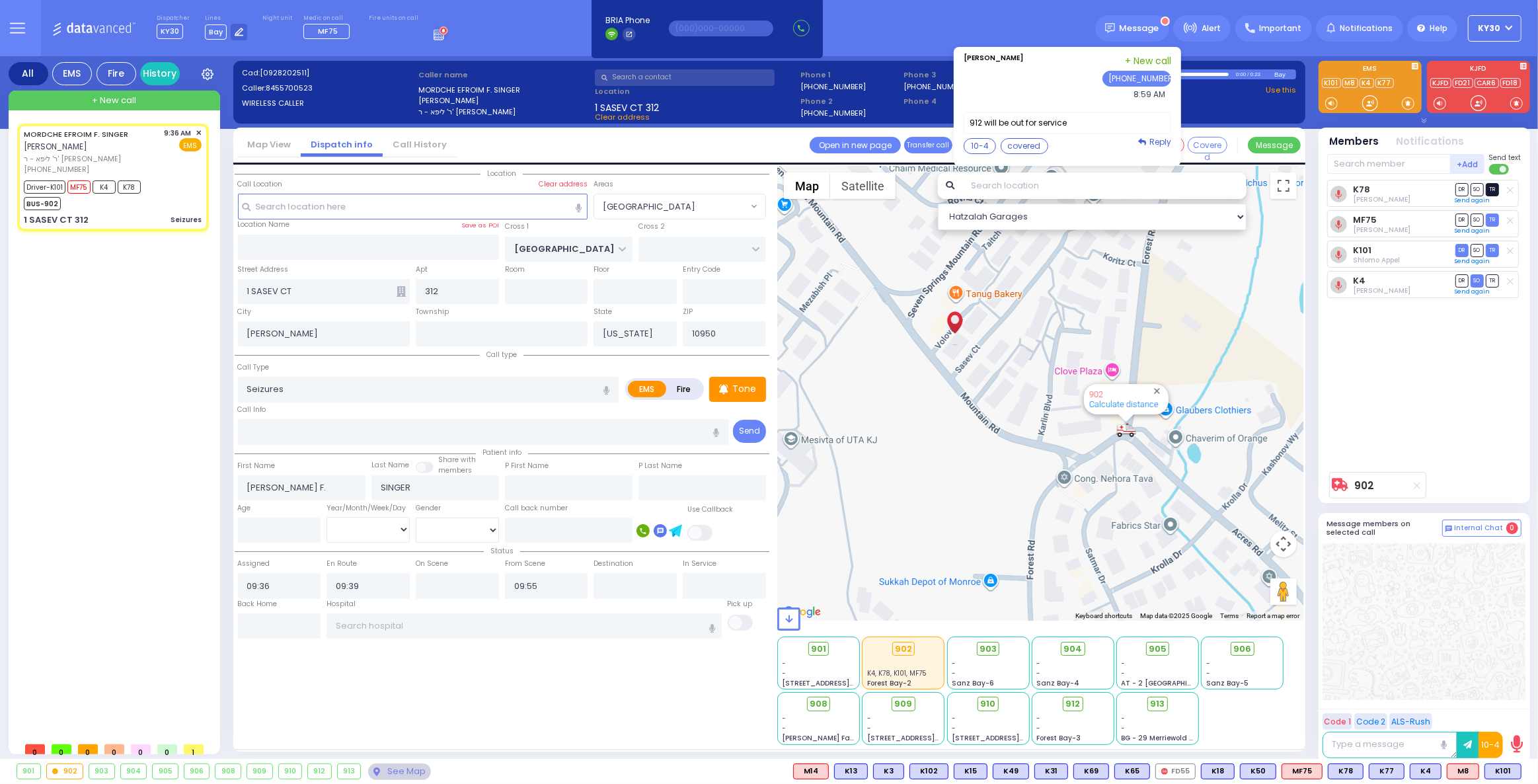
click at [1495, 189] on span "TR" at bounding box center [1492, 189] width 14 height 13
select select
radio input "true"
select select
select select "[GEOGRAPHIC_DATA]"
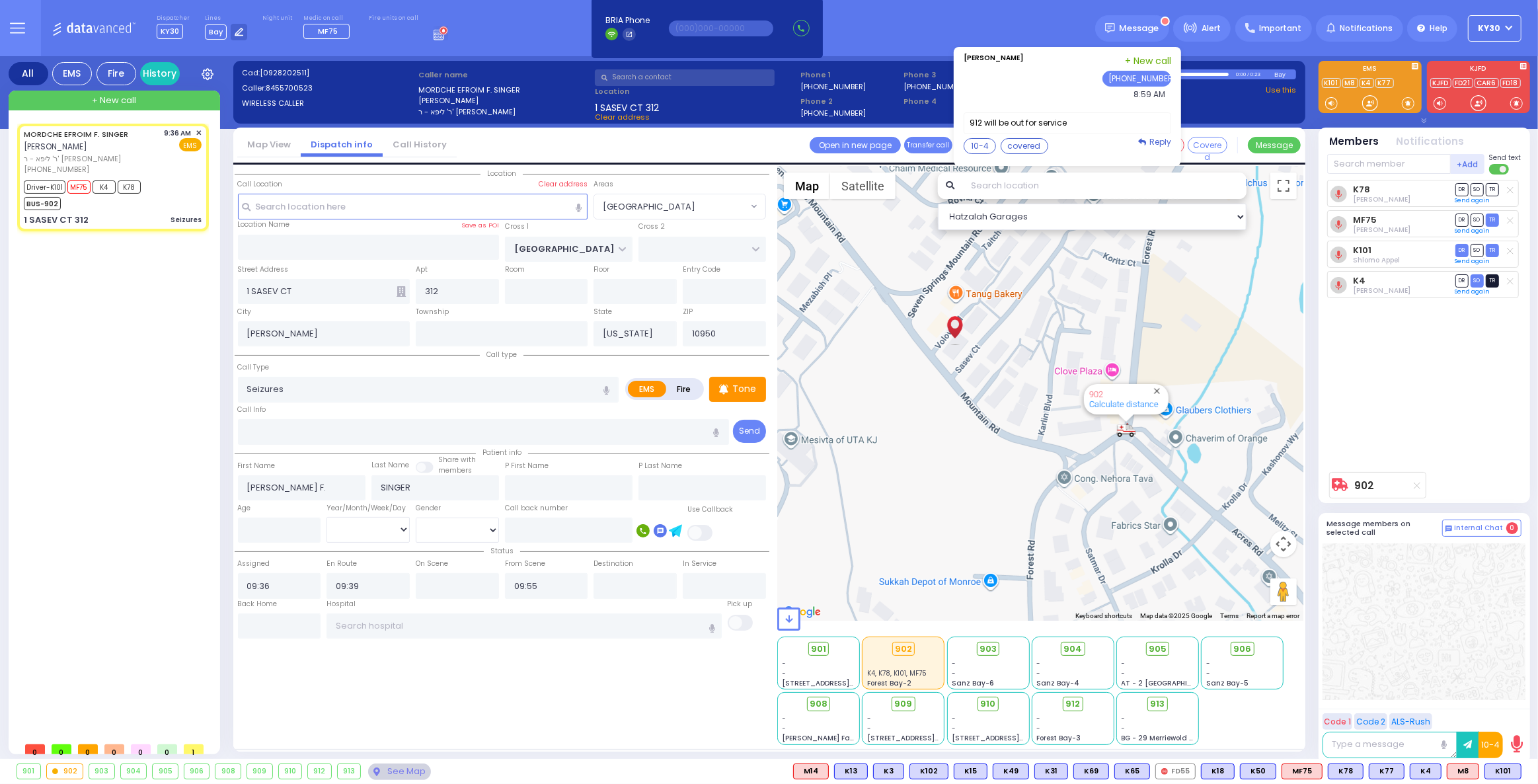
select select "Hatzalah Garages"
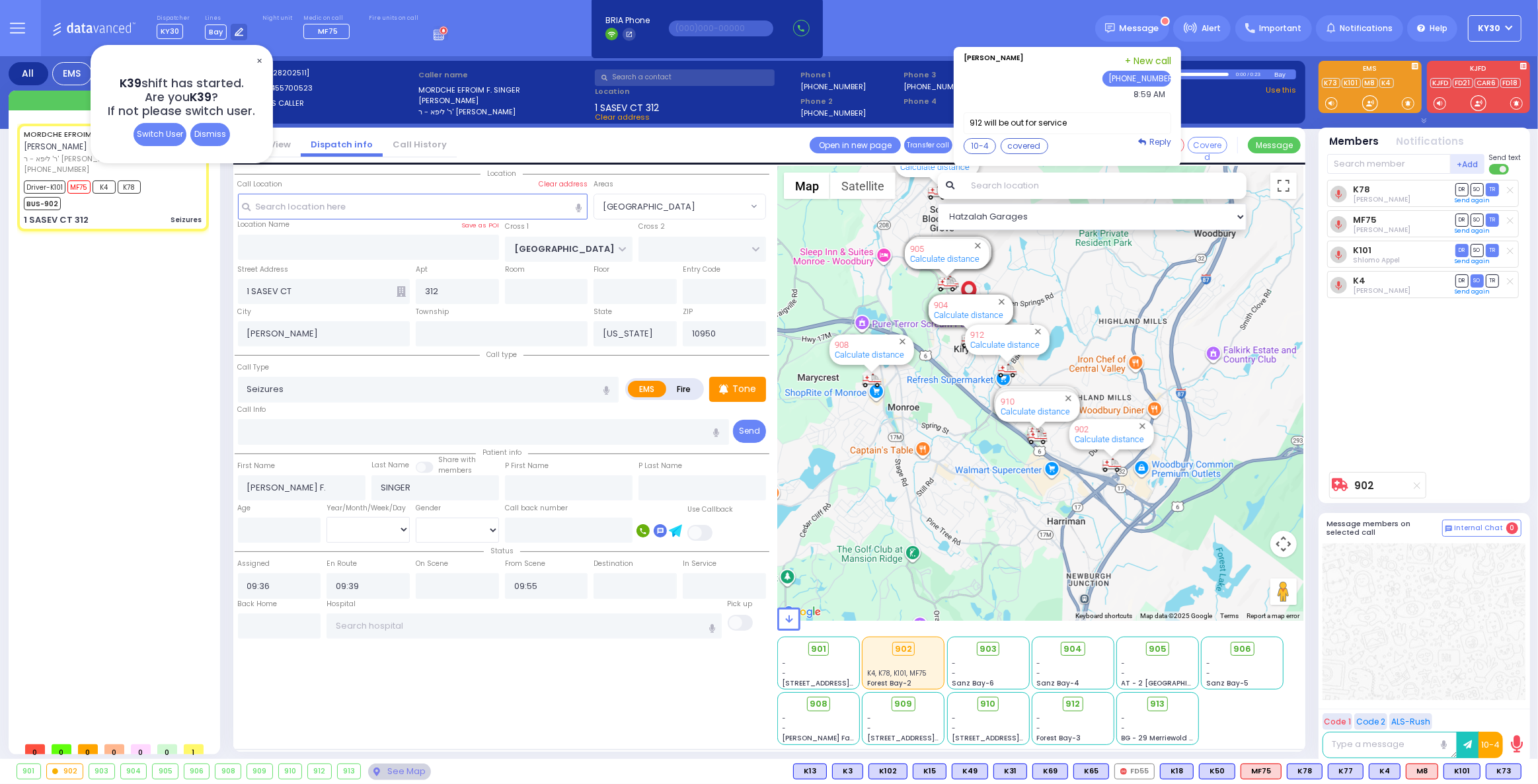
type input "6"
select select
radio input "true"
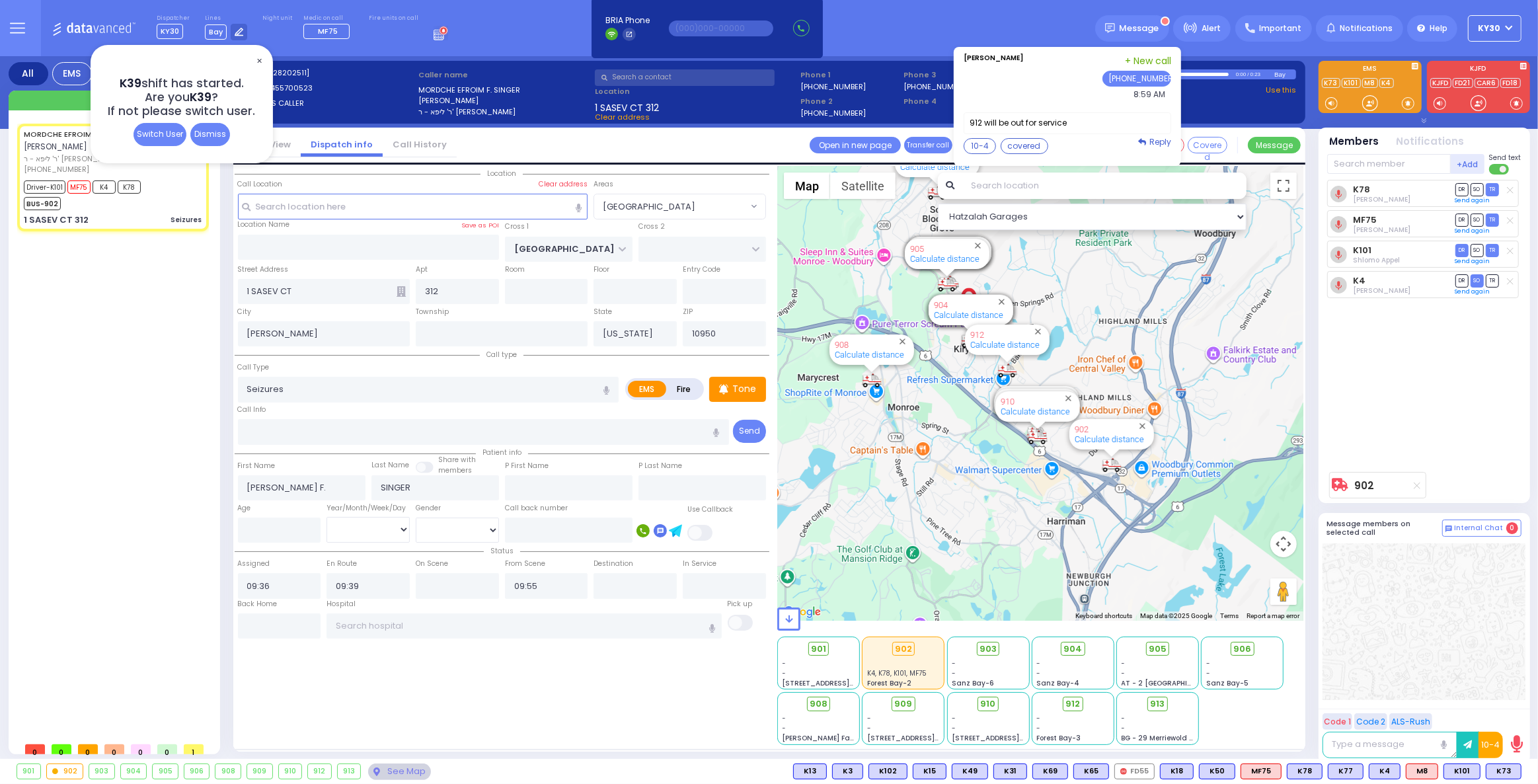
type input "Unknown"
select select "Year"
select select "Hatzalah Garages"
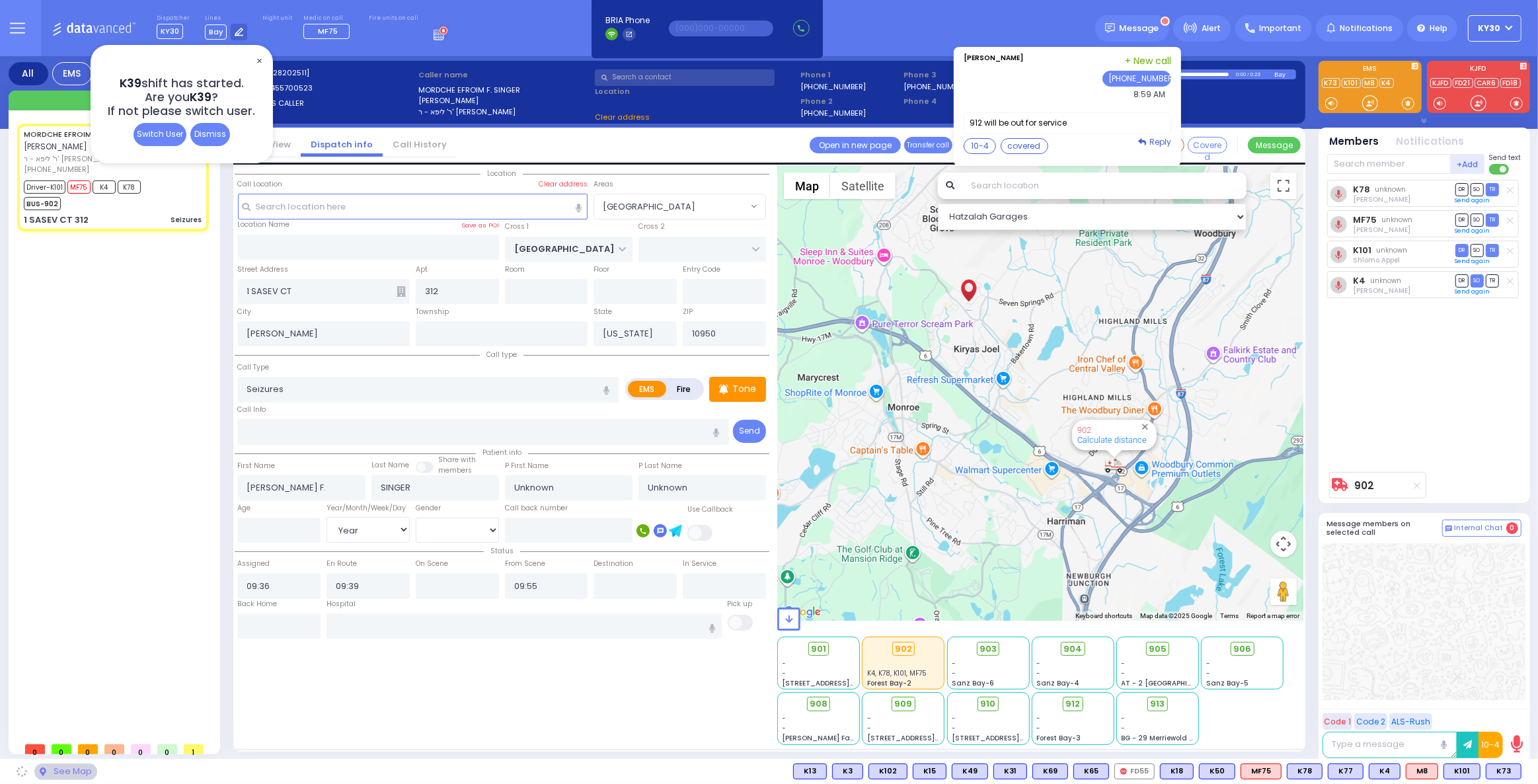
select select "[GEOGRAPHIC_DATA]"
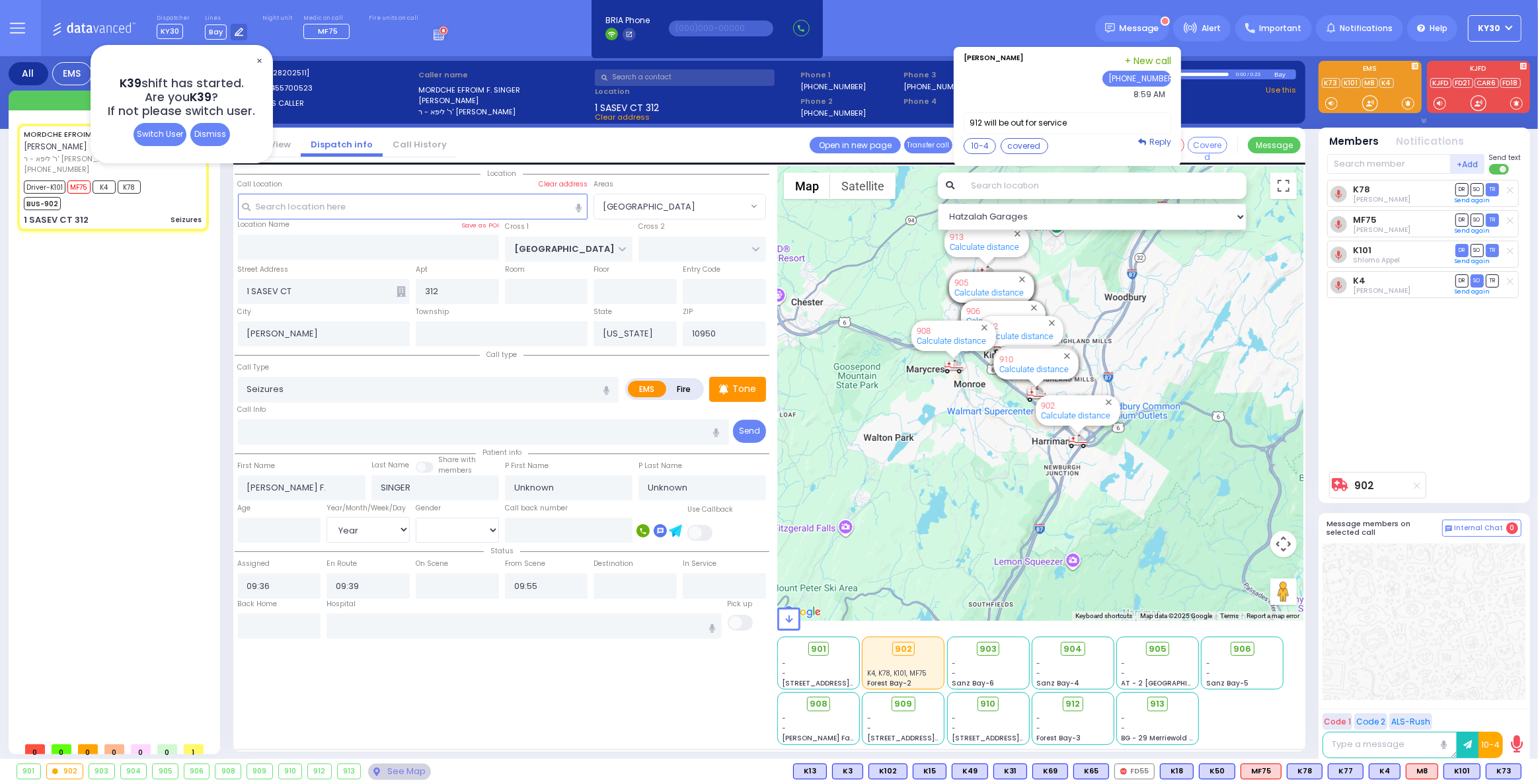
select select
radio input "true"
select select "Year"
select select "Hatzalah Garages"
select select "[GEOGRAPHIC_DATA]"
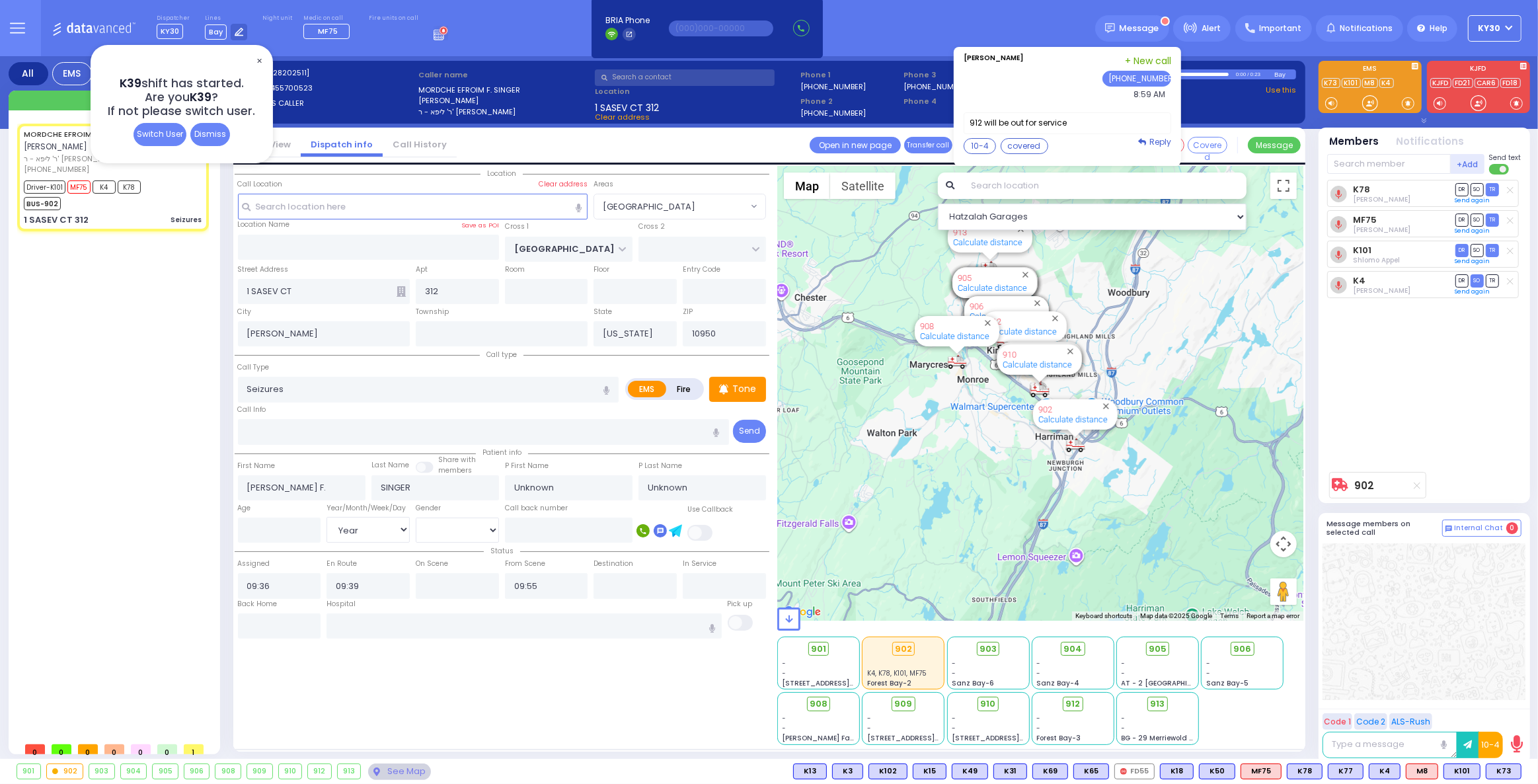
select select
radio input "true"
select select "Year"
select select "Hatzalah Garages"
select select "[GEOGRAPHIC_DATA]"
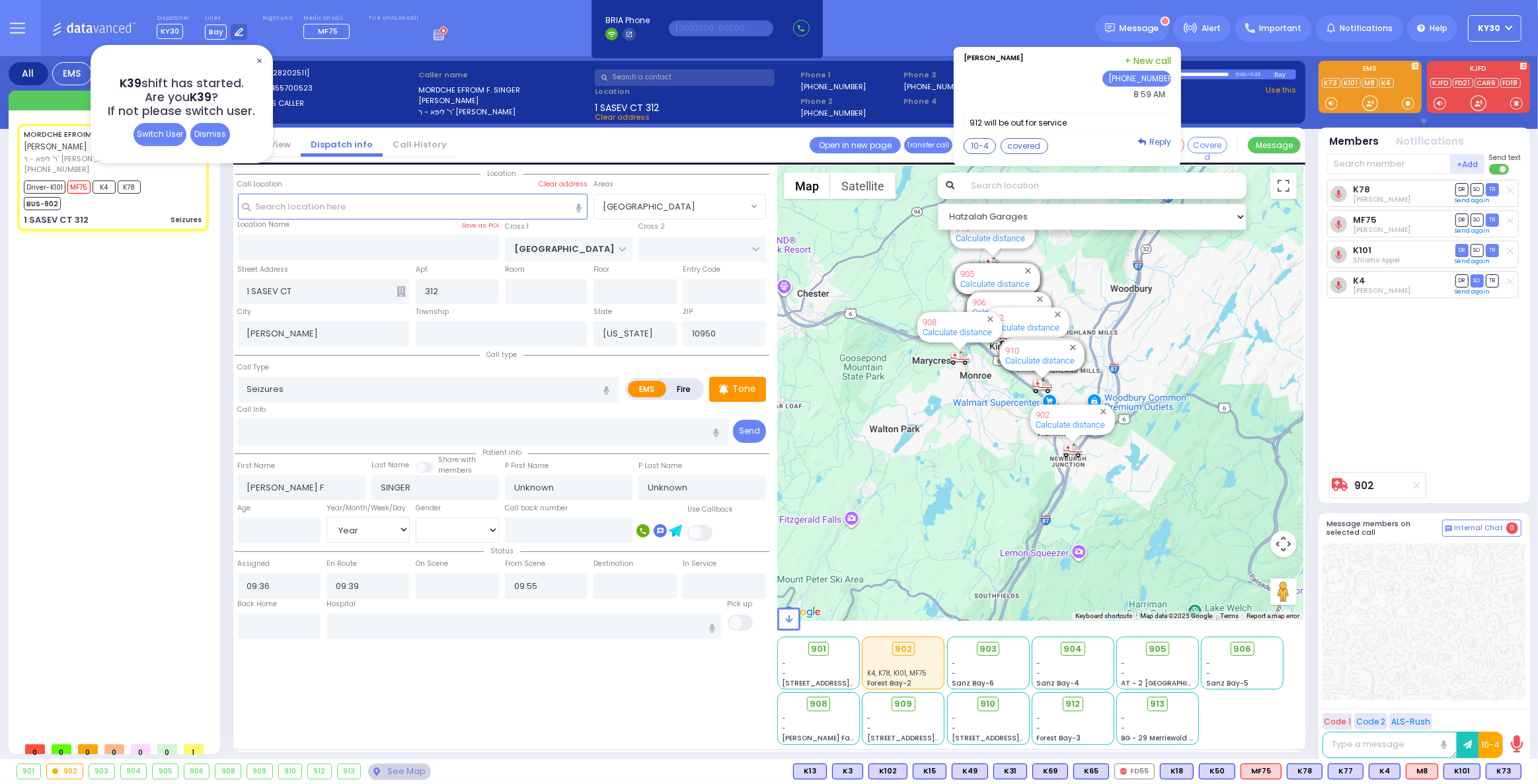
select select
radio input "true"
select select "Year"
select select "Hatzalah Garages"
select select "[GEOGRAPHIC_DATA]"
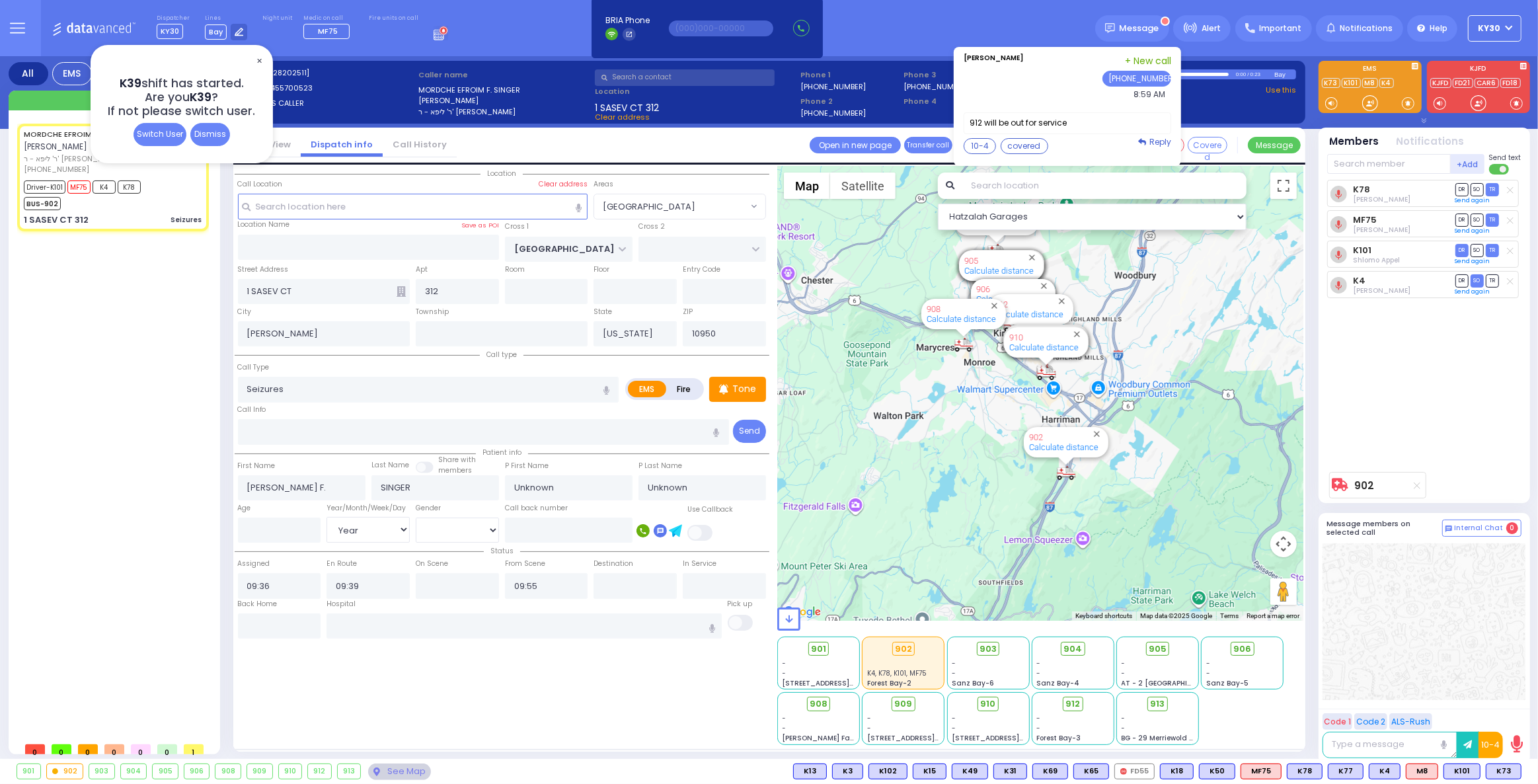
select select
radio input "true"
select select "Year"
type input "09:40"
type input "10:03"
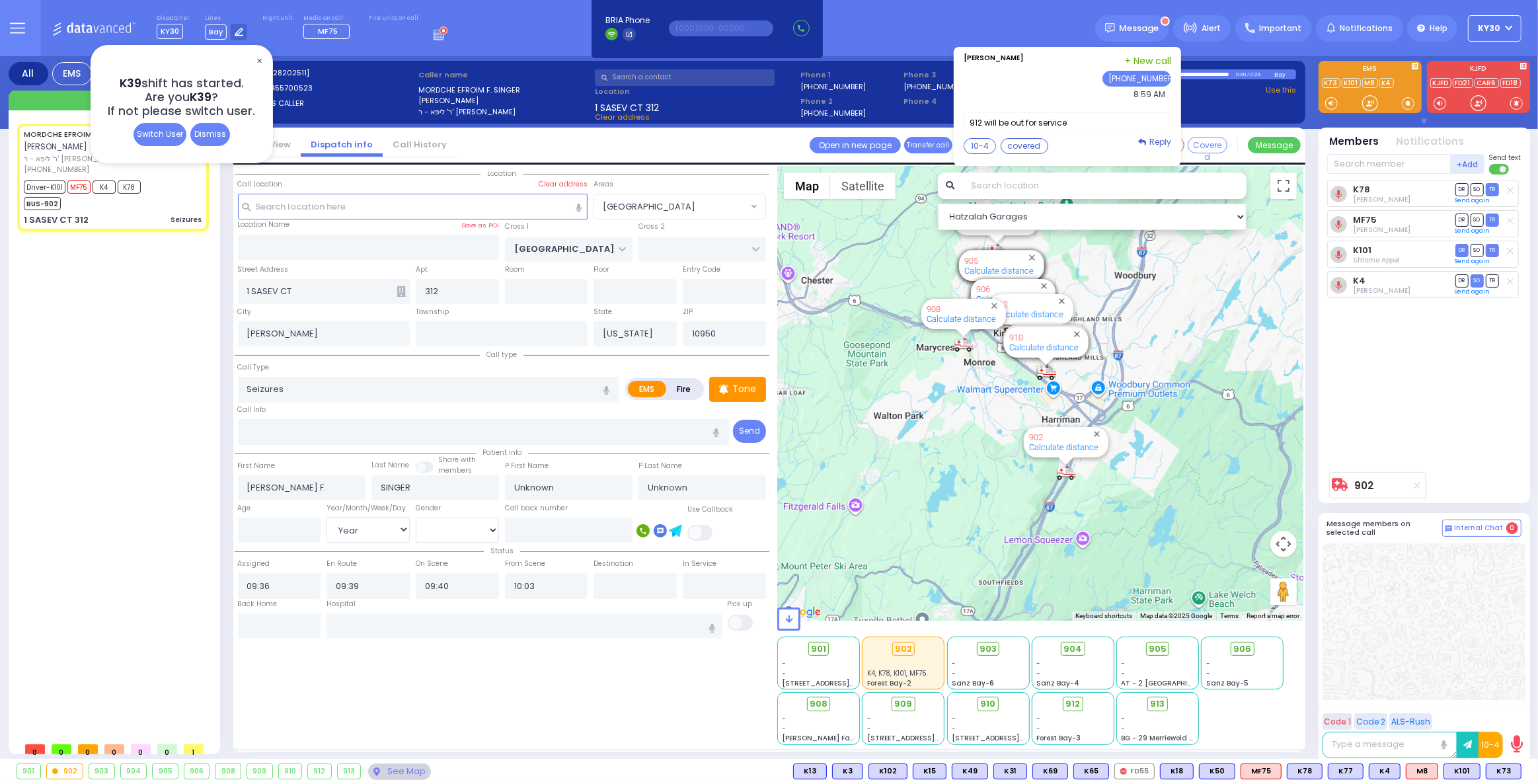
select select "Hatzalah Garages"
select select "[GEOGRAPHIC_DATA]"
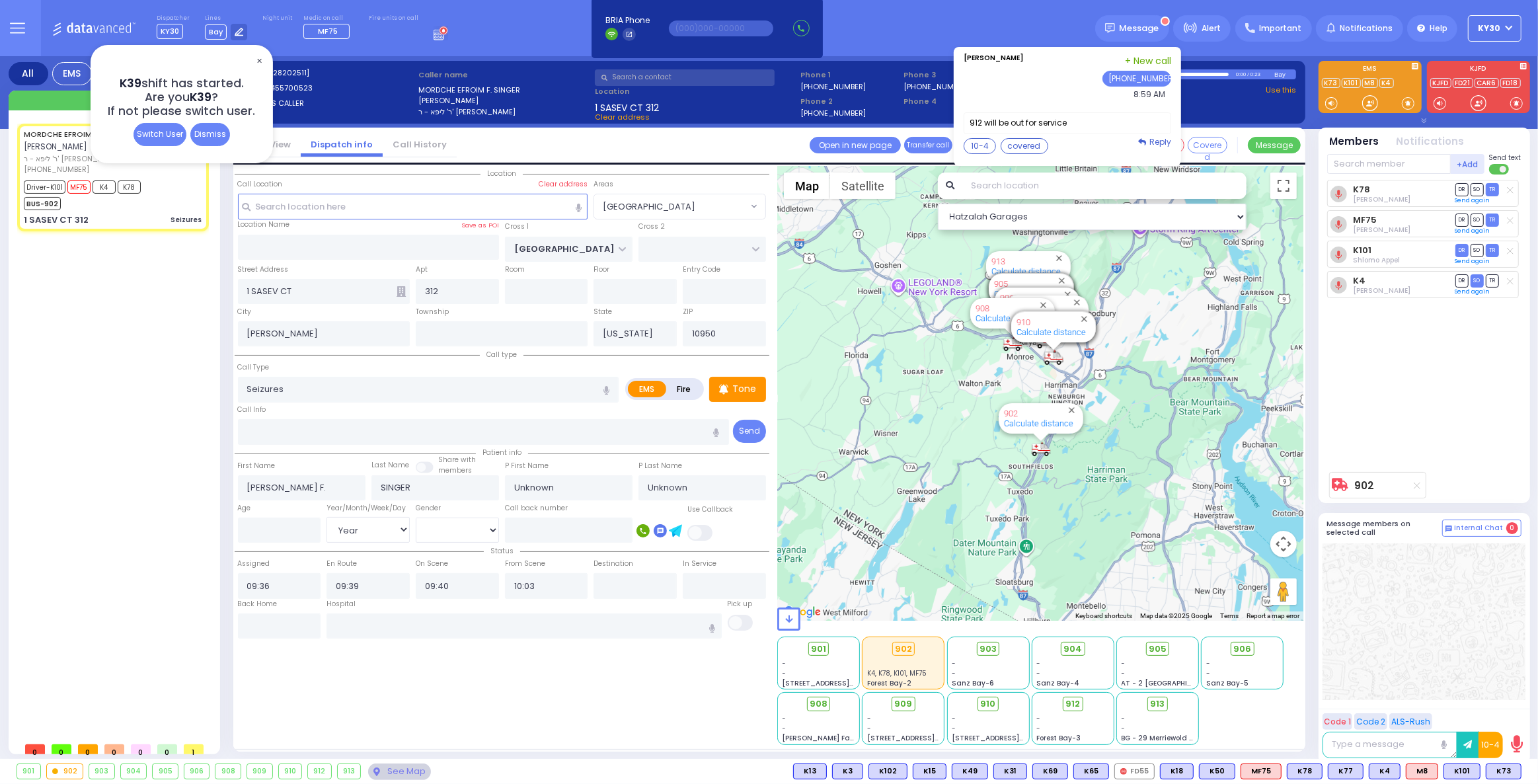
select select
radio input "true"
type input "[PERSON_NAME]"
type input "Singer"
type input "3"
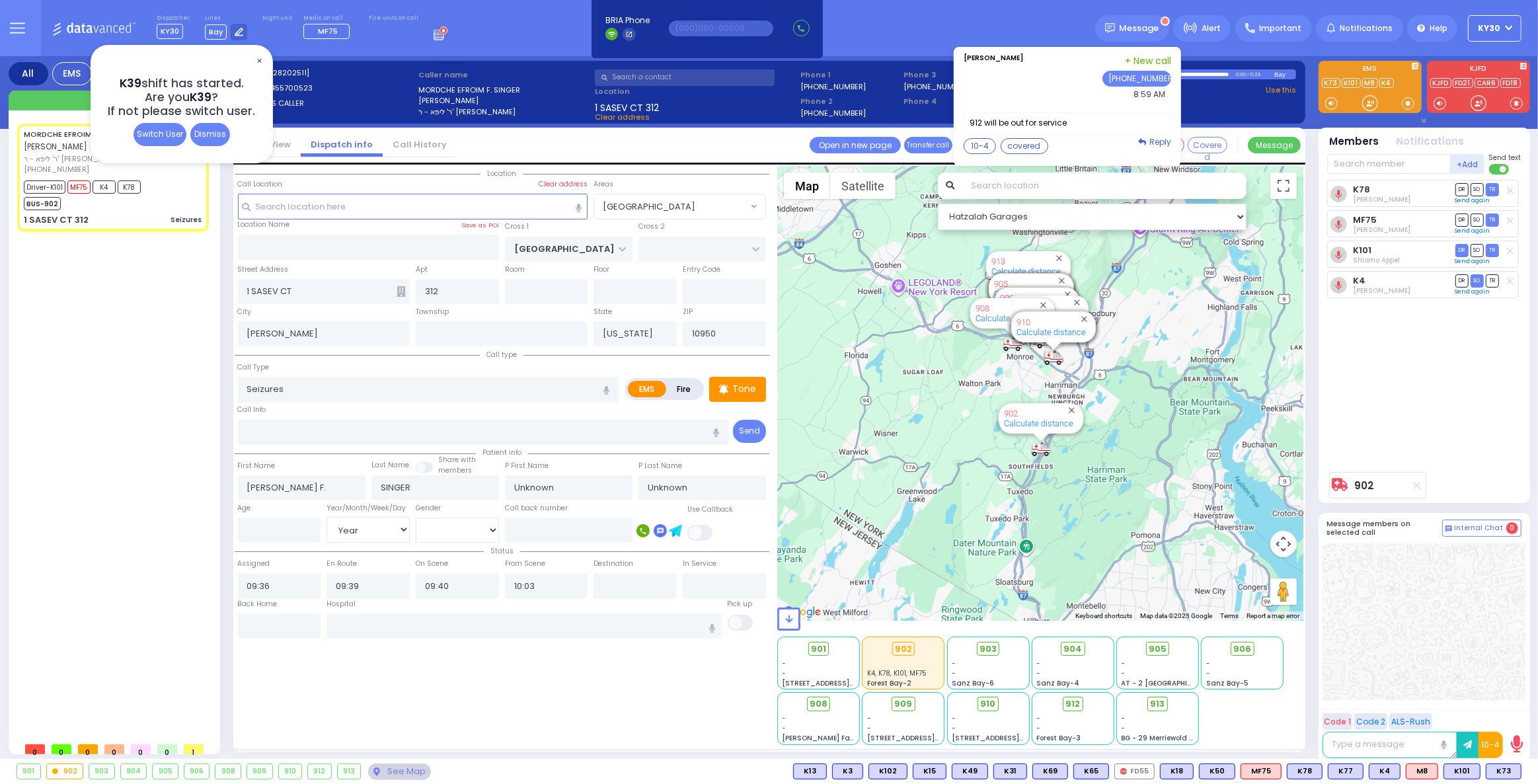
select select "Year"
select select "[DEMOGRAPHIC_DATA]"
select select "Hatzalah Garages"
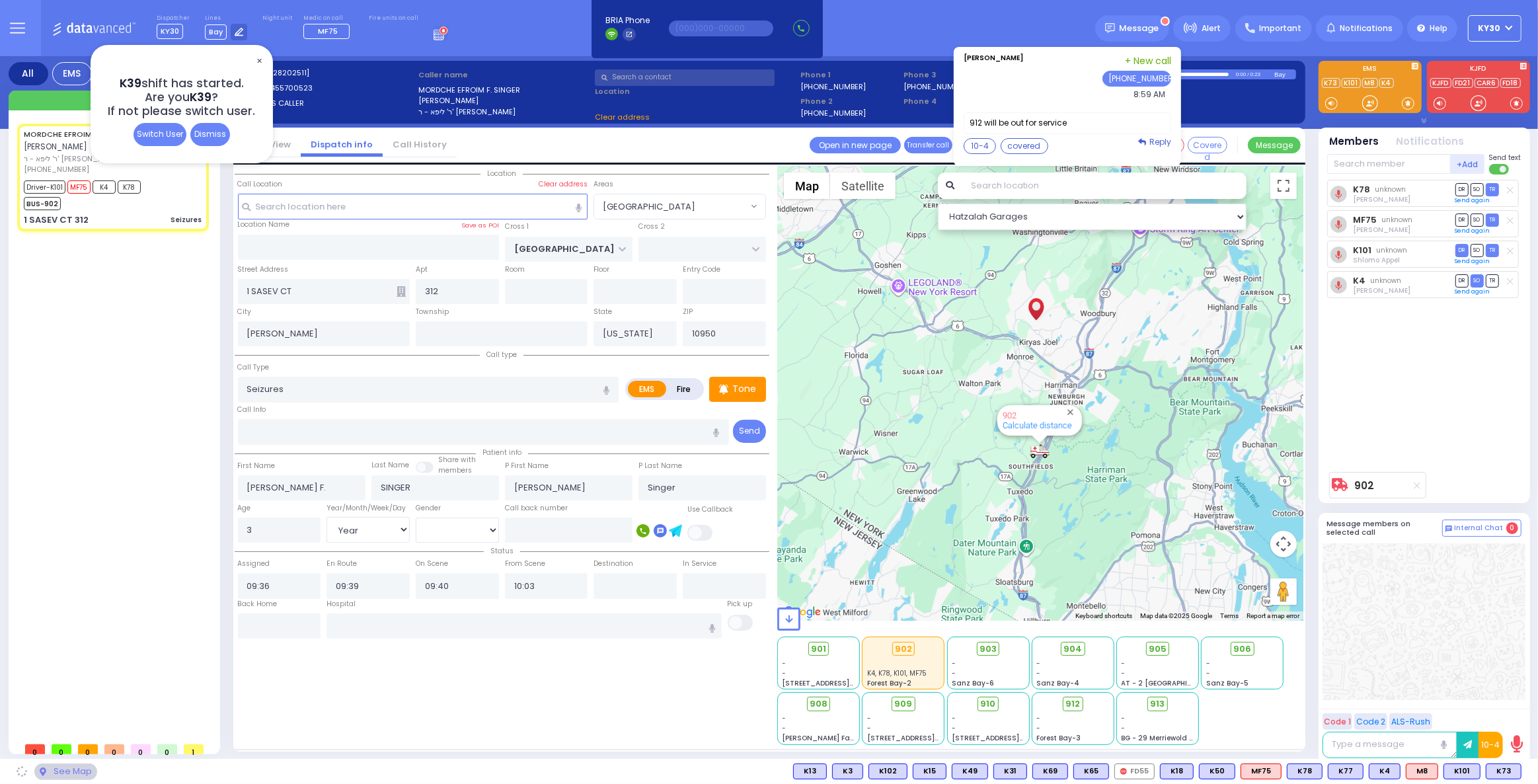
select select "[GEOGRAPHIC_DATA]"
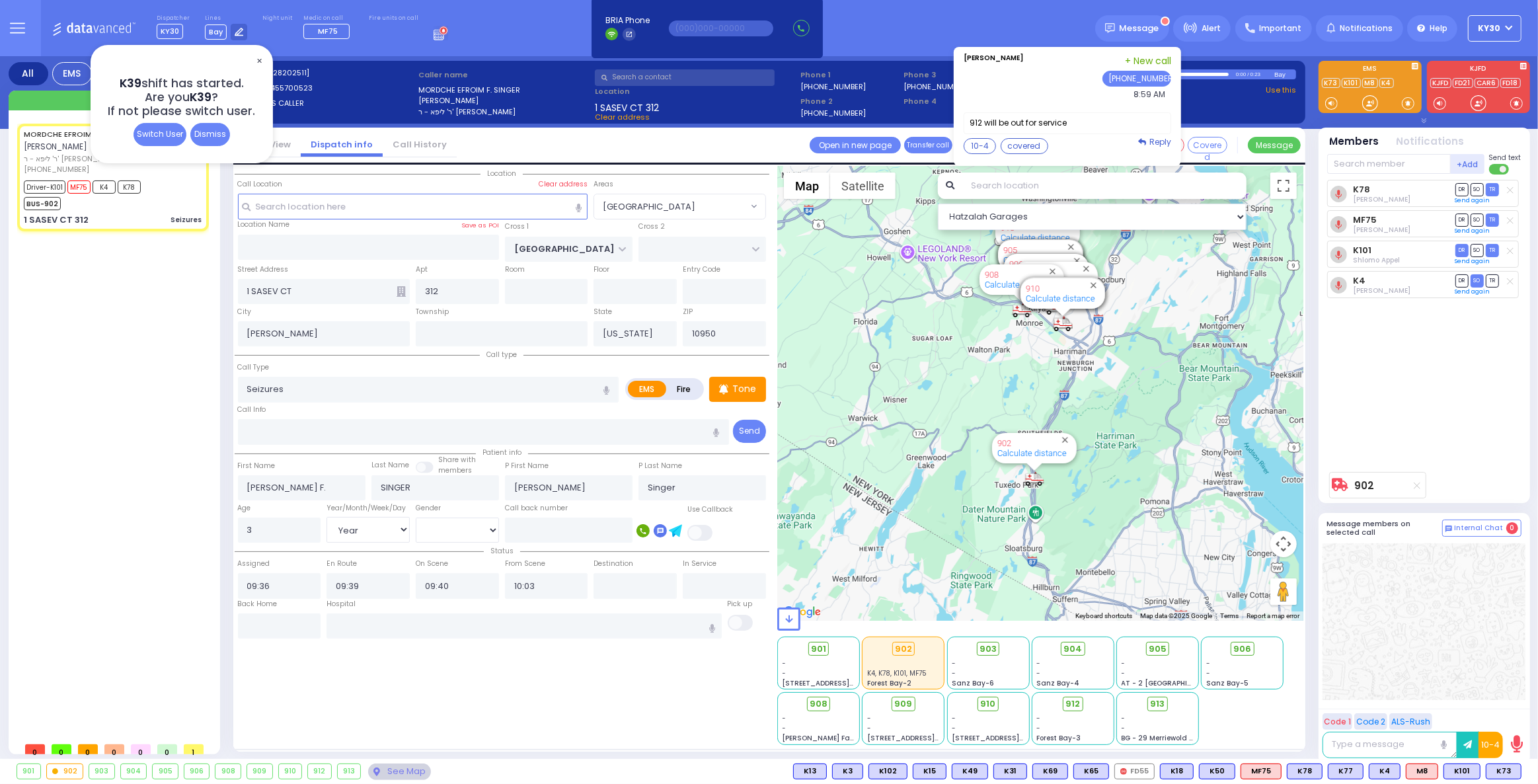
select select
radio input "true"
select select "Year"
select select "[DEMOGRAPHIC_DATA]"
select select "Hatzalah Garages"
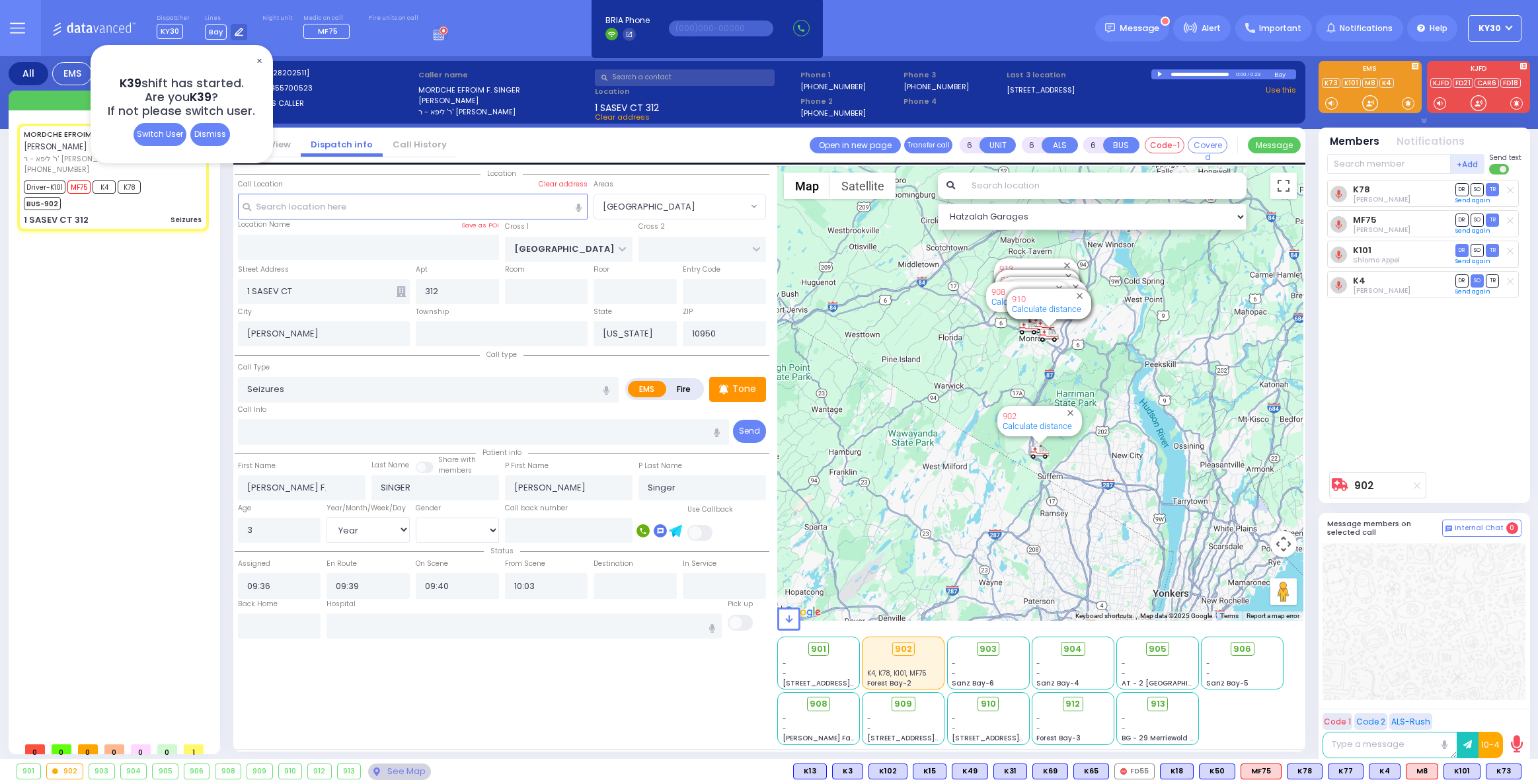
select select "[GEOGRAPHIC_DATA]"
select select "Year"
select select "[DEMOGRAPHIC_DATA]"
select select
radio input "true"
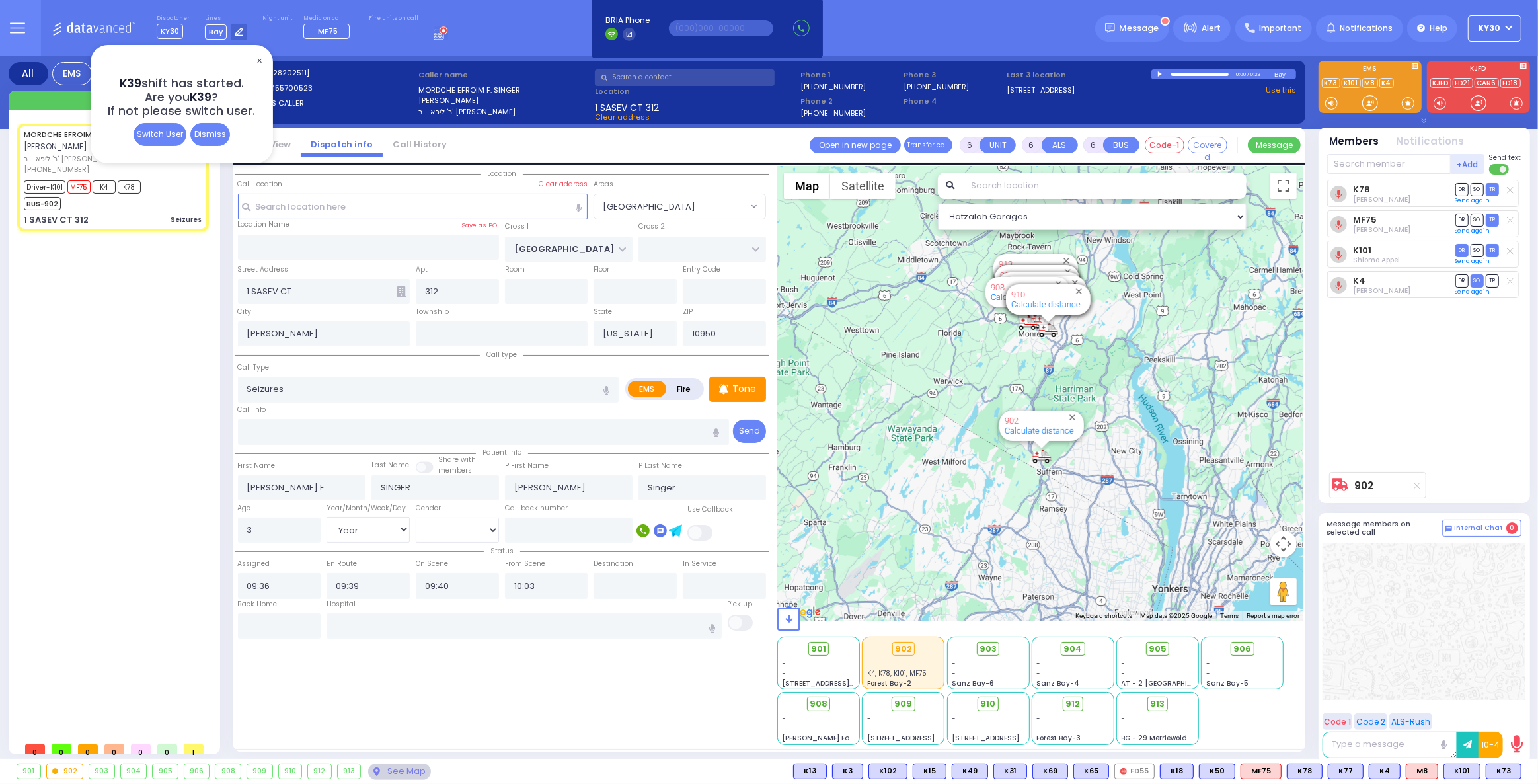
select select "Year"
select select "[DEMOGRAPHIC_DATA]"
select select "Hatzalah Garages"
select select "[GEOGRAPHIC_DATA]"
select select
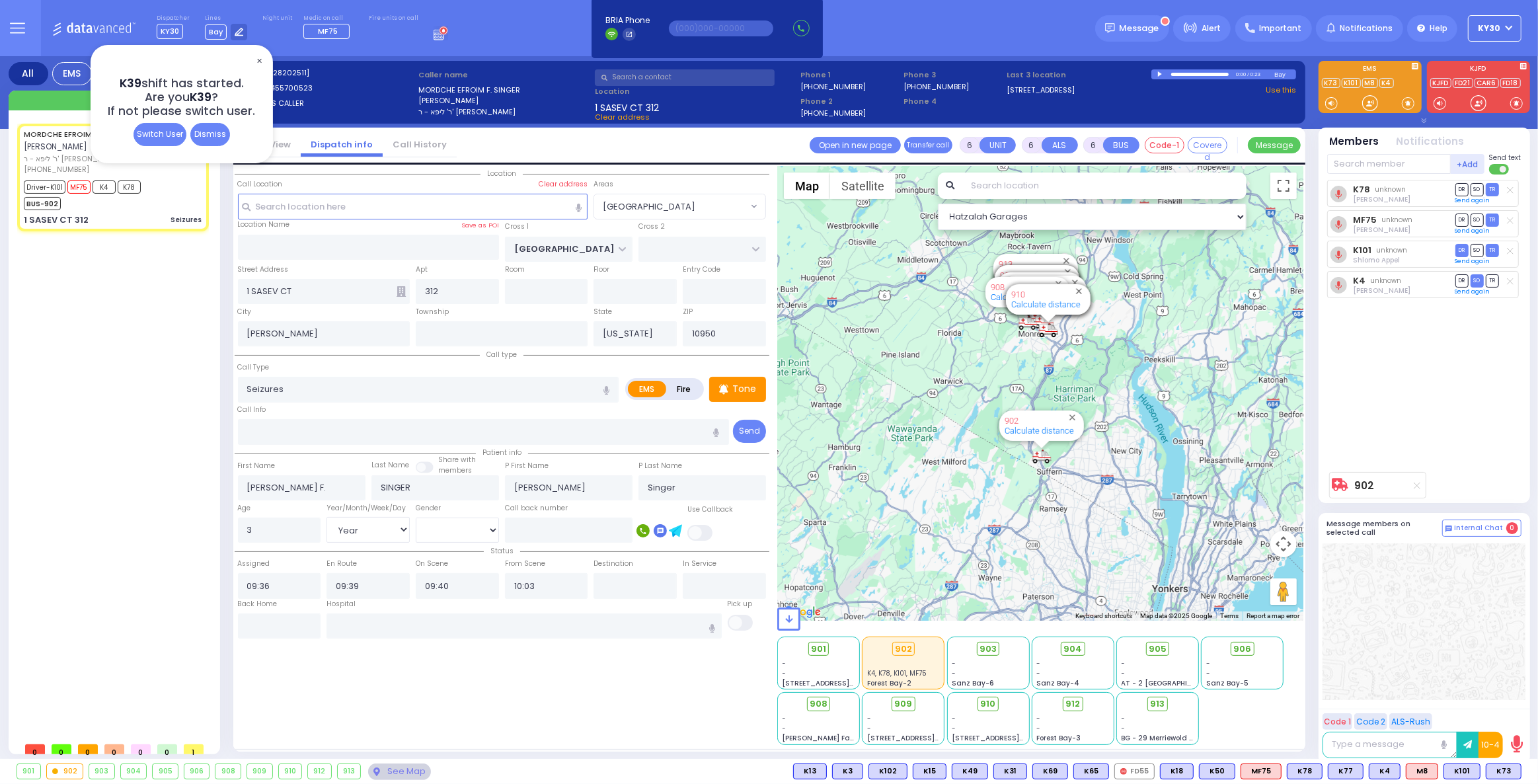
radio input "true"
select select "Year"
select select "[DEMOGRAPHIC_DATA]"
select select "Hatzalah Garages"
select select "[GEOGRAPHIC_DATA]"
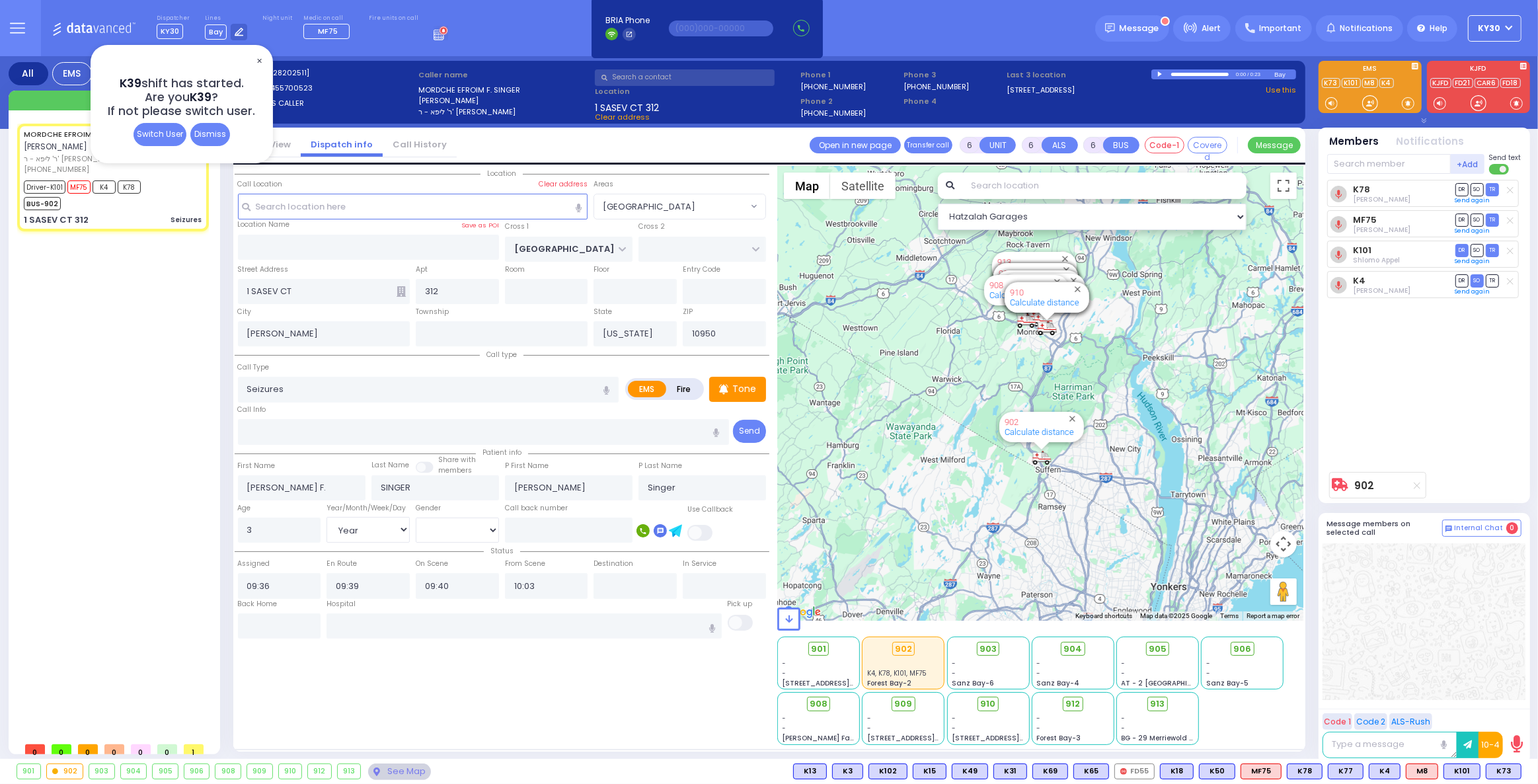
select select
radio input "true"
select select "Year"
select select "[DEMOGRAPHIC_DATA]"
select select "Hatzalah Garages"
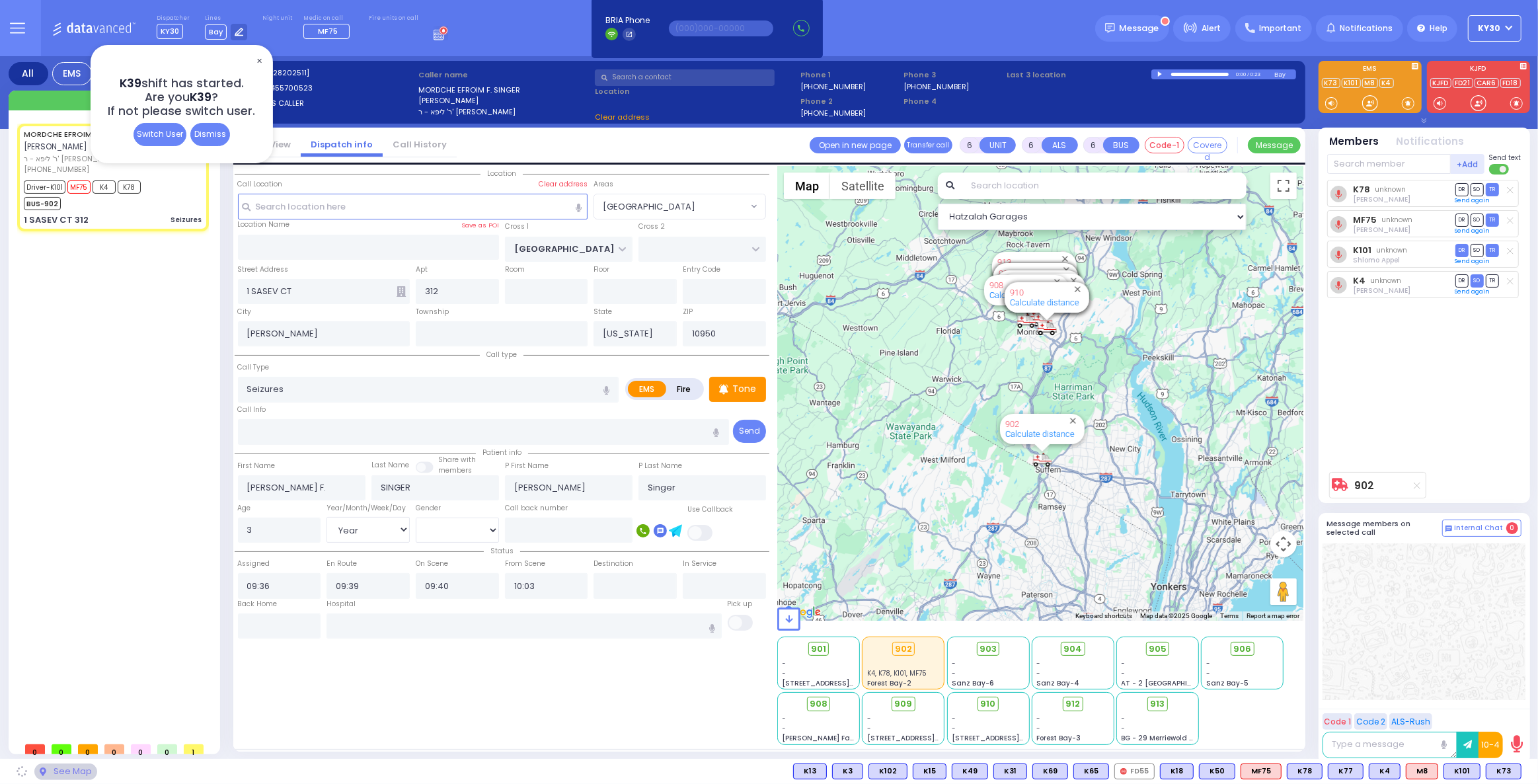
select select "[GEOGRAPHIC_DATA]"
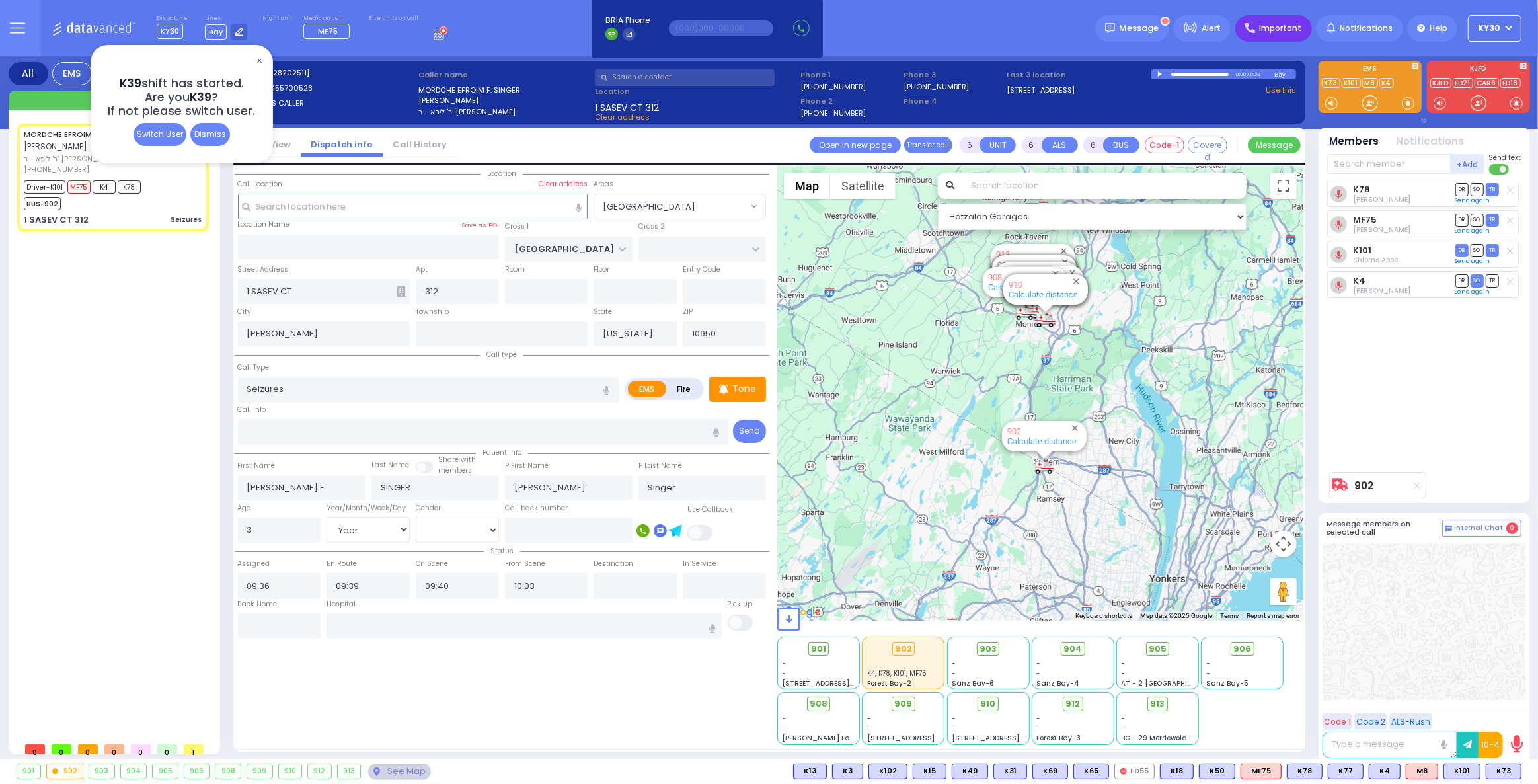
select select
radio input "true"
select select "Year"
select select "[DEMOGRAPHIC_DATA]"
select select "Hatzalah Garages"
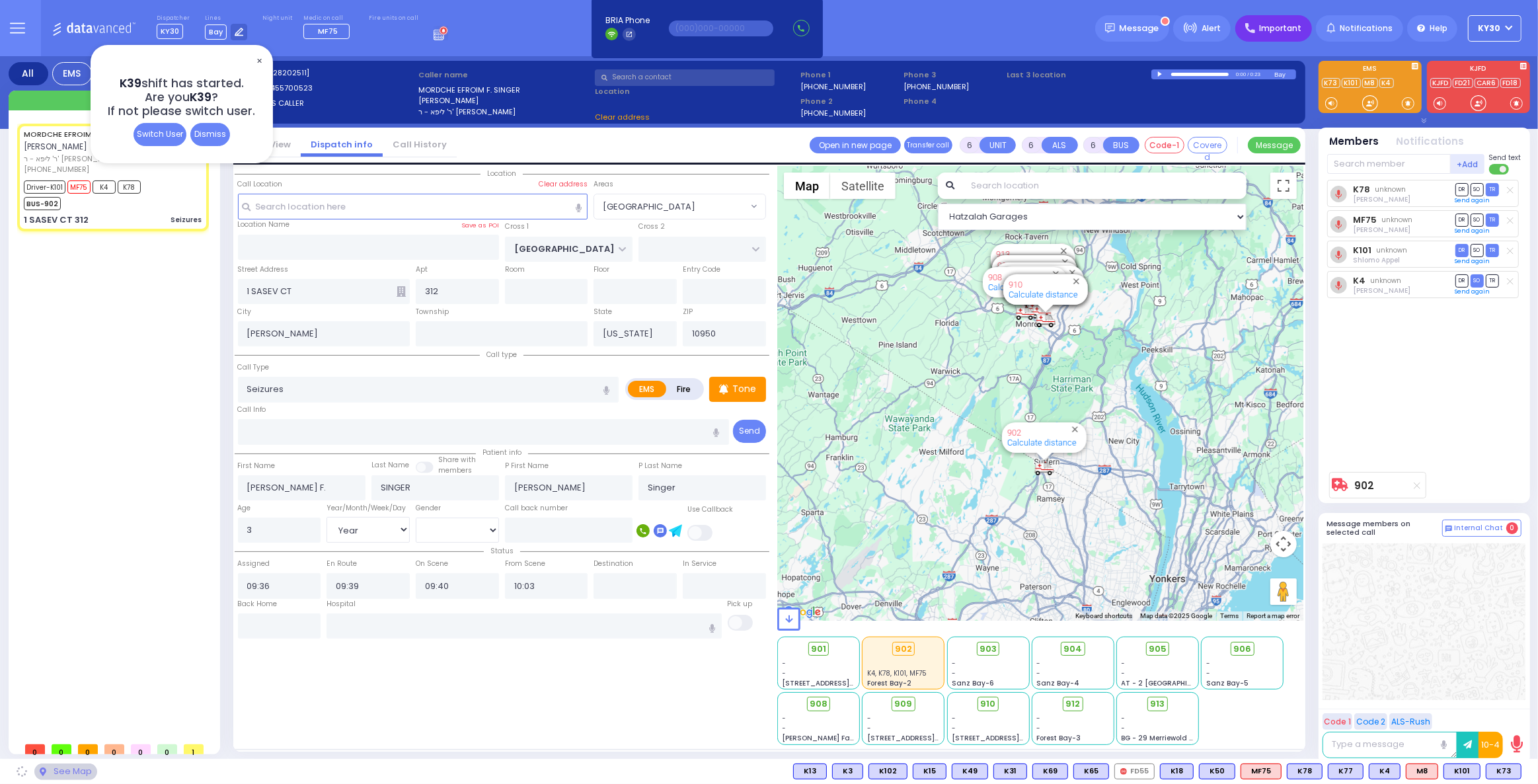
select select "[GEOGRAPHIC_DATA]"
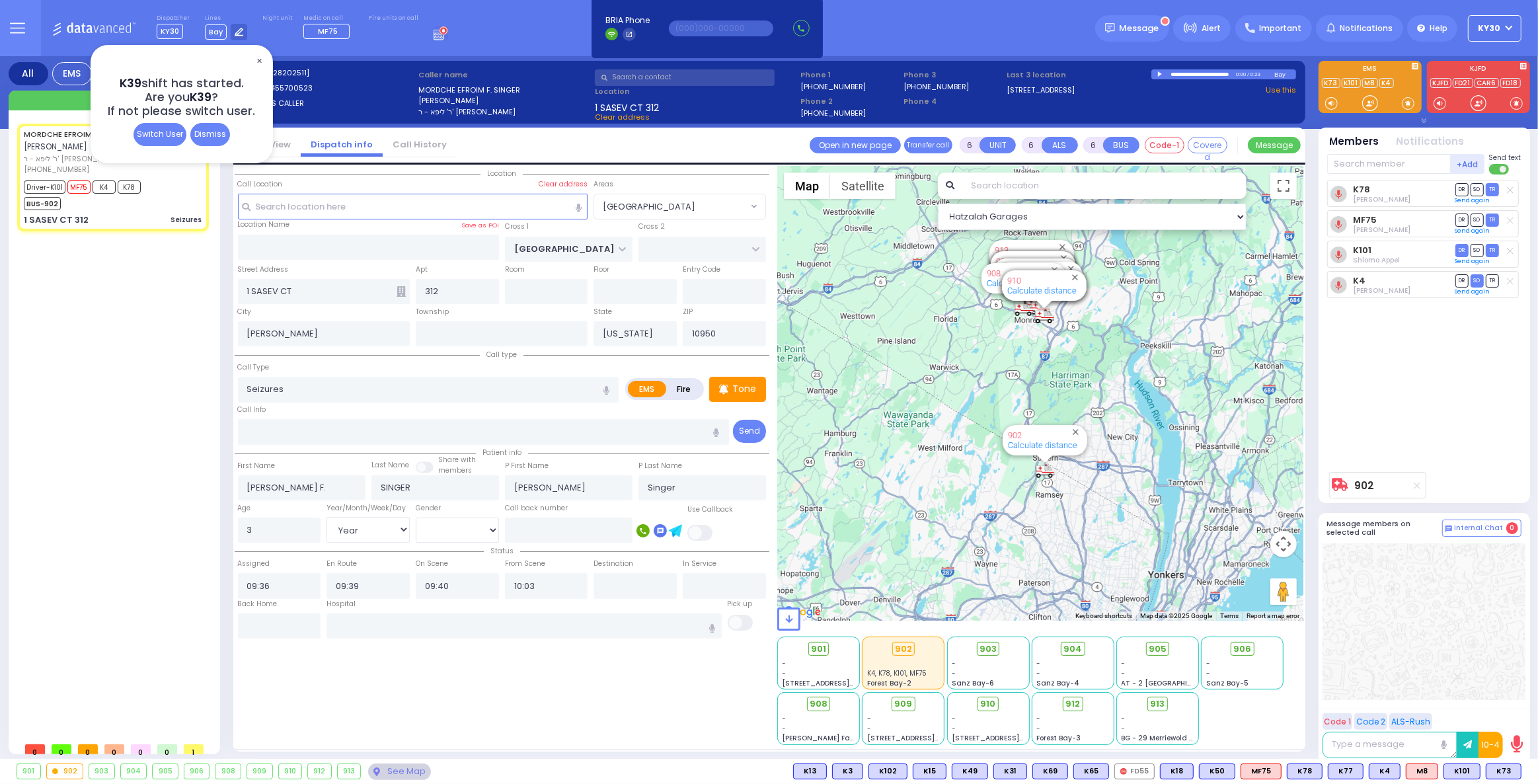
click at [1509, 19] on button "KY30" at bounding box center [1494, 28] width 53 height 26
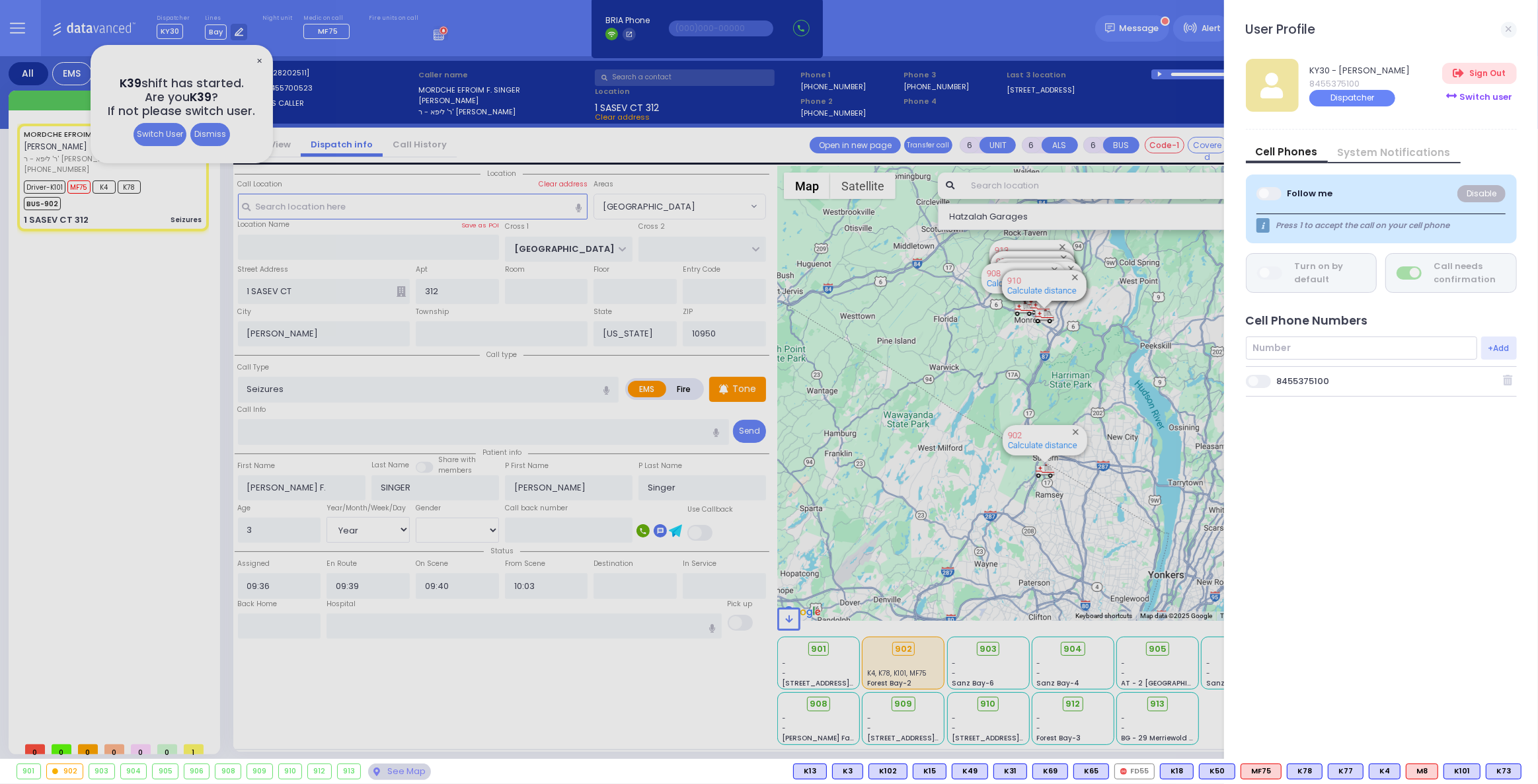
click at [1476, 97] on div "Switch user" at bounding box center [1479, 97] width 74 height 22
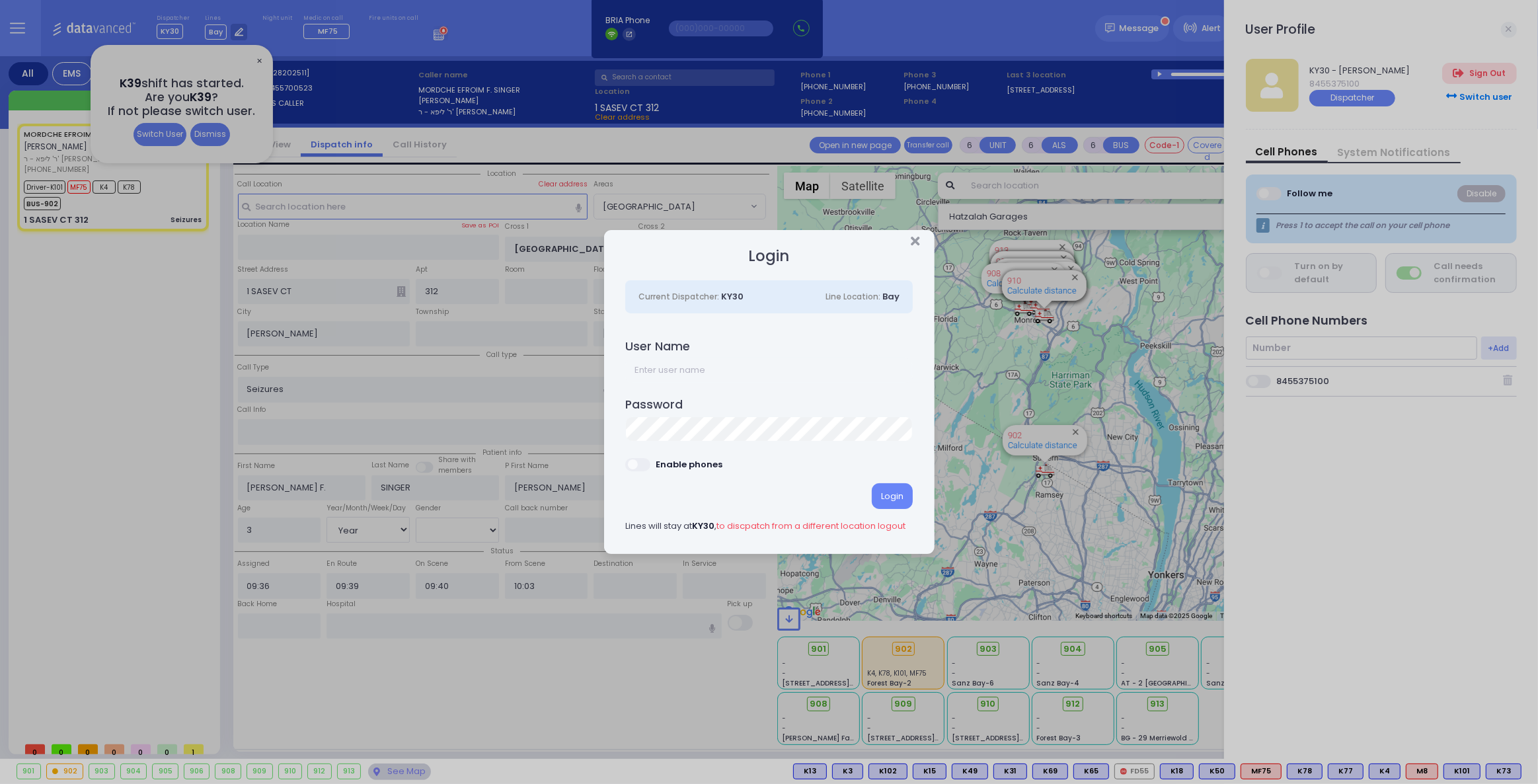
click at [643, 465] on span at bounding box center [638, 465] width 26 height 14
click at [687, 372] on input "text" at bounding box center [768, 370] width 287 height 25
type input "ky38"
